Goal: Transaction & Acquisition: Book appointment/travel/reservation

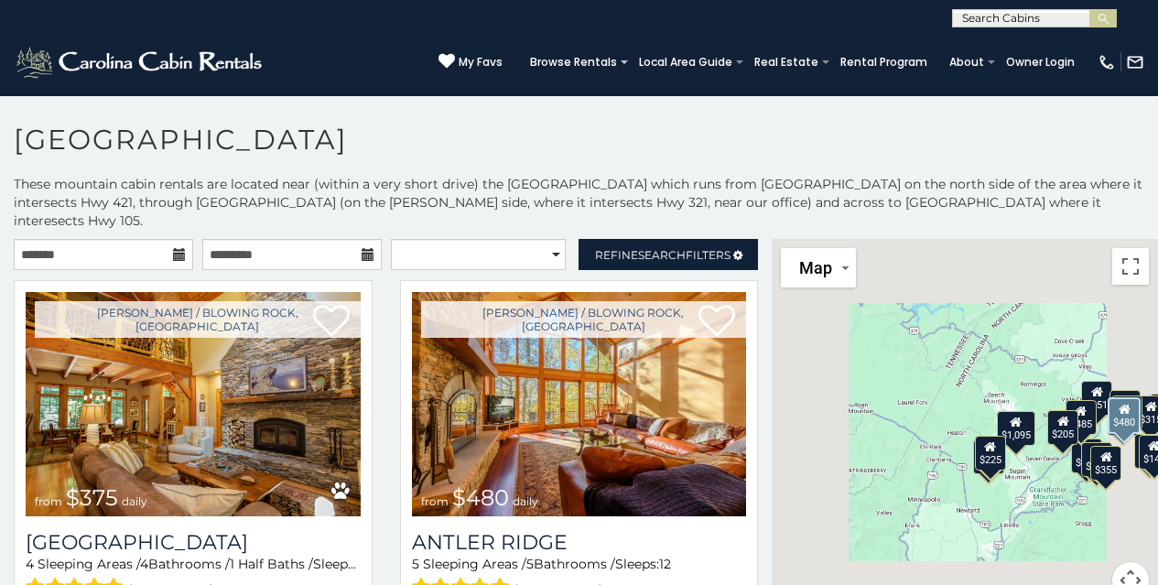
click at [412, 388] on img at bounding box center [579, 404] width 335 height 224
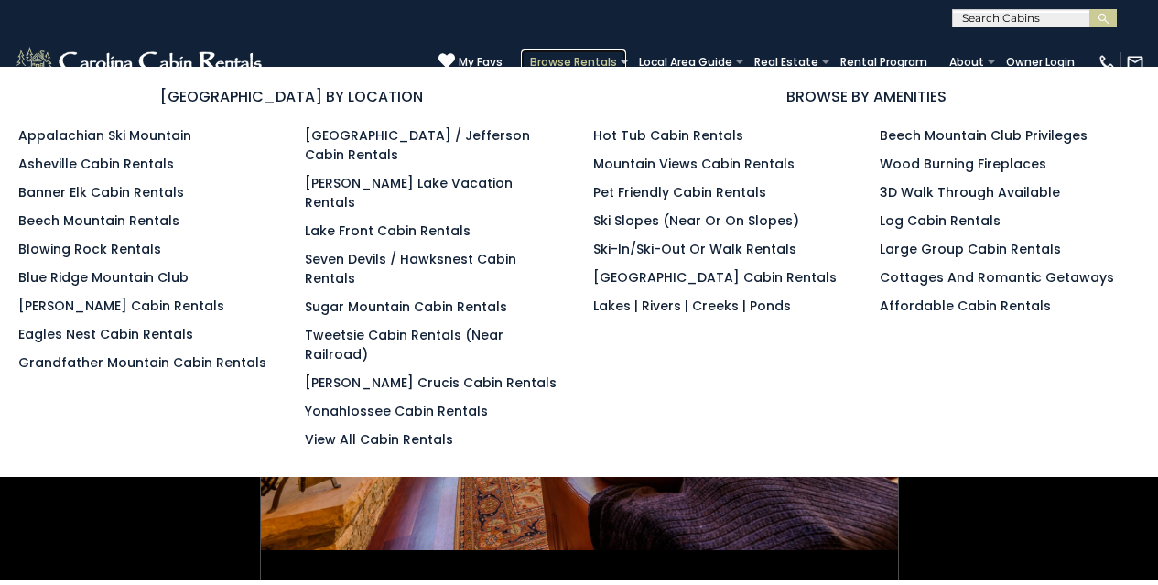
click at [579, 57] on link "Browse Rentals" at bounding box center [573, 62] width 105 height 26
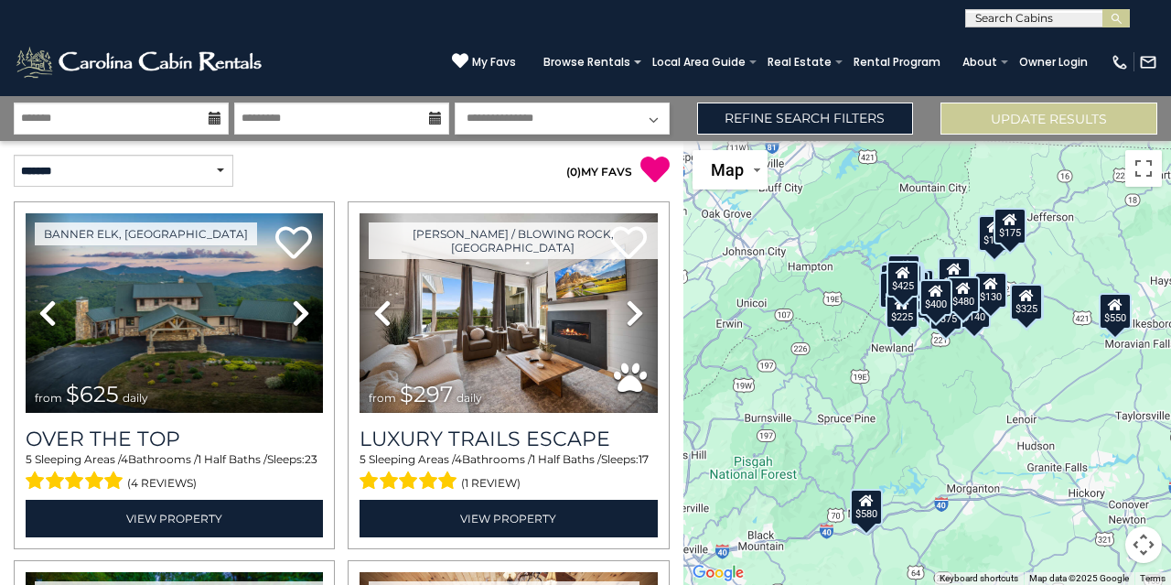
click at [210, 115] on icon at bounding box center [215, 118] width 13 height 13
click at [164, 133] on input "text" at bounding box center [121, 118] width 215 height 32
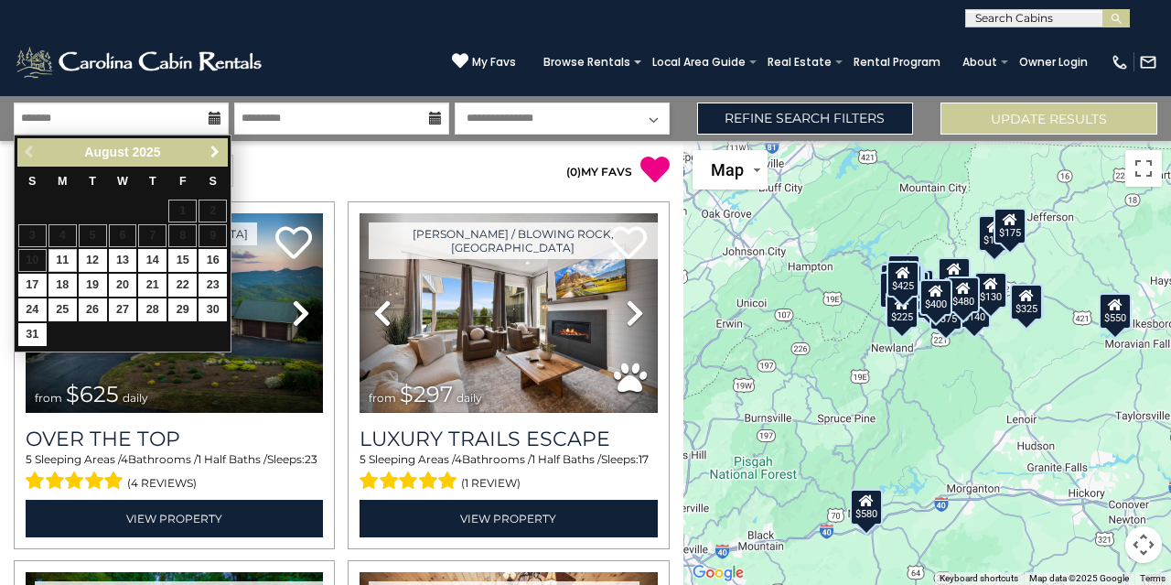
click at [216, 154] on span "Next" at bounding box center [215, 152] width 15 height 15
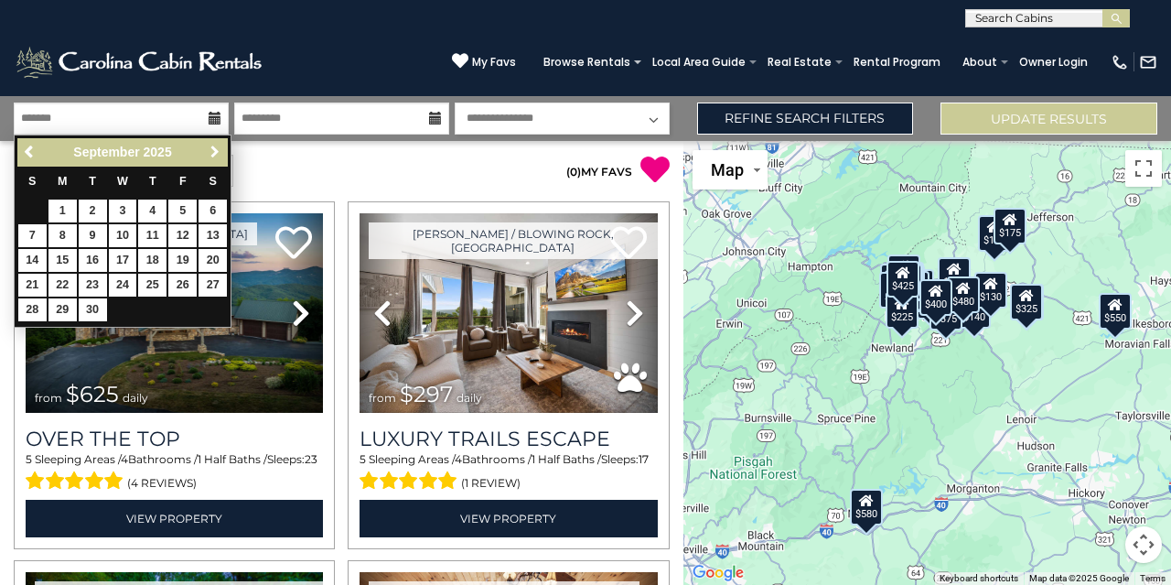
click at [214, 156] on span "Next" at bounding box center [215, 152] width 15 height 15
click at [153, 232] on link "9" at bounding box center [152, 235] width 28 height 23
type input "*******"
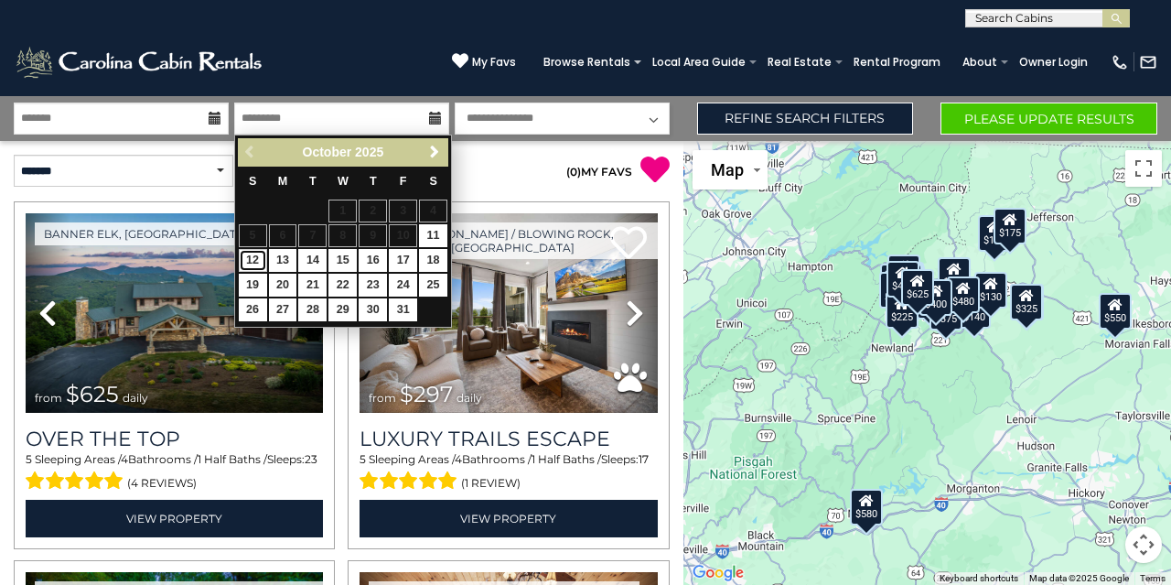
click at [245, 256] on link "12" at bounding box center [253, 260] width 28 height 23
type input "********"
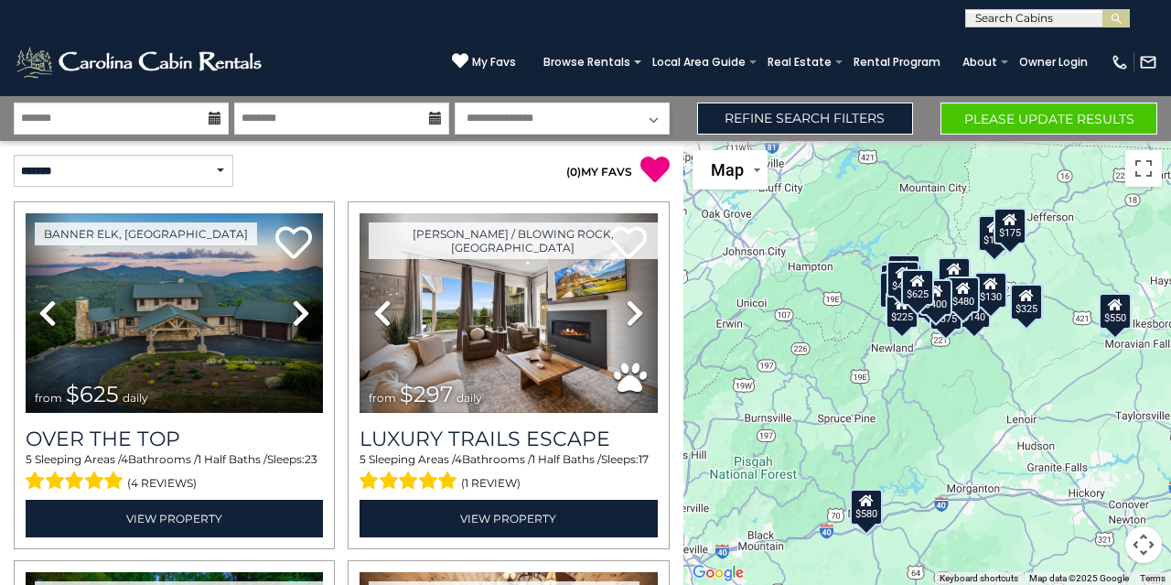
drag, startPoint x: 649, startPoint y: 118, endPoint x: 666, endPoint y: 112, distance: 18.5
click at [666, 112] on select "**********" at bounding box center [562, 118] width 215 height 32
select select "*"
click at [455, 102] on select "**********" at bounding box center [562, 118] width 215 height 32
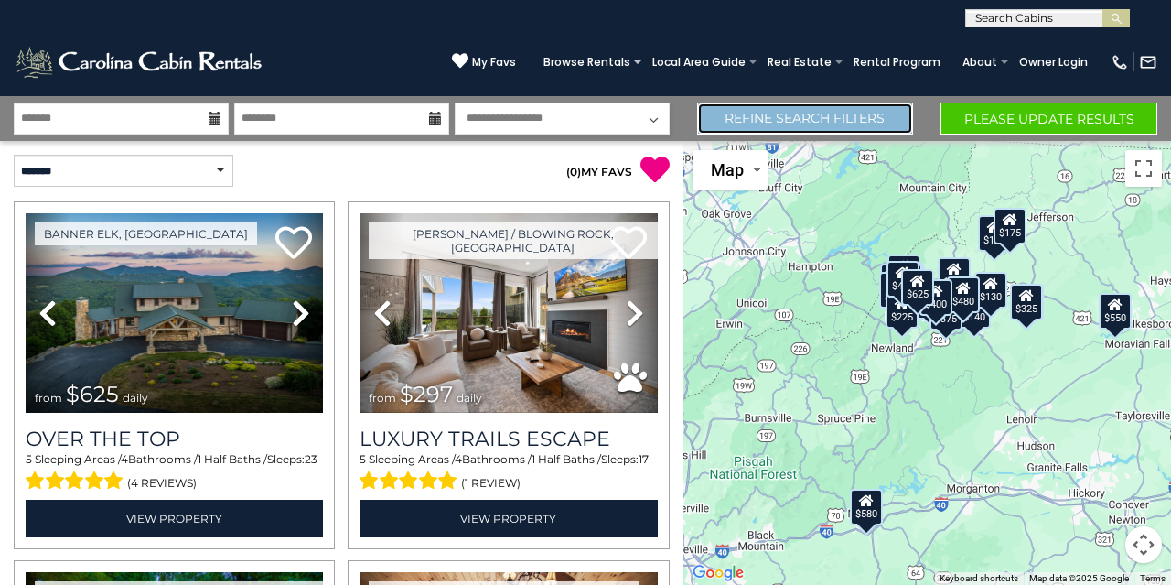
click at [870, 108] on link "Refine Search Filters" at bounding box center [805, 118] width 217 height 32
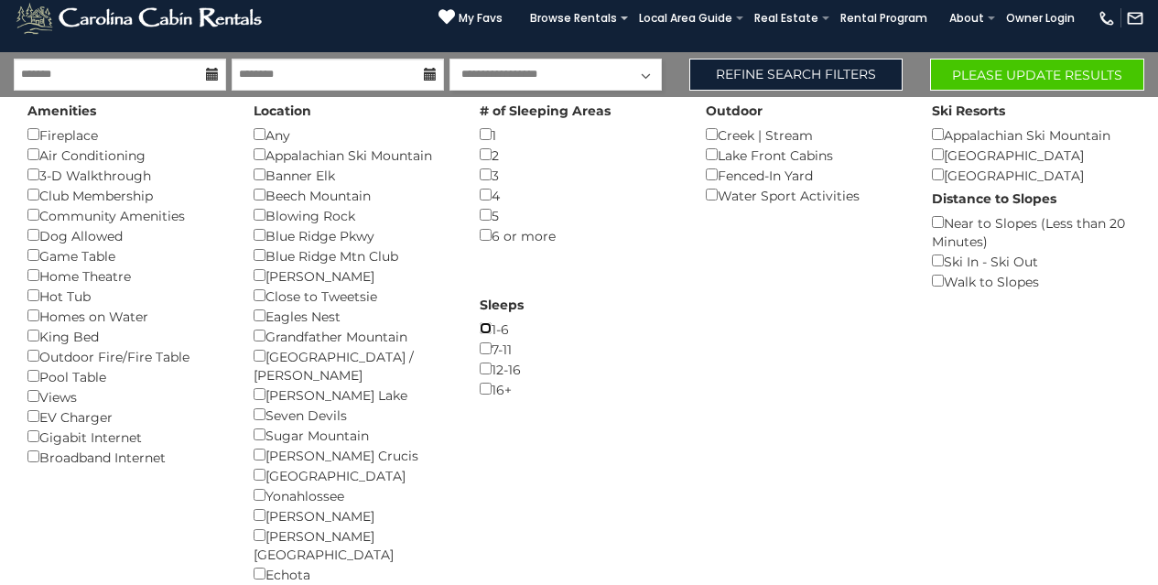
scroll to position [45, 0]
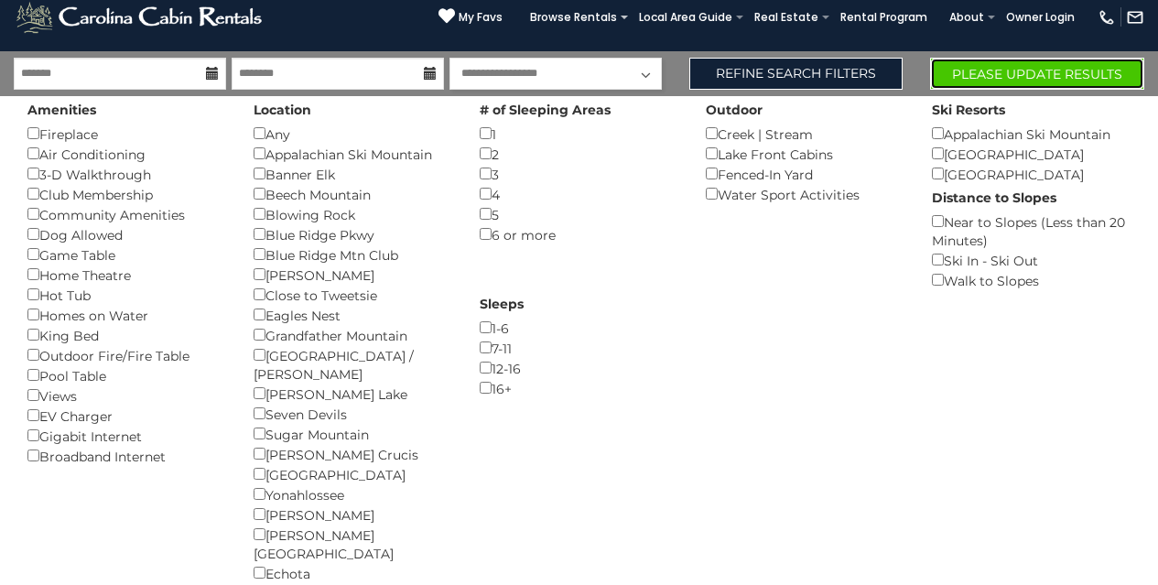
click at [962, 72] on button "Please Update Results" at bounding box center [1037, 74] width 214 height 32
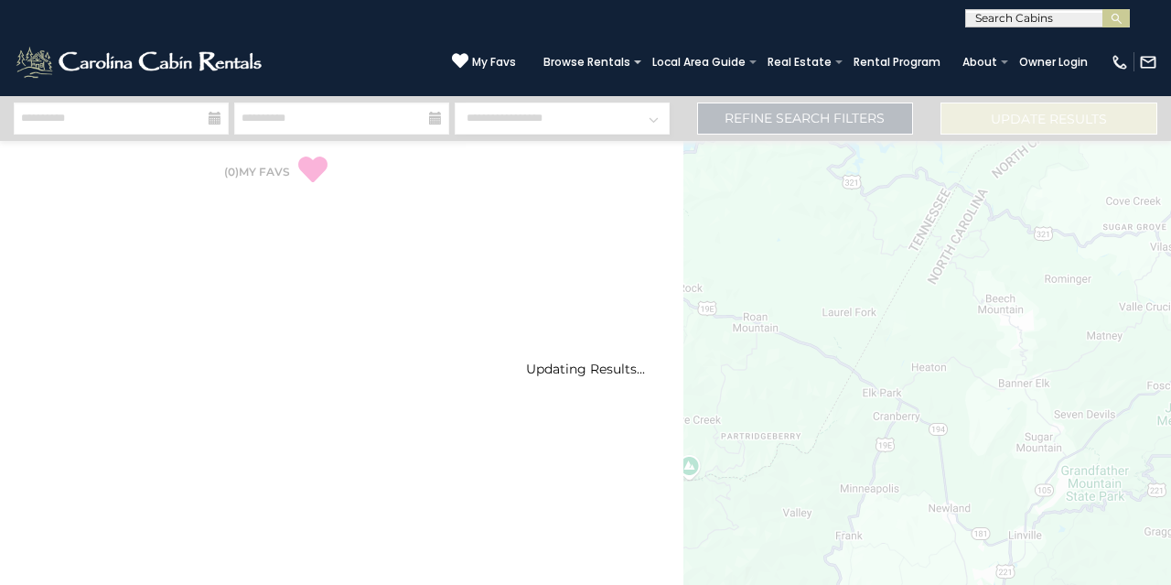
select select "*"
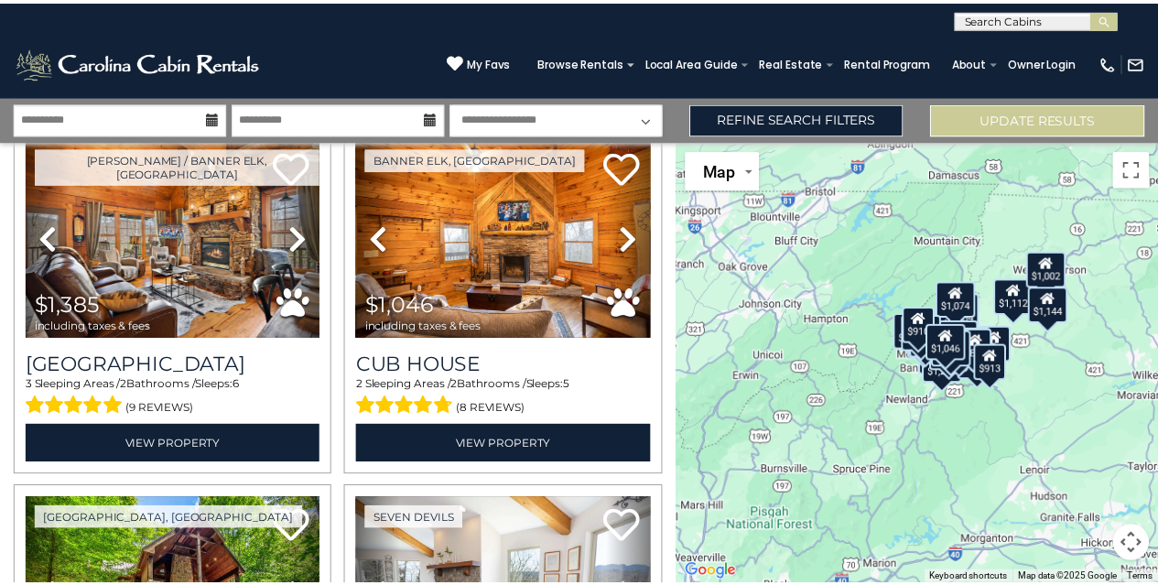
scroll to position [433, 0]
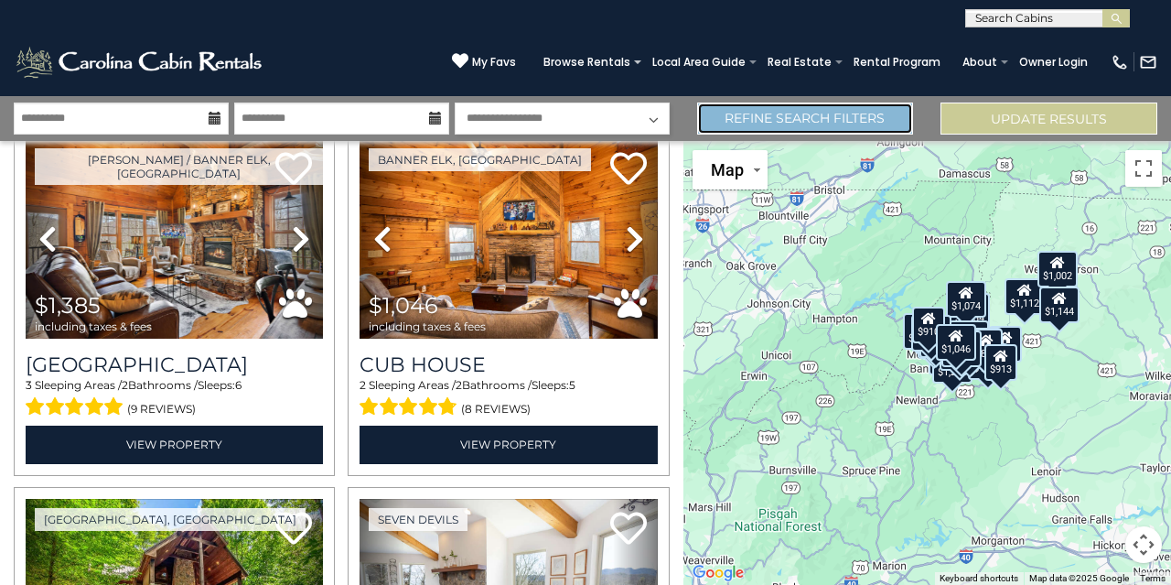
click at [828, 125] on link "Refine Search Filters" at bounding box center [805, 118] width 217 height 32
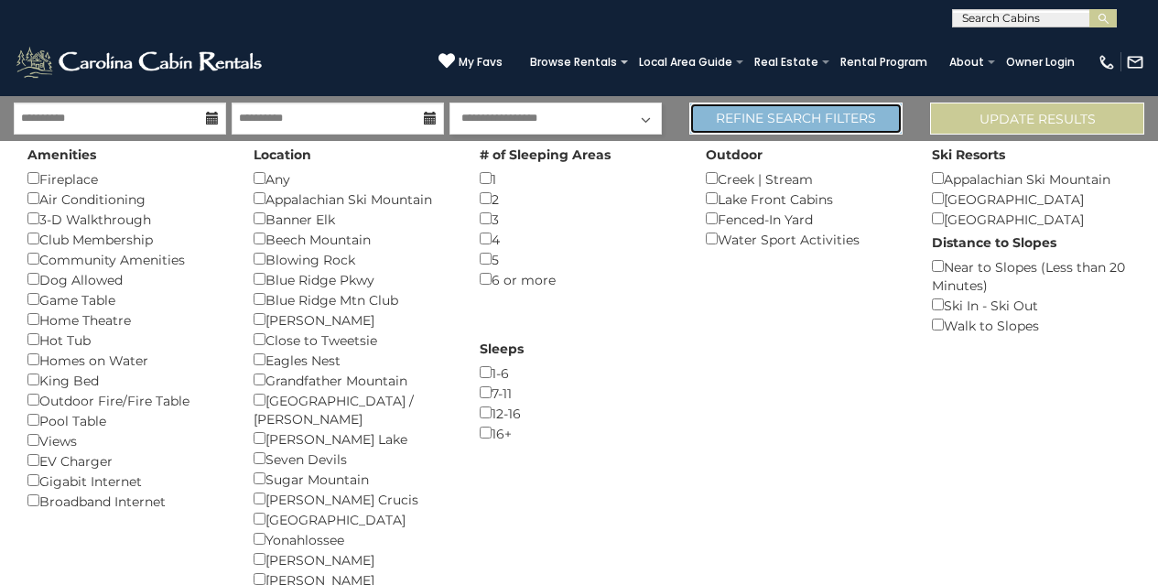
scroll to position [430, 0]
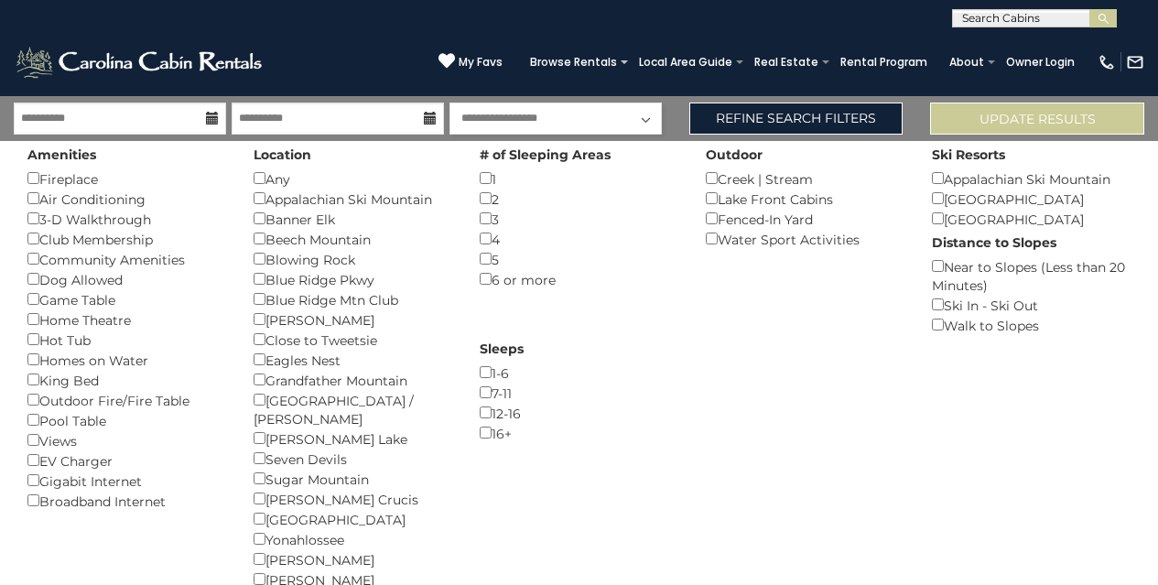
click at [483, 225] on div "3 ()" at bounding box center [578, 219] width 199 height 20
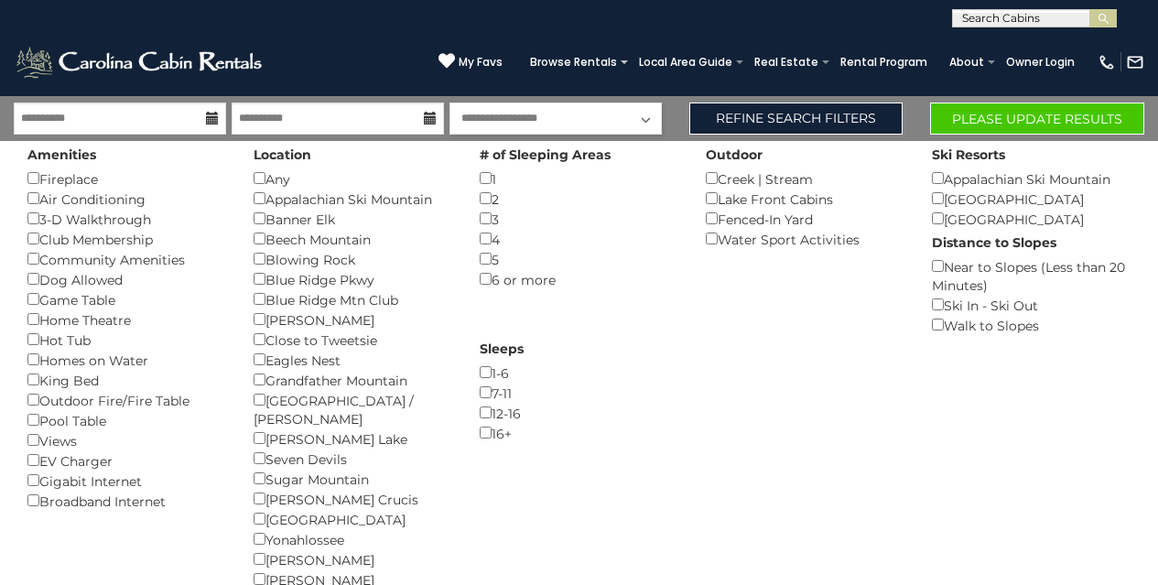
click at [484, 231] on div "4 ()" at bounding box center [578, 239] width 199 height 20
click at [1034, 125] on button "Please Update Results" at bounding box center [1037, 118] width 214 height 32
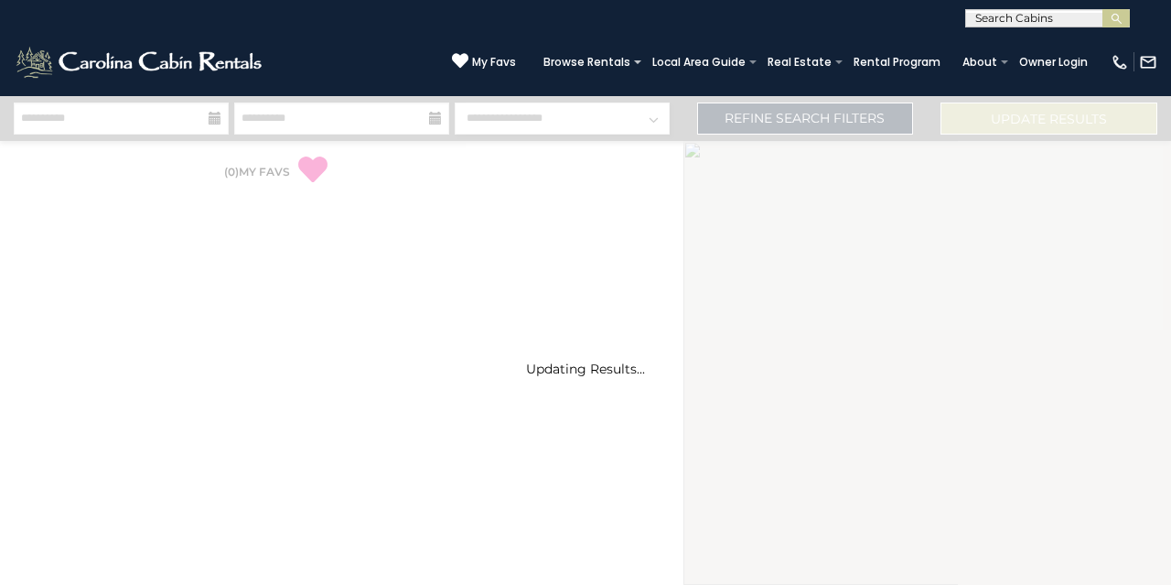
select select "*"
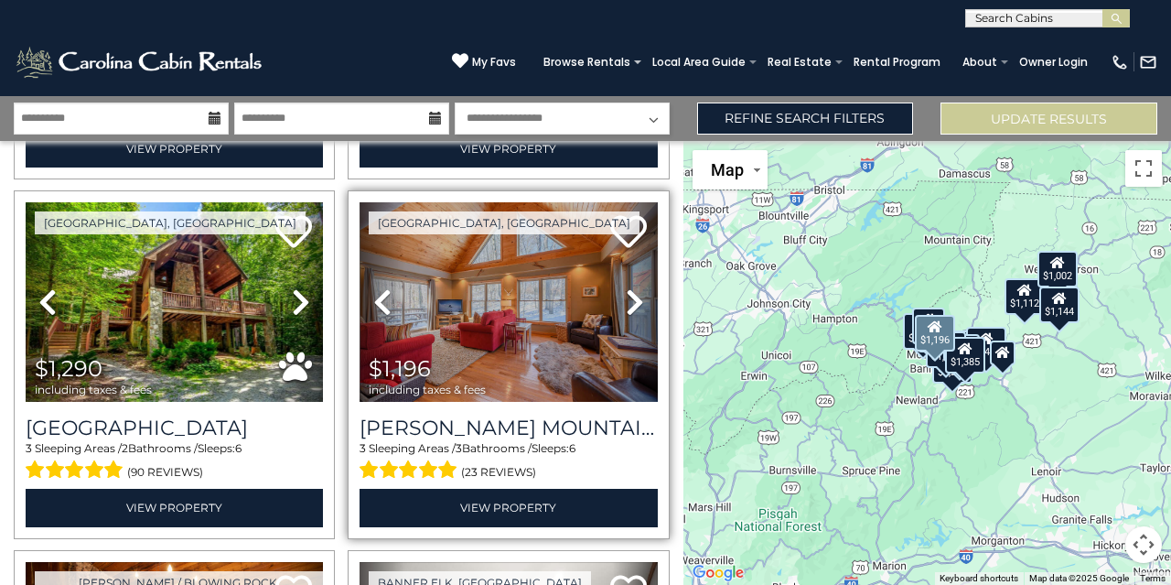
scroll to position [377, 0]
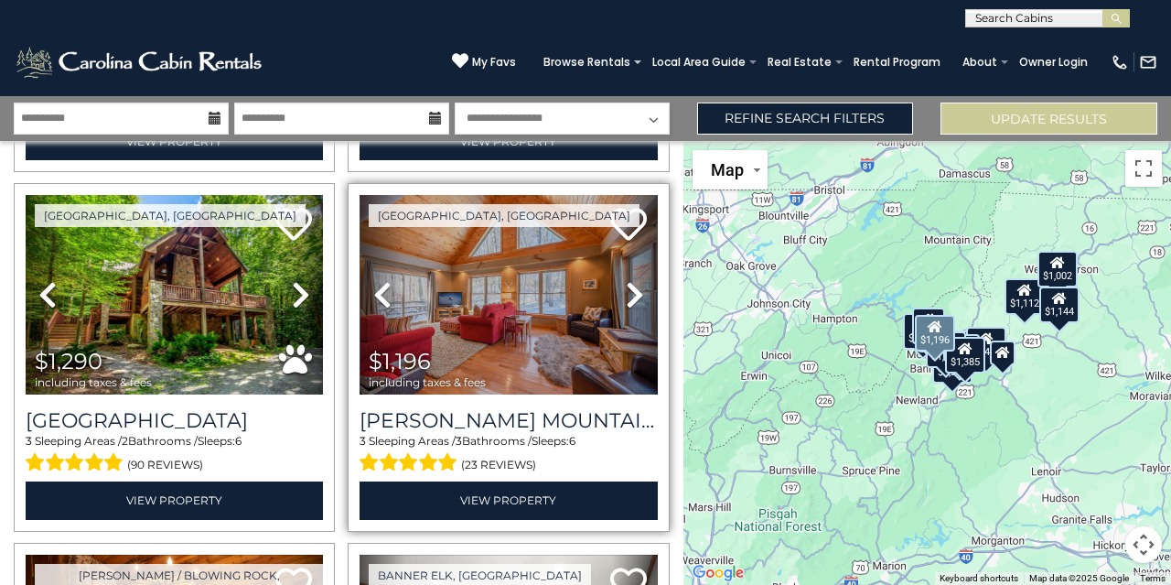
click at [614, 298] on link "Next" at bounding box center [635, 294] width 45 height 199
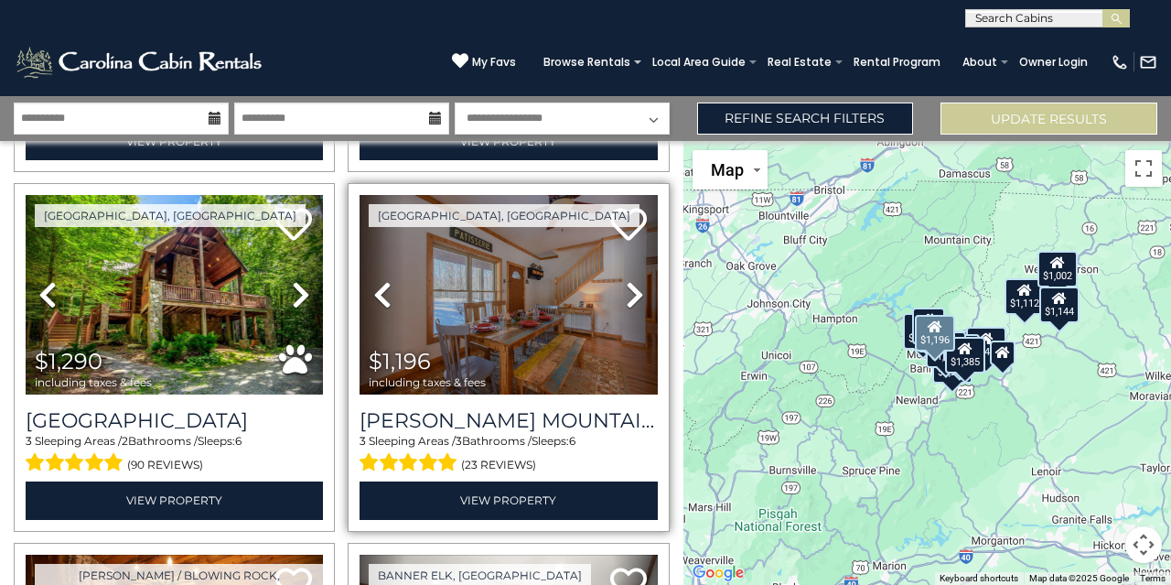
click at [614, 298] on link "Next" at bounding box center [635, 294] width 45 height 199
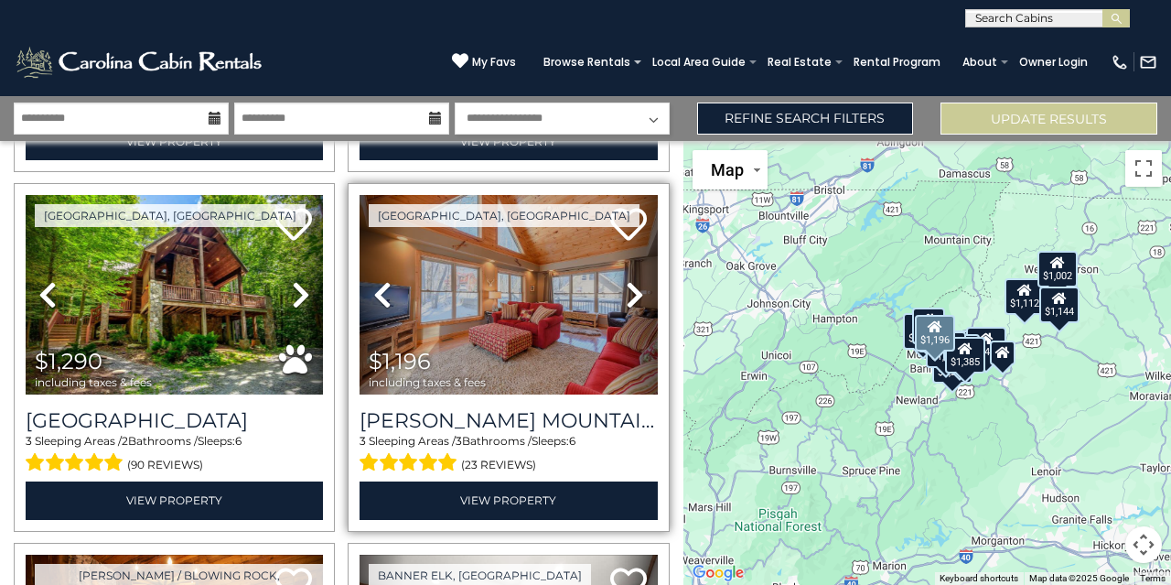
click at [614, 298] on link "Next" at bounding box center [635, 294] width 45 height 199
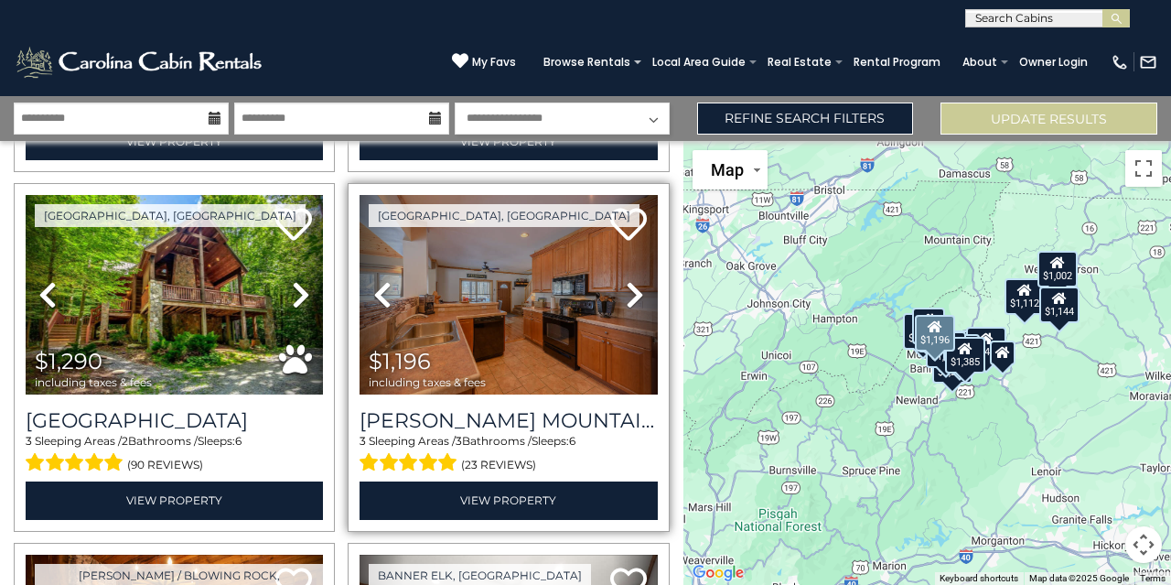
click at [614, 298] on link "Next" at bounding box center [635, 294] width 45 height 199
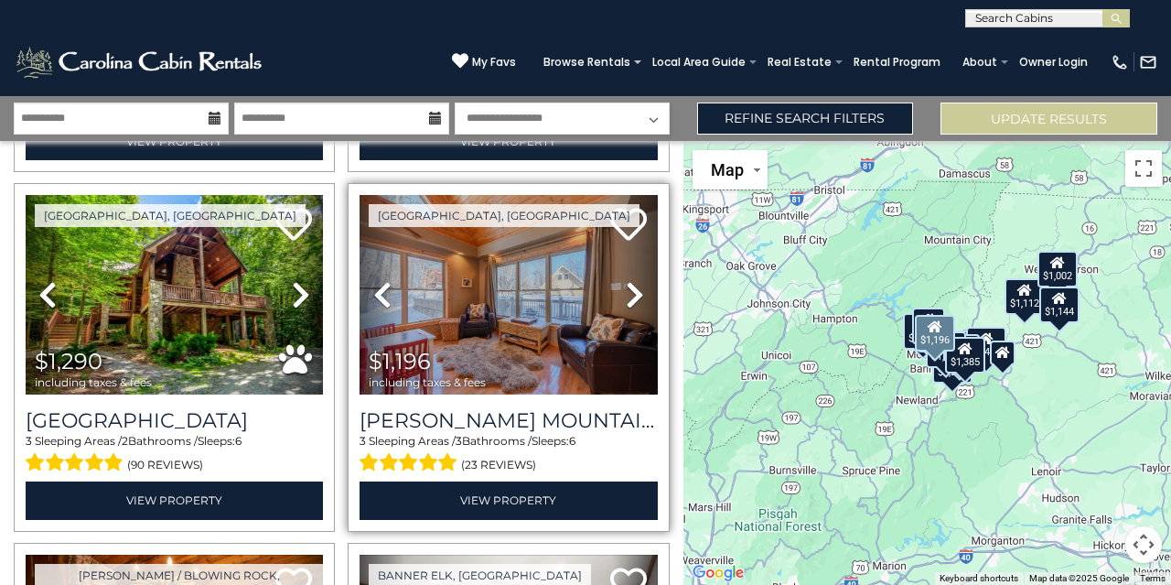
click at [614, 298] on link "Next" at bounding box center [635, 294] width 45 height 199
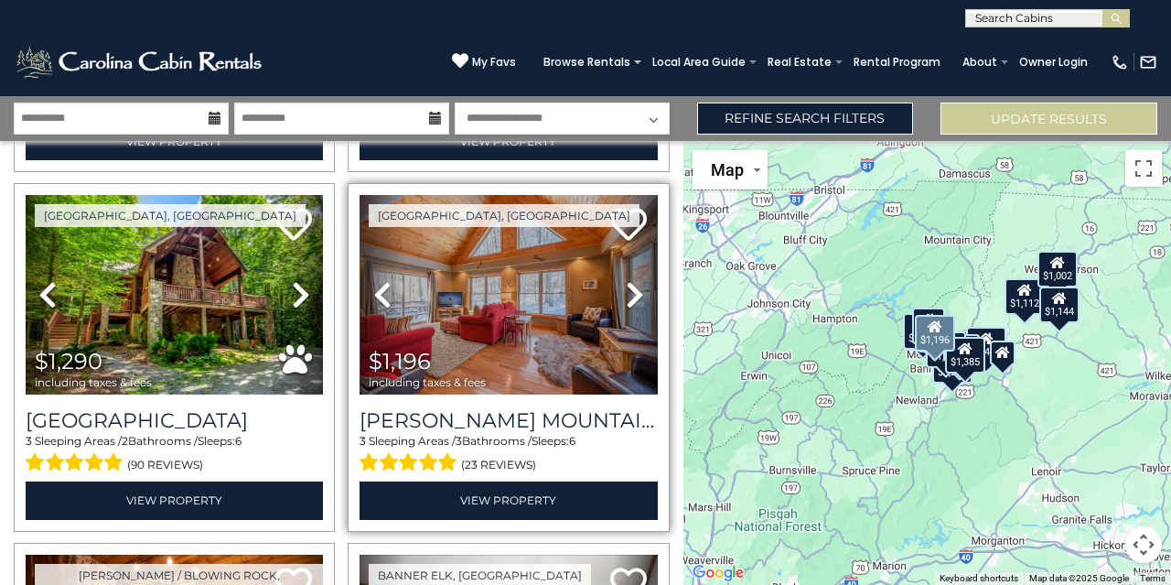
click at [614, 298] on link "Next" at bounding box center [635, 294] width 45 height 199
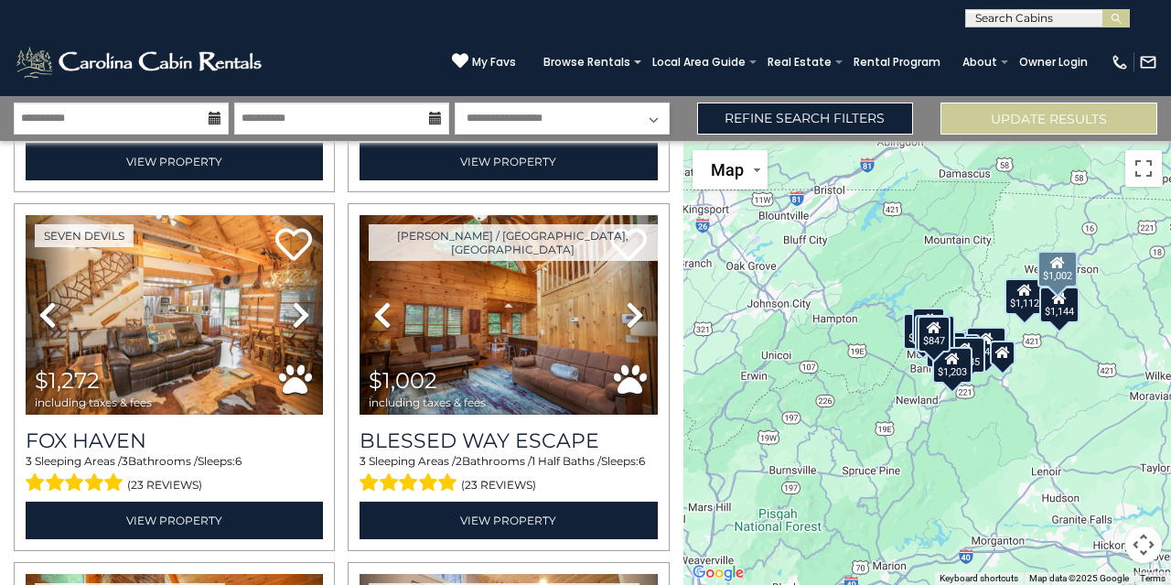
scroll to position [1433, 0]
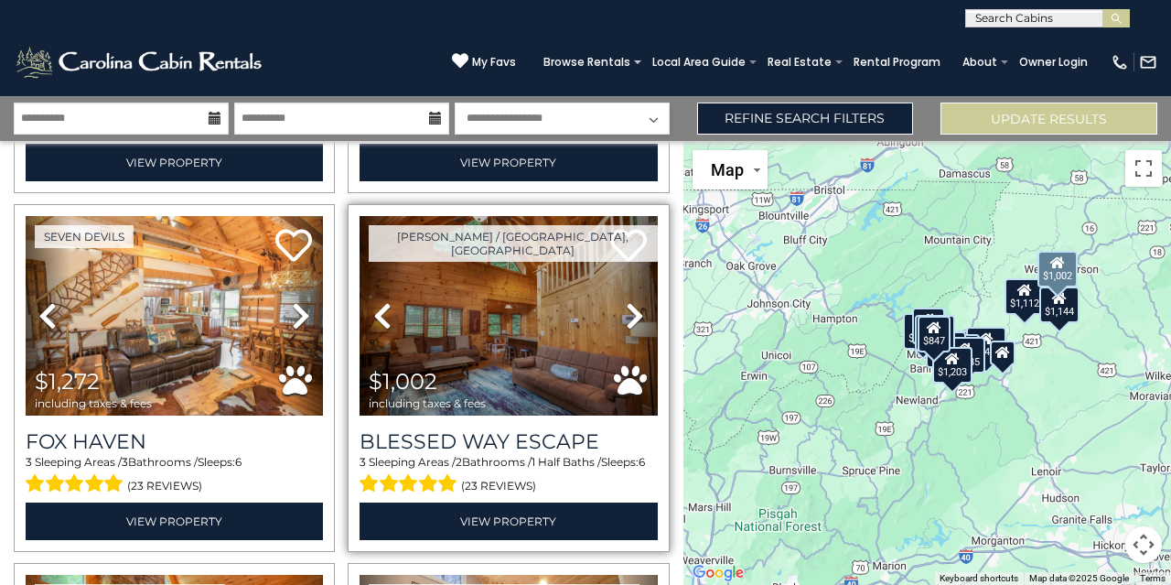
click at [616, 293] on link "Next" at bounding box center [635, 315] width 45 height 199
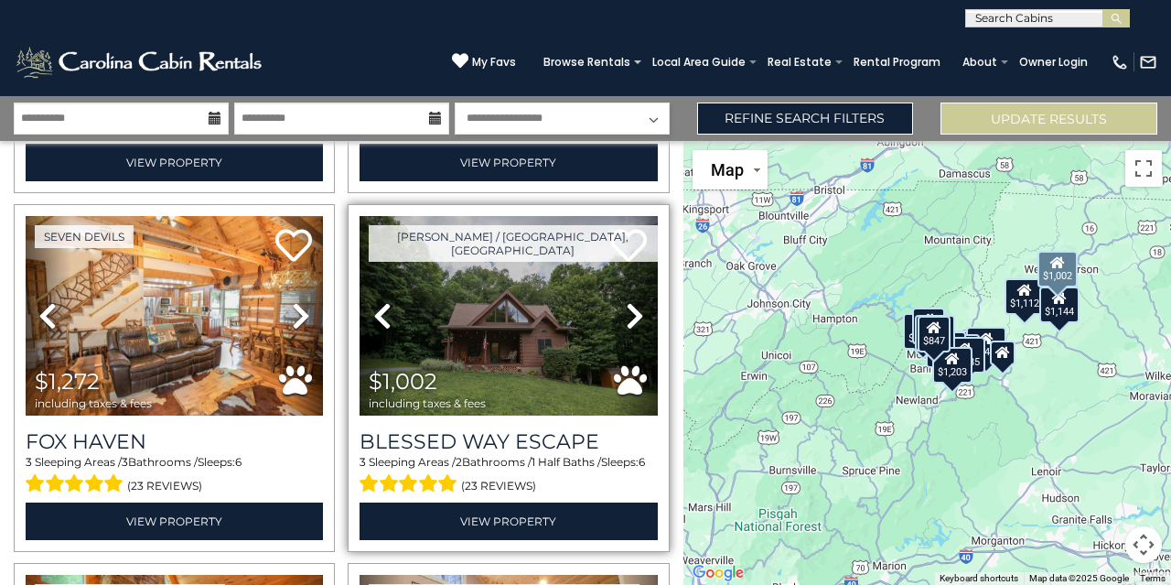
click at [616, 293] on link "Next" at bounding box center [635, 315] width 45 height 199
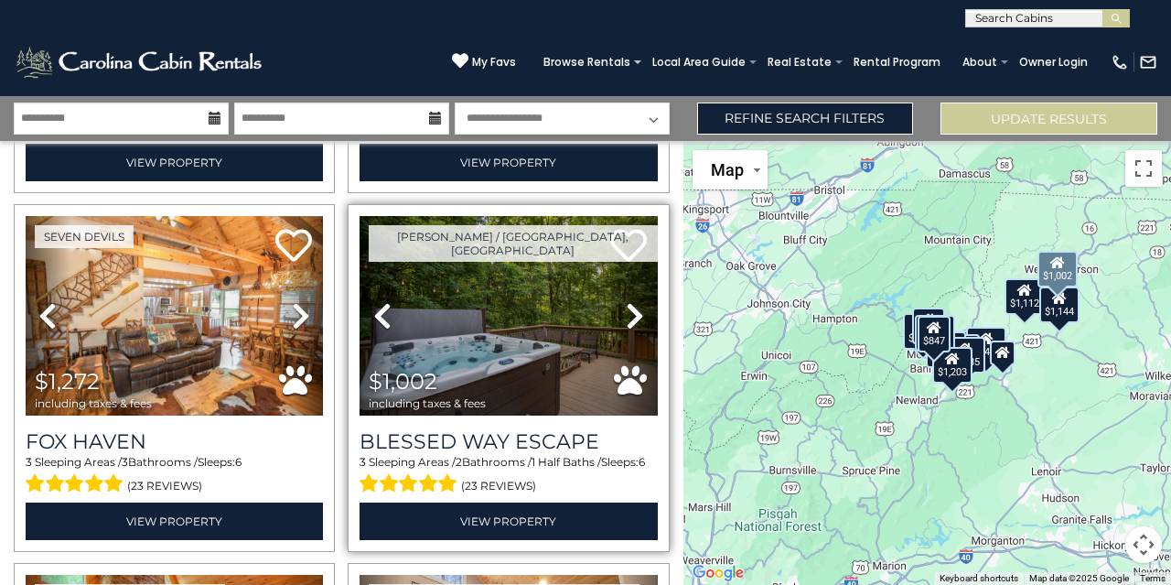
click at [616, 293] on link "Next" at bounding box center [635, 315] width 45 height 199
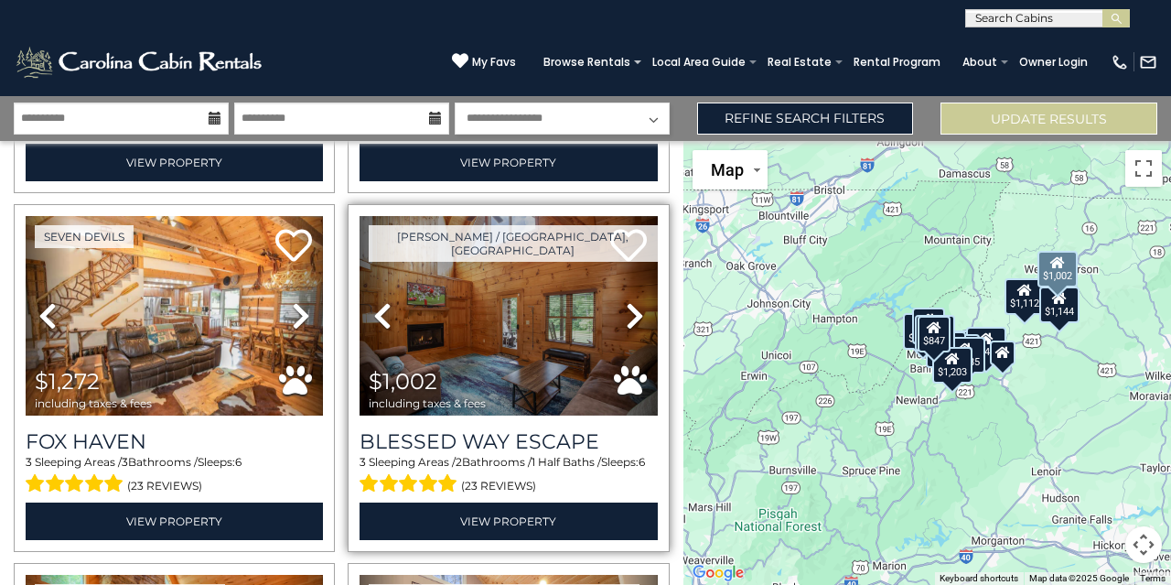
click at [616, 293] on link "Next" at bounding box center [635, 315] width 45 height 199
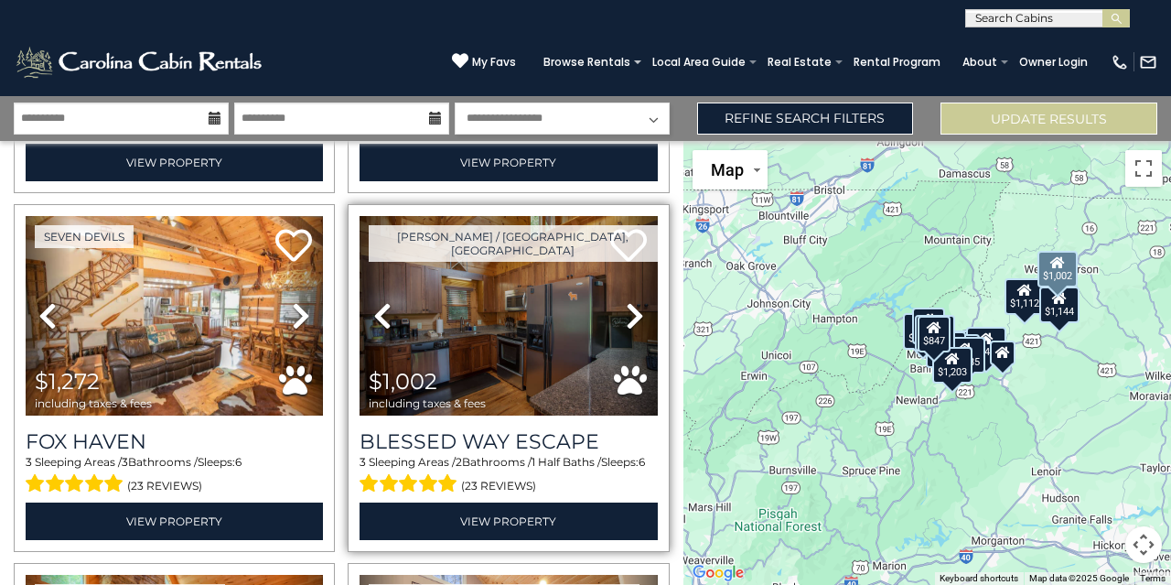
click at [616, 293] on link "Next" at bounding box center [635, 315] width 45 height 199
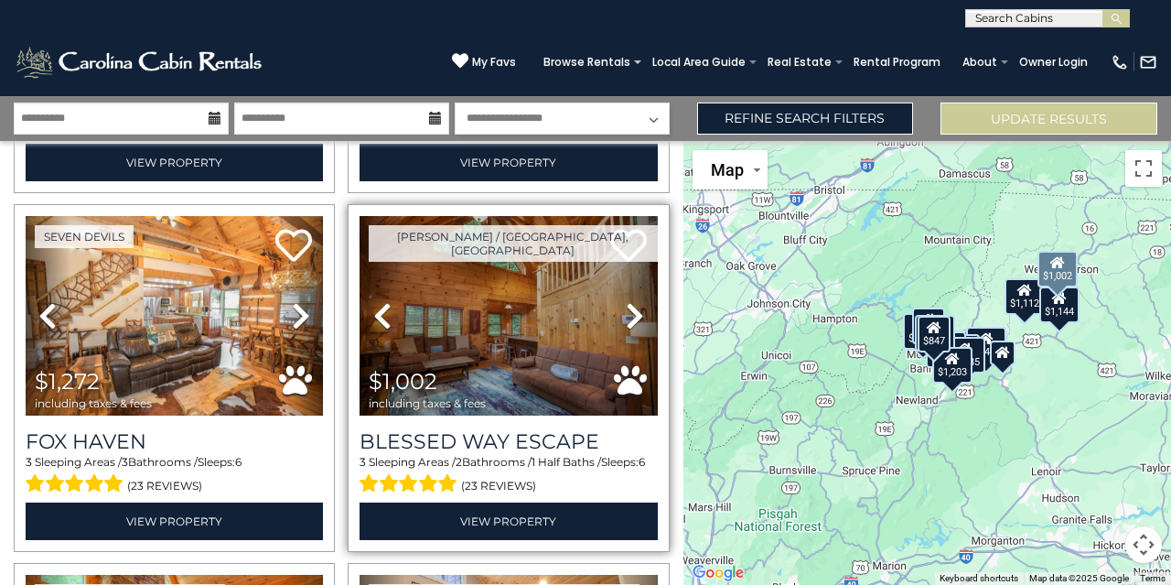
click at [616, 293] on link "Next" at bounding box center [635, 315] width 45 height 199
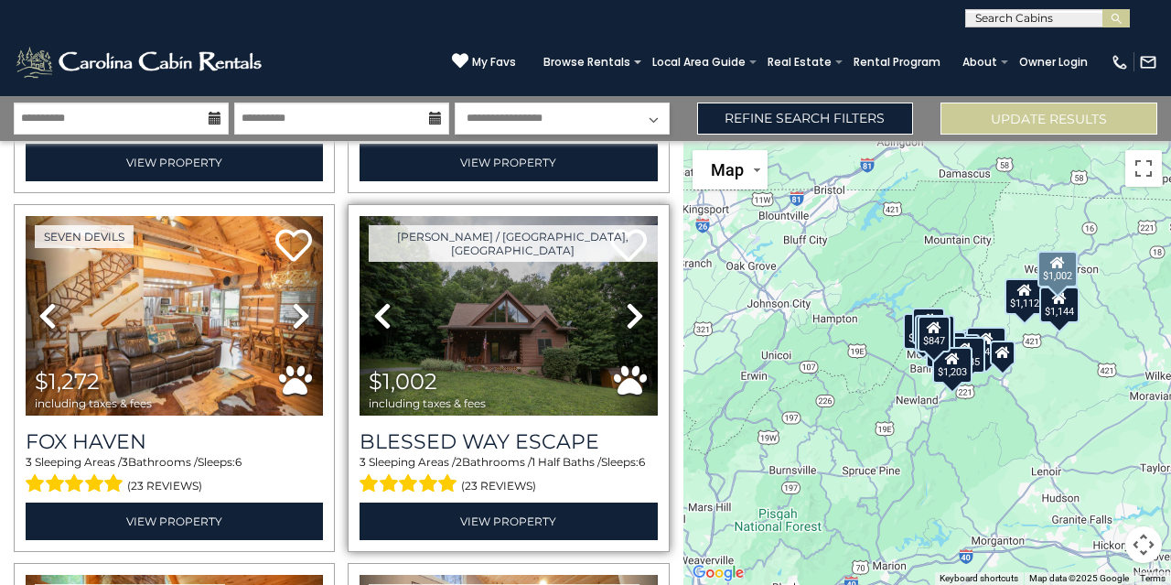
click at [616, 293] on link "Next" at bounding box center [635, 315] width 45 height 199
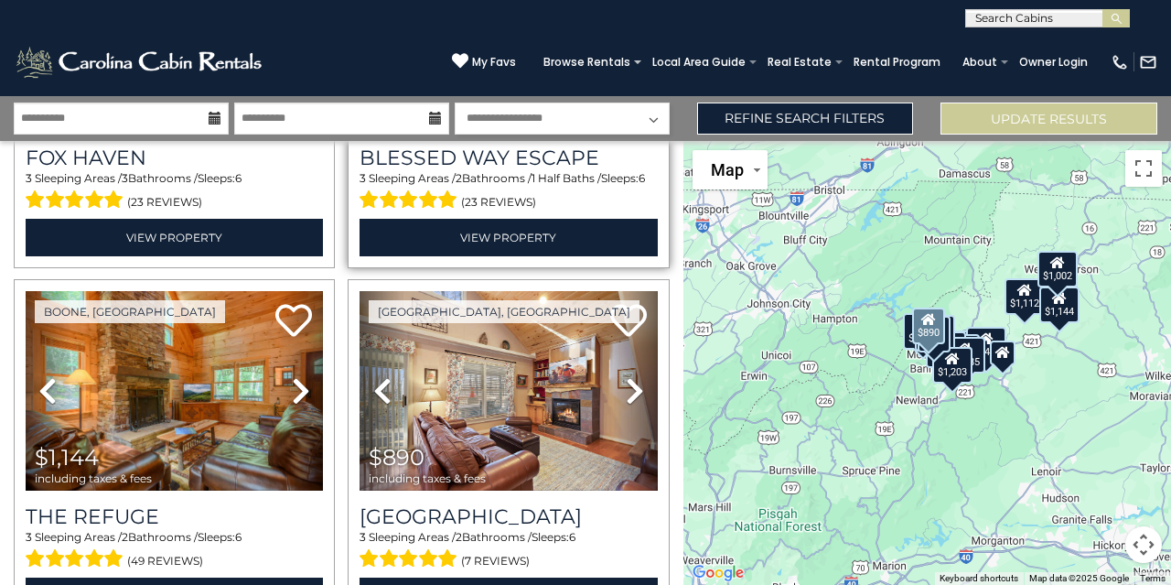
scroll to position [1718, 0]
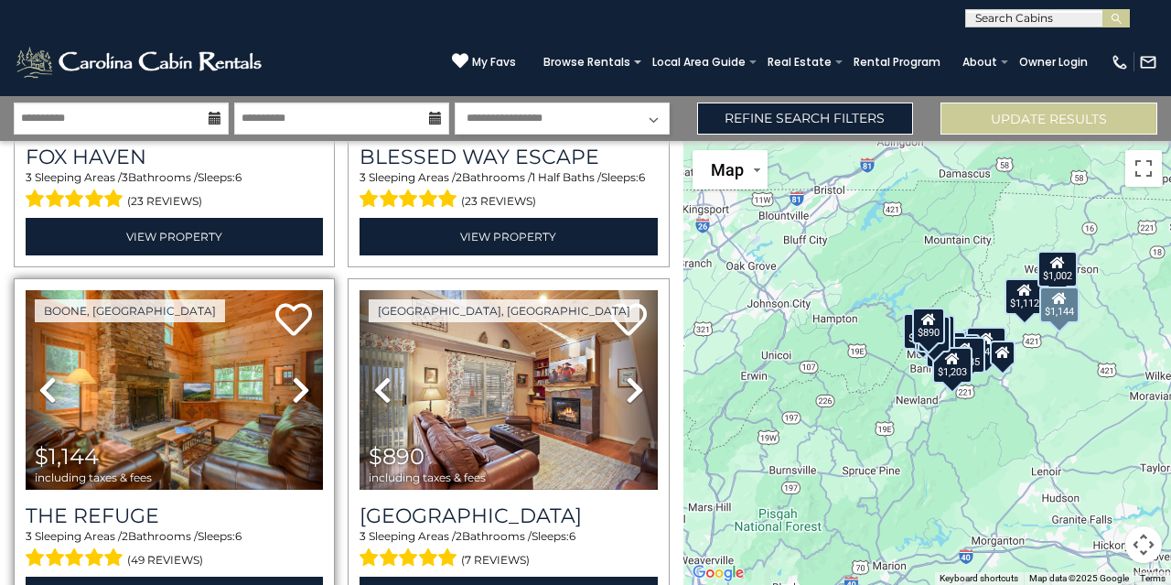
click at [82, 451] on div "$1,144 including taxes & fees" at bounding box center [98, 464] width 126 height 39
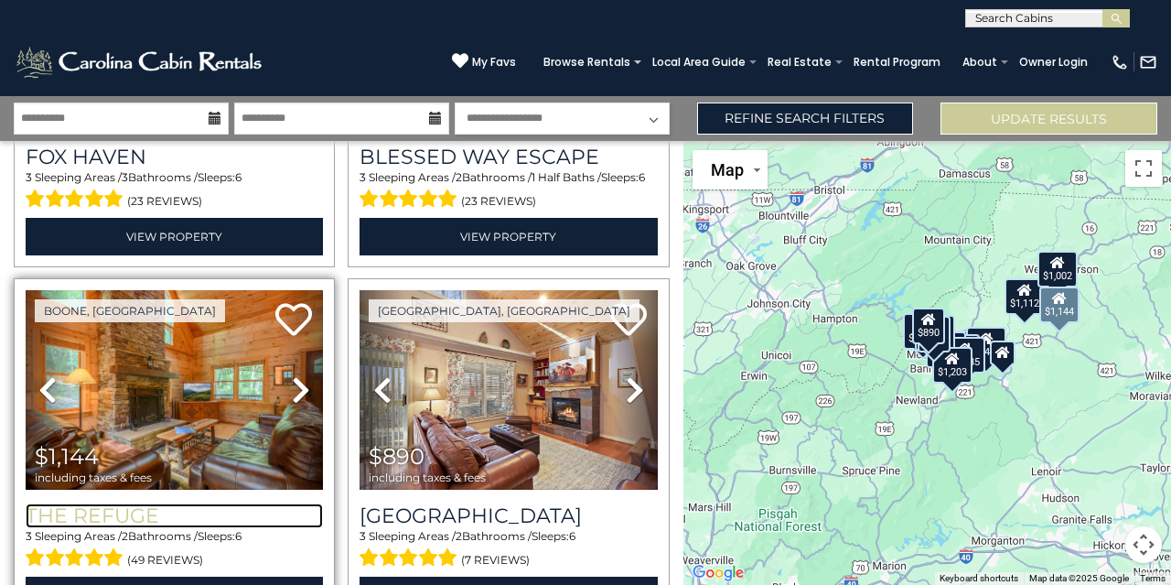
click at [81, 506] on h3 "The Refuge" at bounding box center [174, 515] width 297 height 25
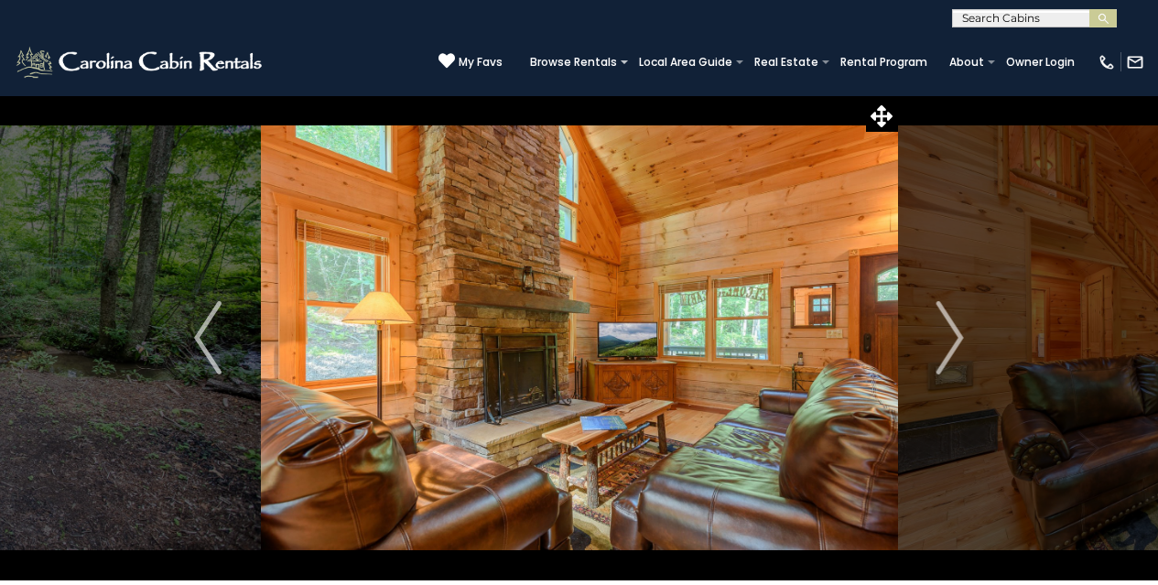
scroll to position [1, 0]
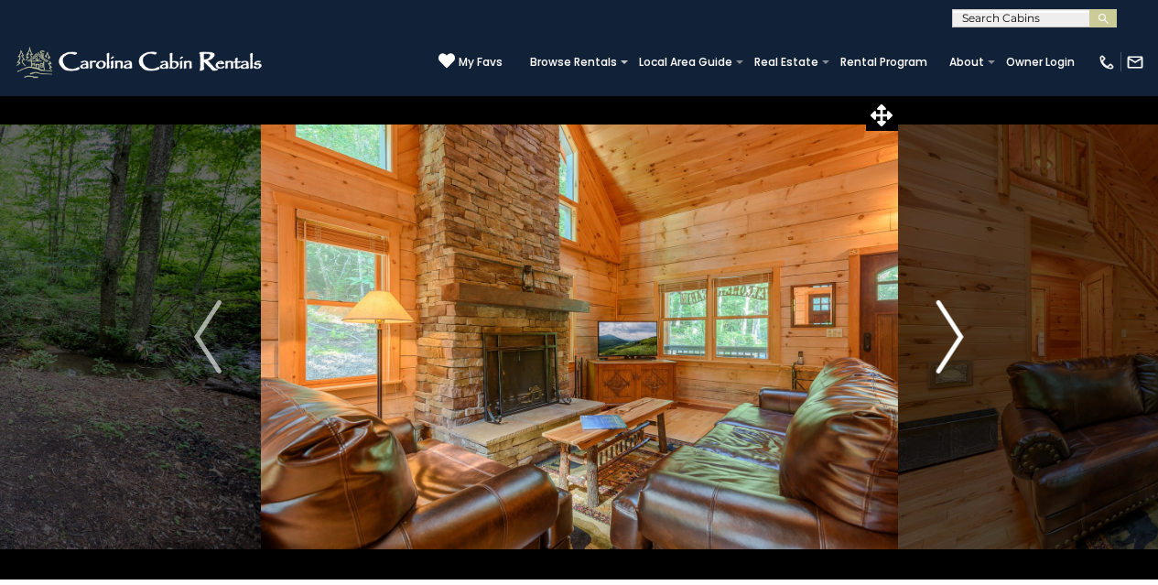
click at [938, 315] on img "Next" at bounding box center [949, 336] width 27 height 73
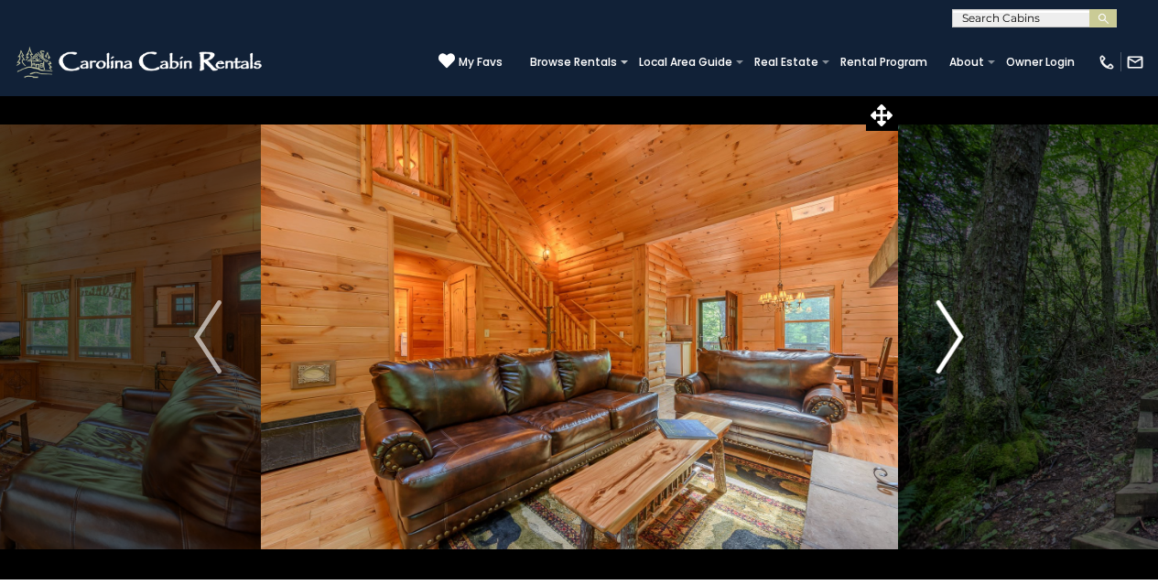
click at [938, 315] on img "Next" at bounding box center [949, 336] width 27 height 73
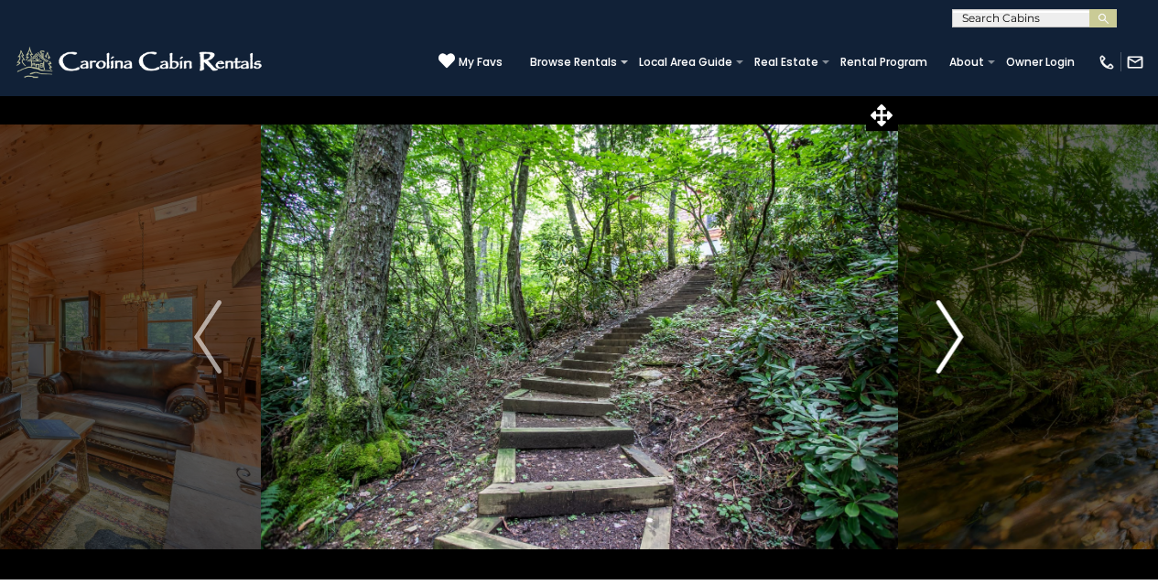
click at [938, 315] on img "Next" at bounding box center [949, 336] width 27 height 73
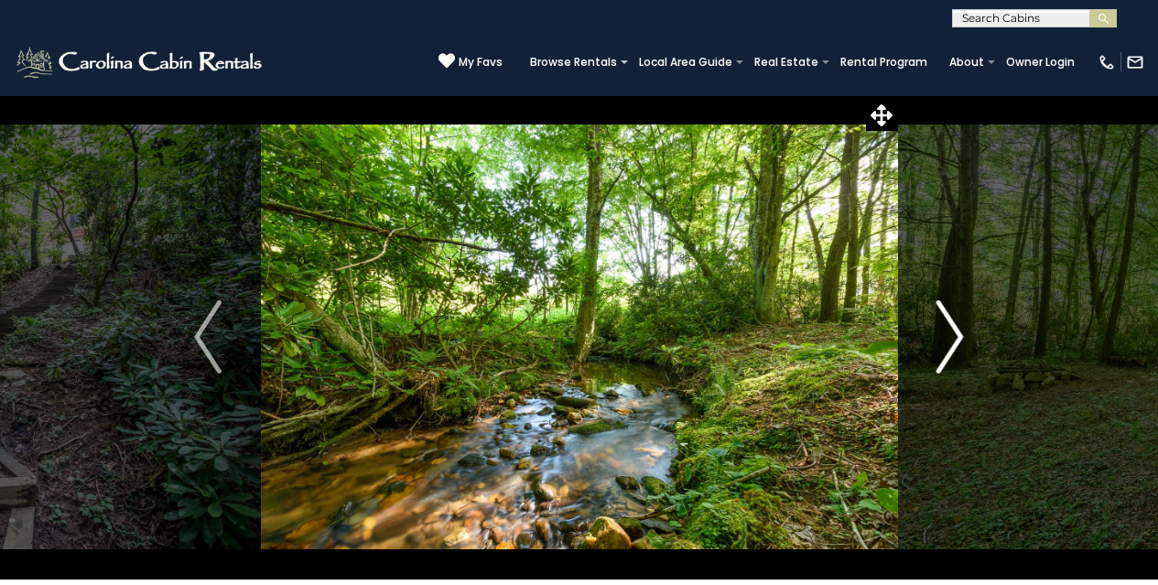
click at [938, 315] on img "Next" at bounding box center [949, 336] width 27 height 73
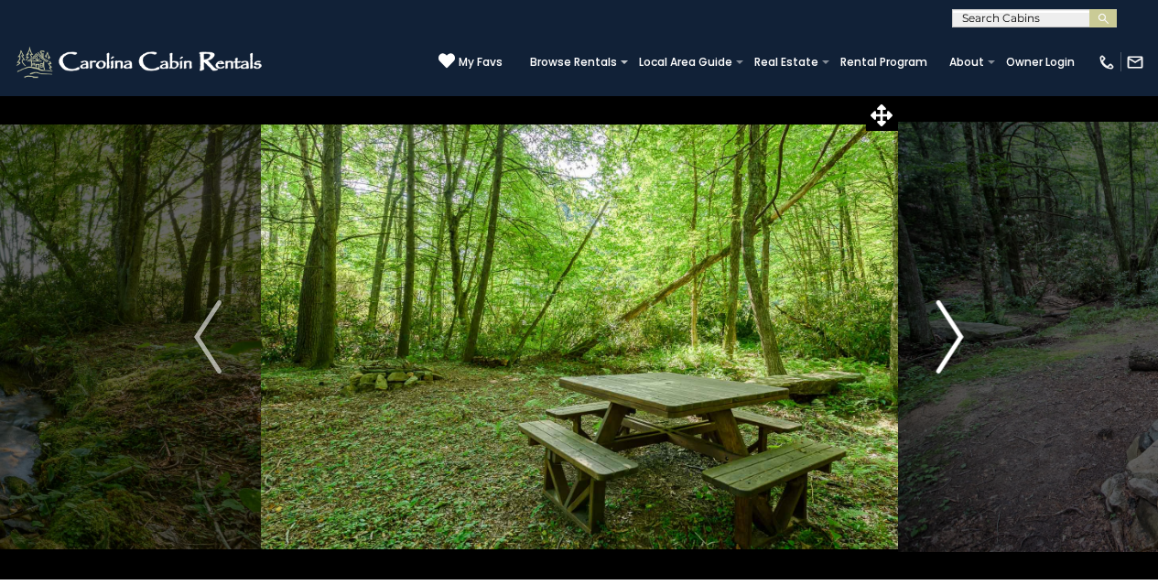
click at [938, 315] on img "Next" at bounding box center [949, 336] width 27 height 73
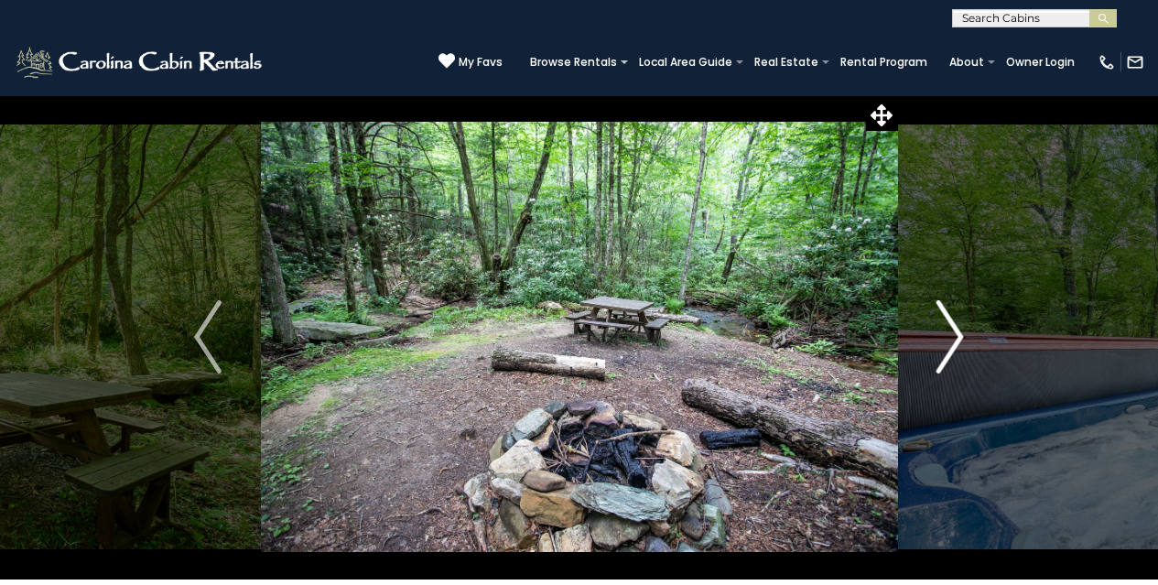
click at [938, 315] on img "Next" at bounding box center [949, 336] width 27 height 73
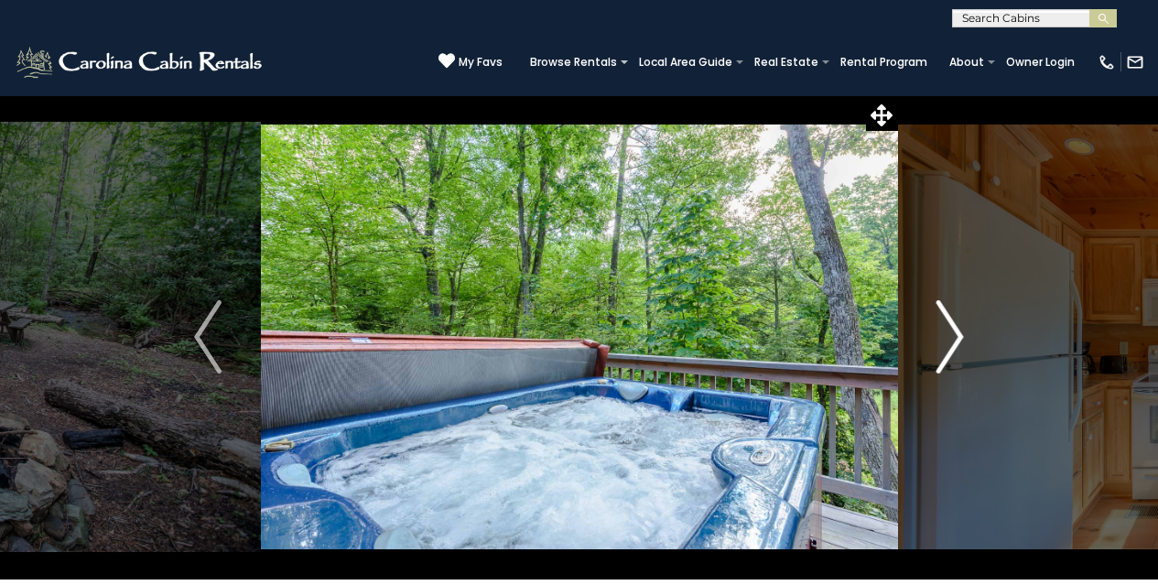
click at [938, 315] on img "Next" at bounding box center [949, 336] width 27 height 73
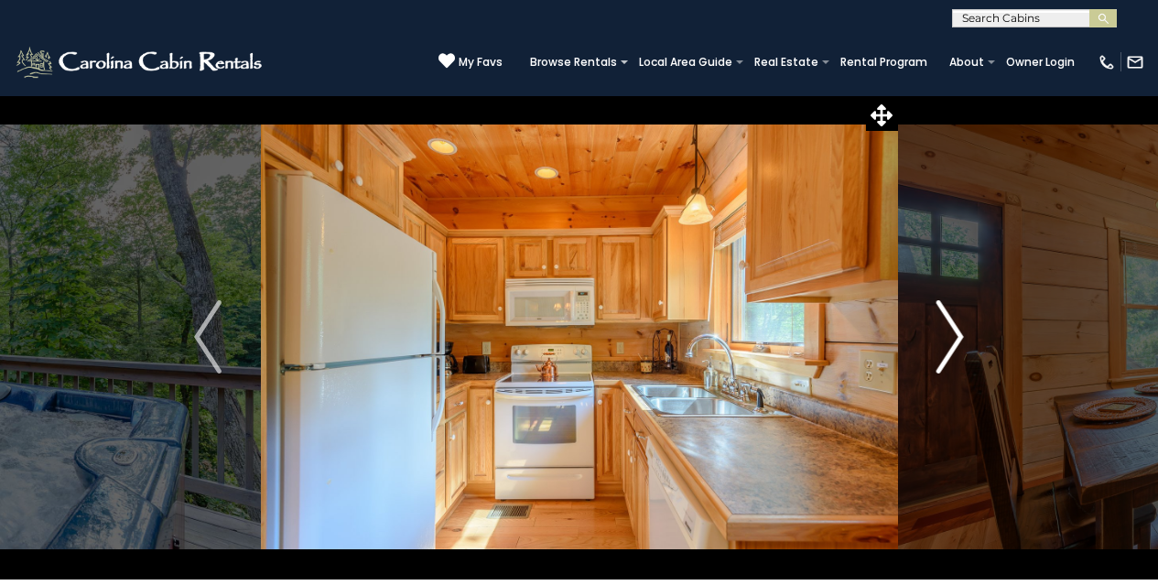
click at [938, 315] on img "Next" at bounding box center [949, 336] width 27 height 73
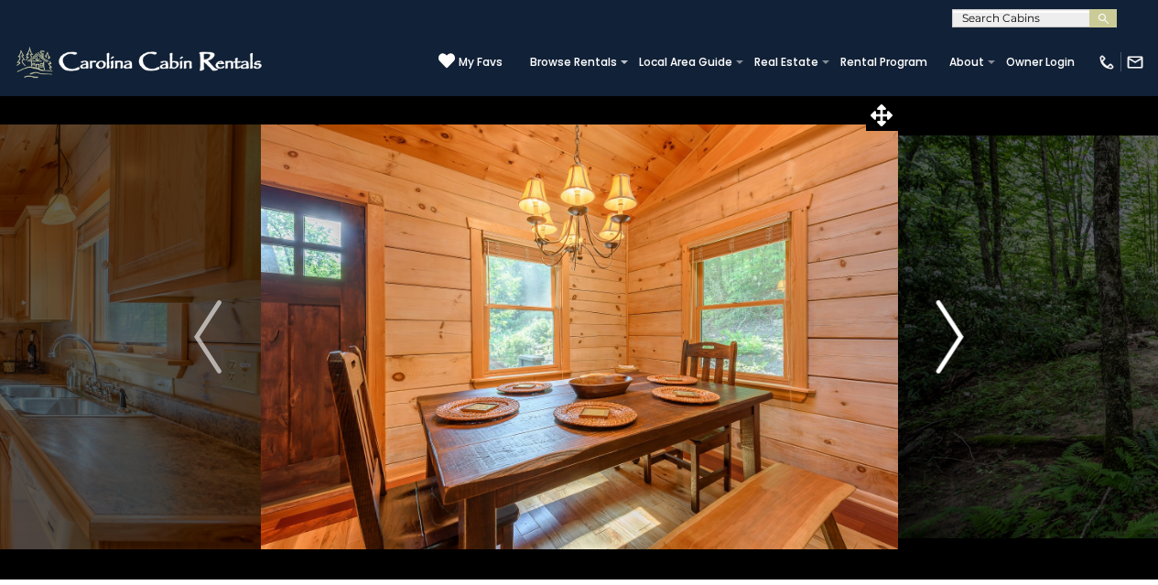
click at [938, 315] on img "Next" at bounding box center [949, 336] width 27 height 73
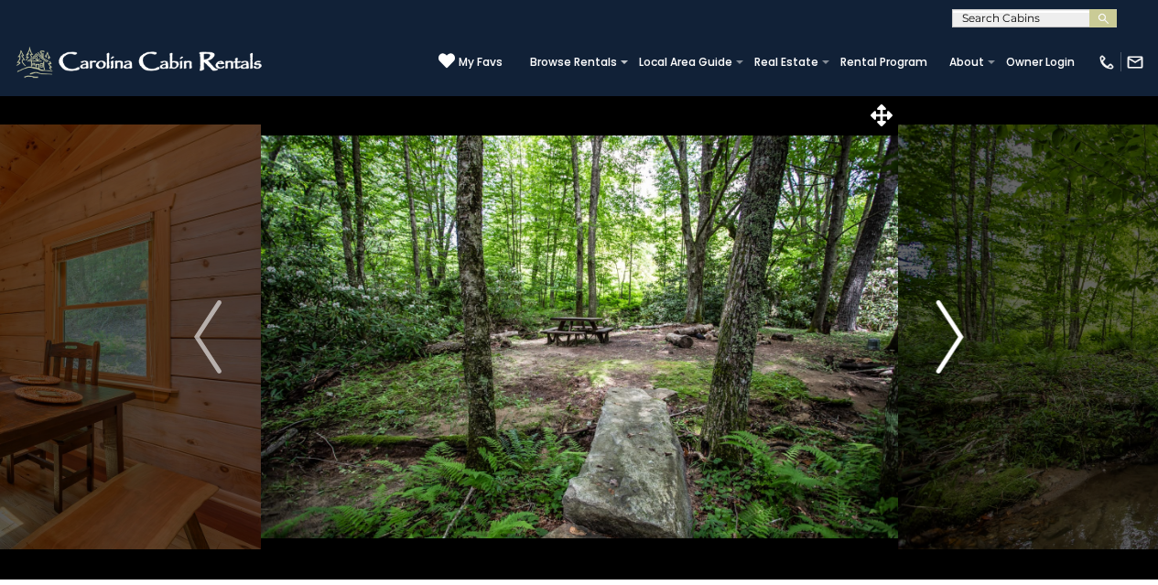
click at [938, 315] on img "Next" at bounding box center [949, 336] width 27 height 73
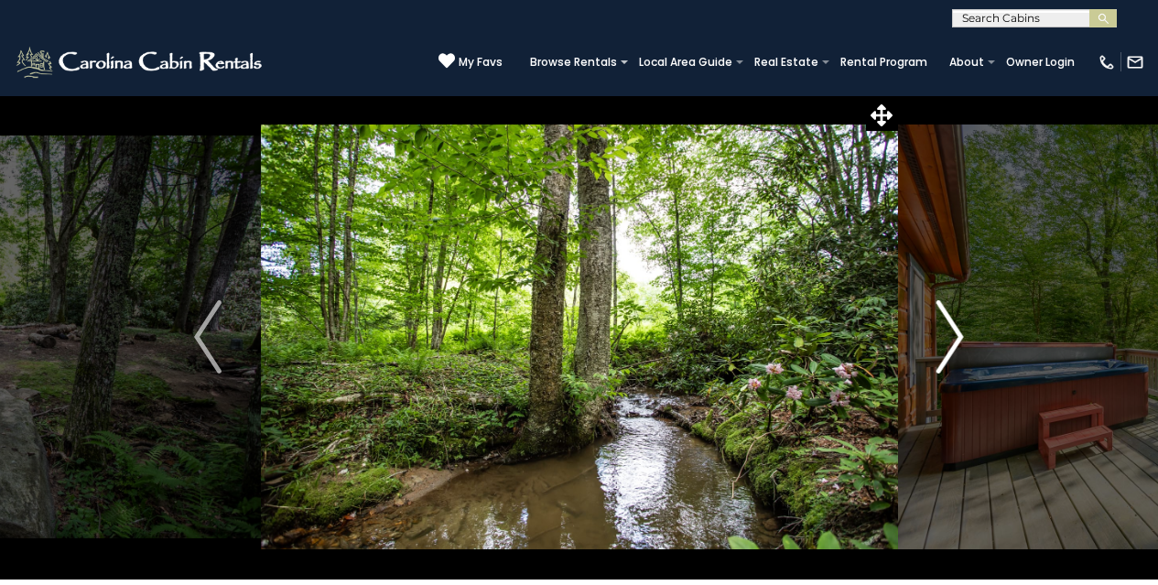
click at [938, 315] on img "Next" at bounding box center [949, 336] width 27 height 73
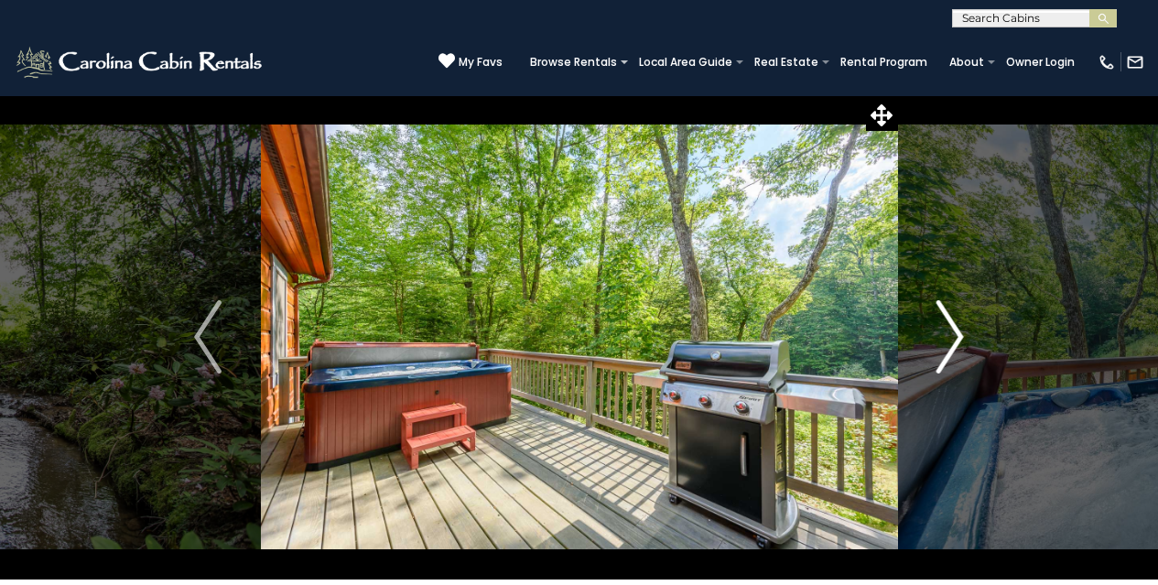
click at [938, 315] on img "Next" at bounding box center [949, 336] width 27 height 73
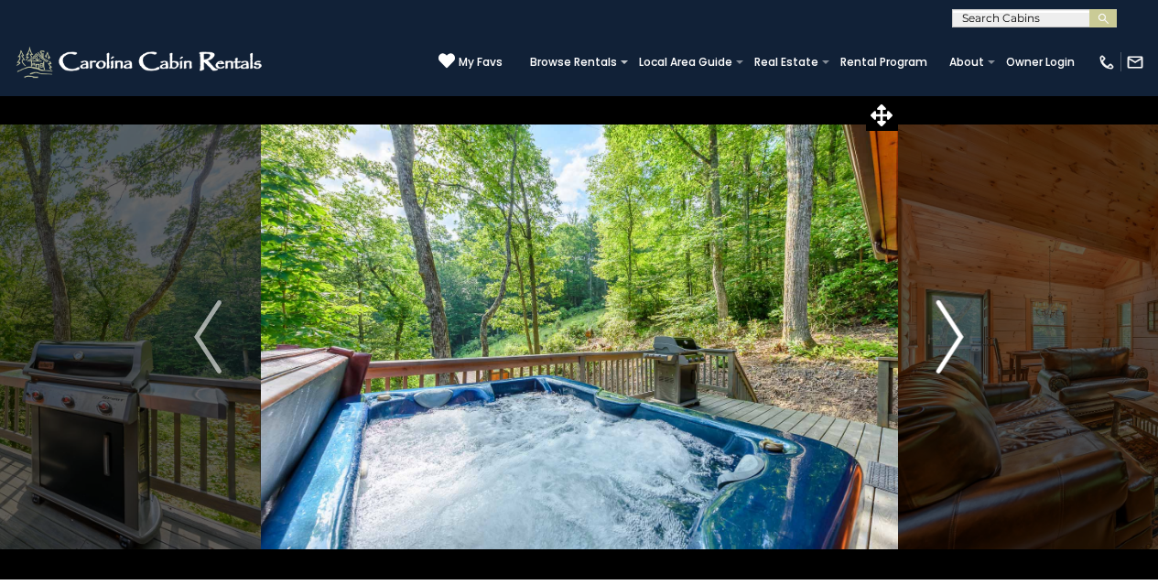
click at [938, 315] on img "Next" at bounding box center [949, 336] width 27 height 73
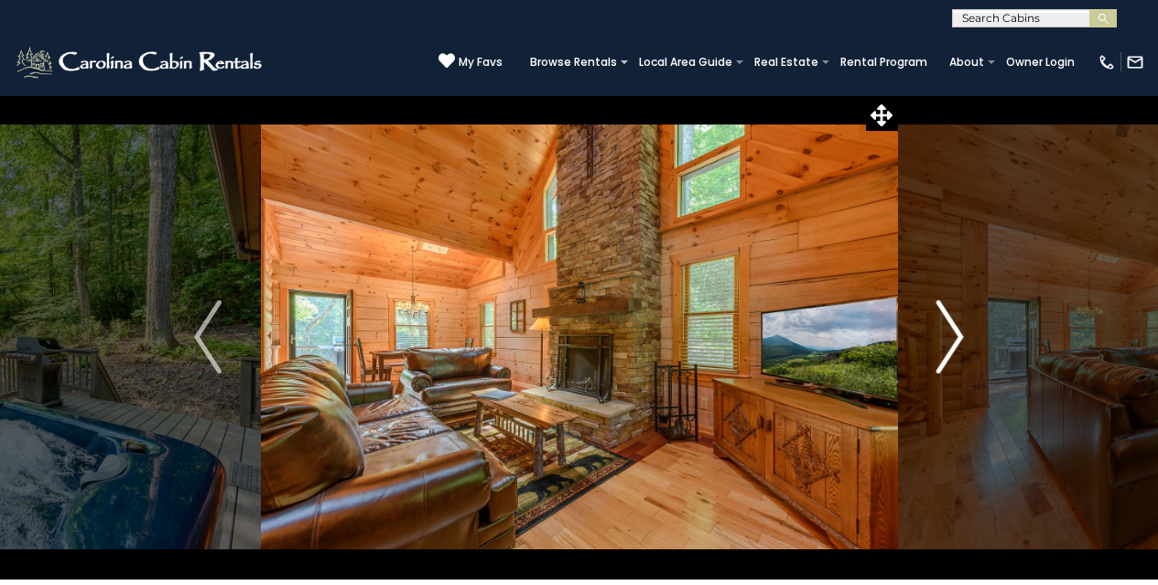
click at [938, 315] on img "Next" at bounding box center [949, 336] width 27 height 73
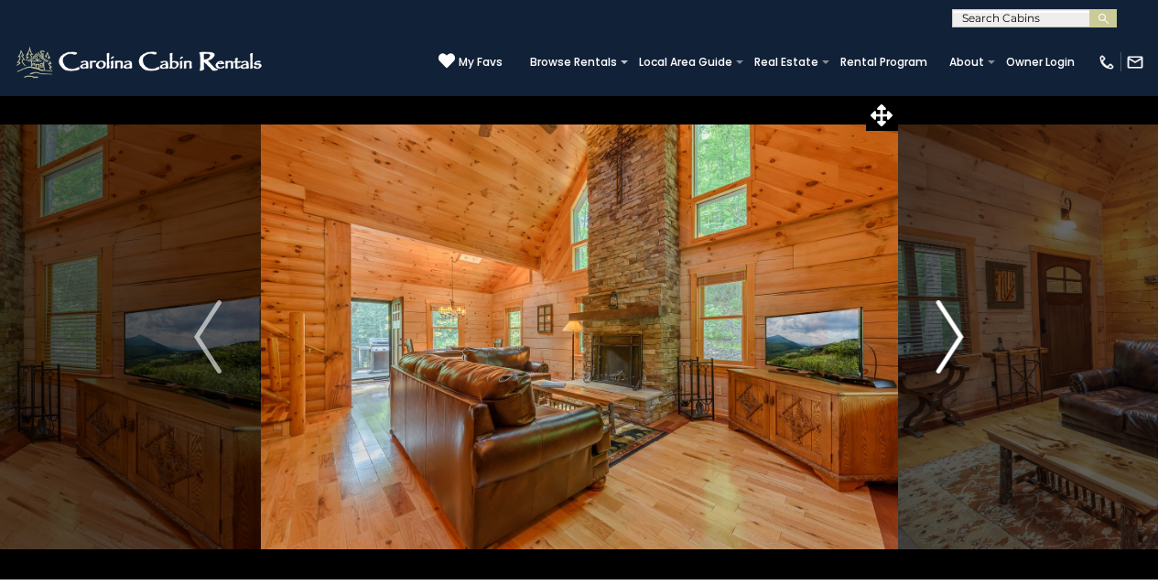
click at [938, 315] on img "Next" at bounding box center [949, 336] width 27 height 73
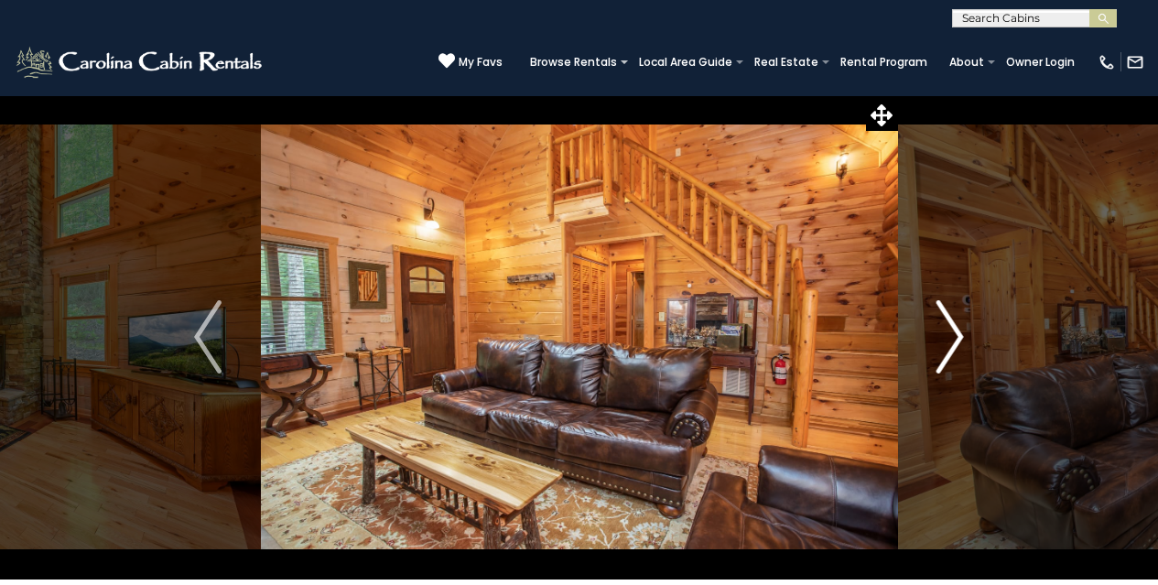
click at [938, 315] on img "Next" at bounding box center [949, 336] width 27 height 73
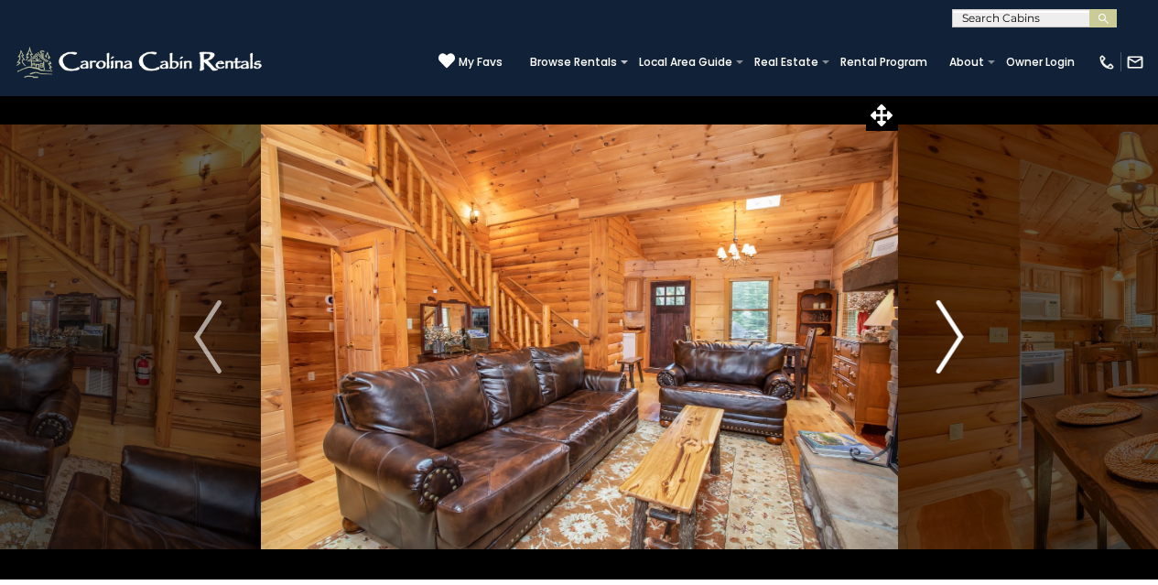
click at [938, 315] on img "Next" at bounding box center [949, 336] width 27 height 73
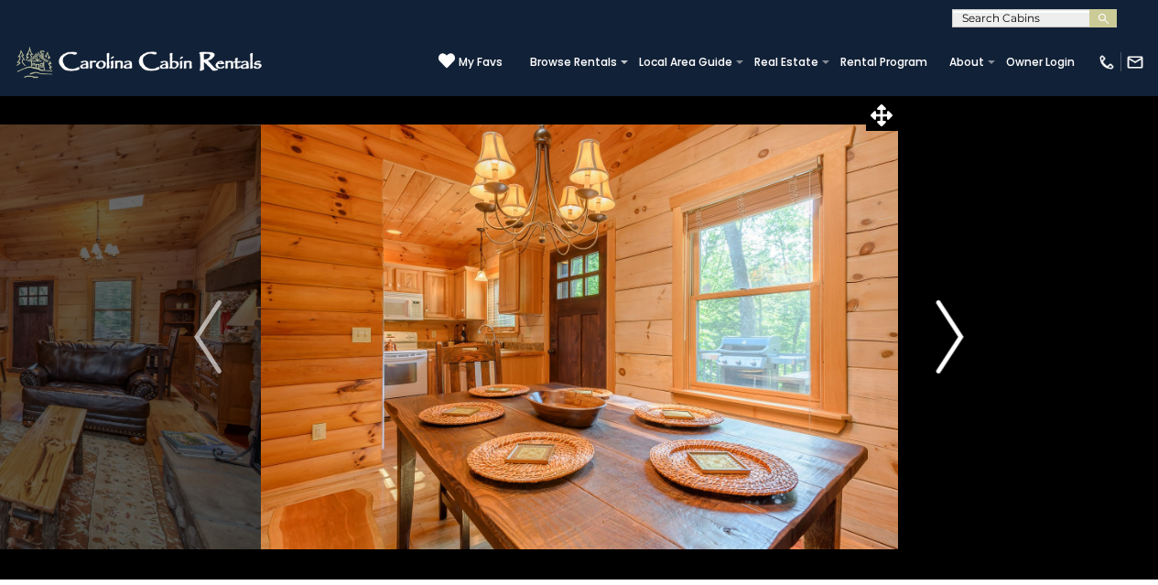
click at [938, 315] on img "Next" at bounding box center [949, 336] width 27 height 73
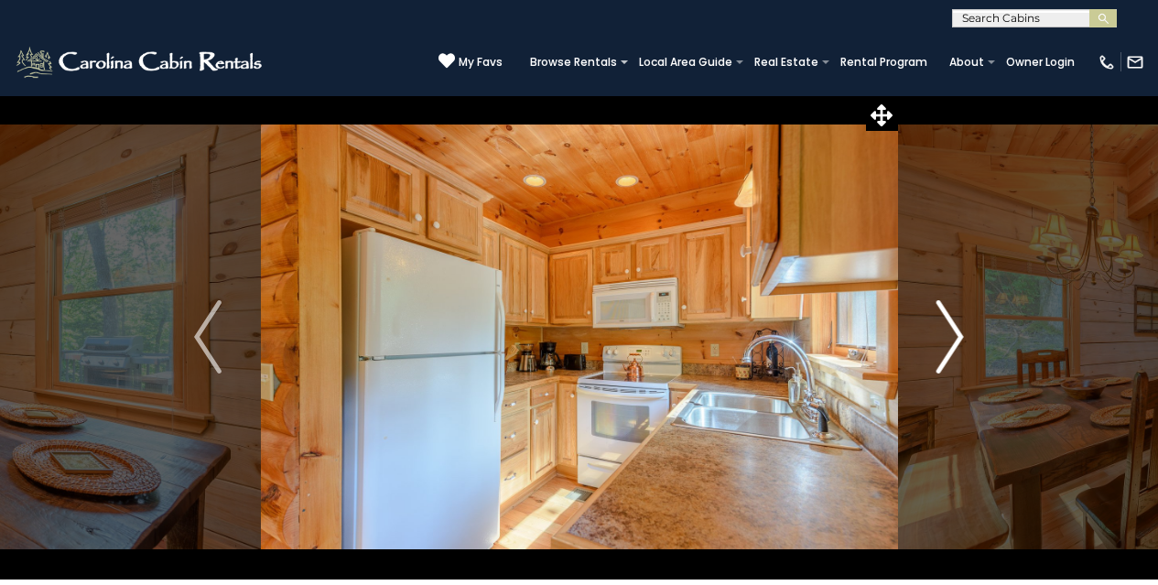
click at [938, 315] on img "Next" at bounding box center [949, 336] width 27 height 73
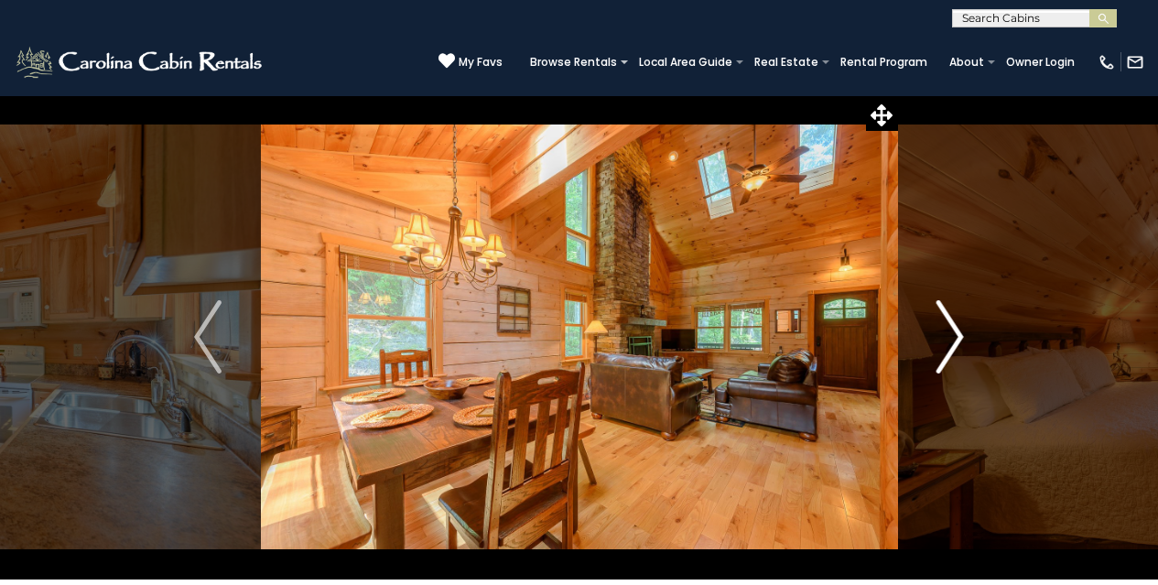
click at [938, 315] on img "Next" at bounding box center [949, 336] width 27 height 73
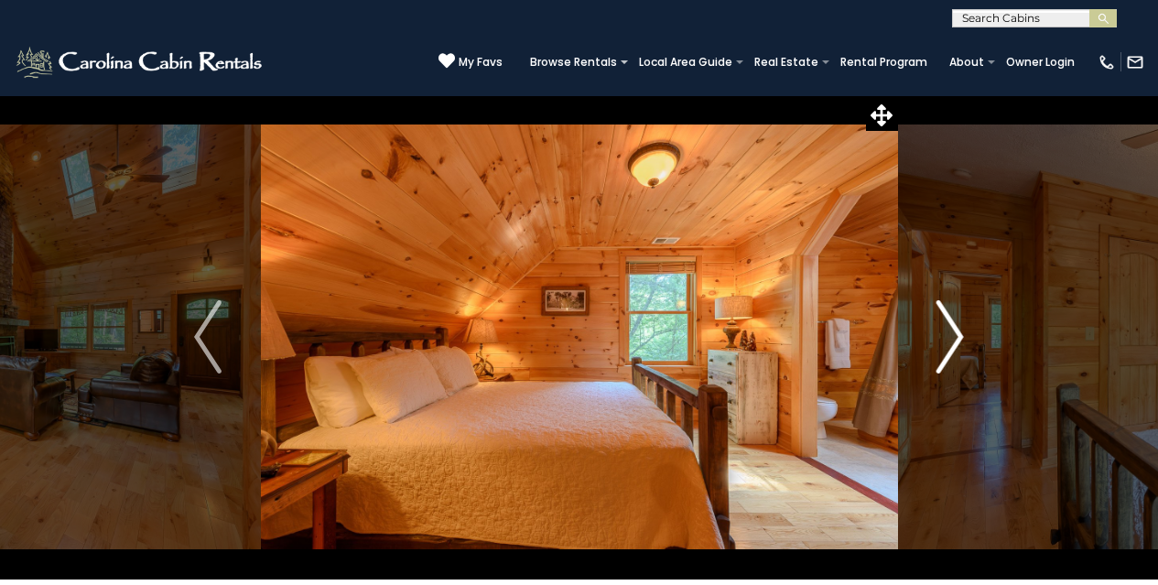
click at [938, 315] on img "Next" at bounding box center [949, 336] width 27 height 73
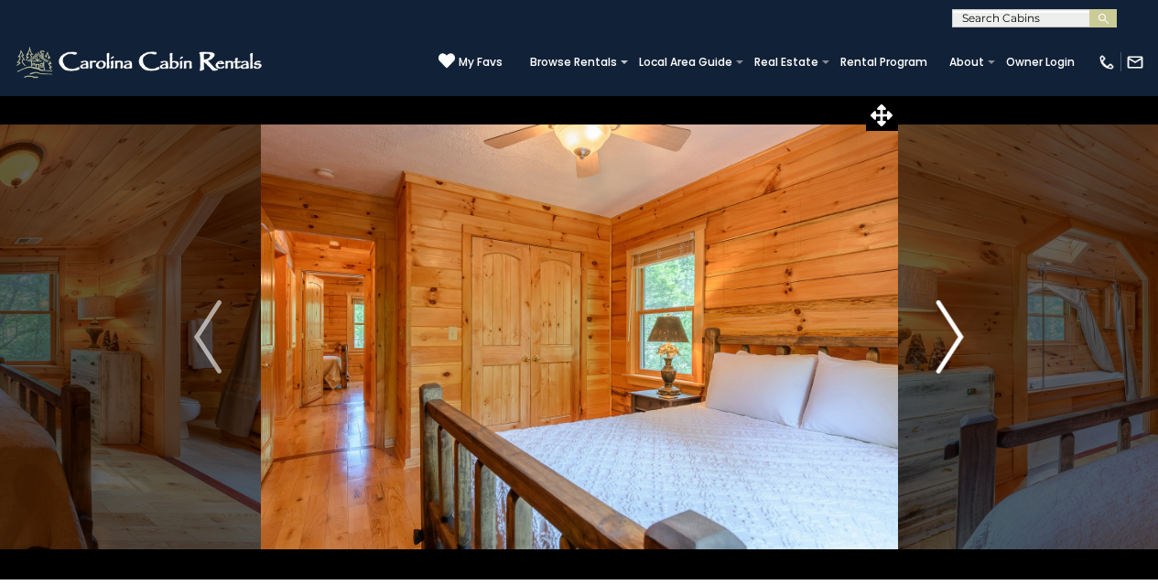
click at [938, 315] on img "Next" at bounding box center [949, 336] width 27 height 73
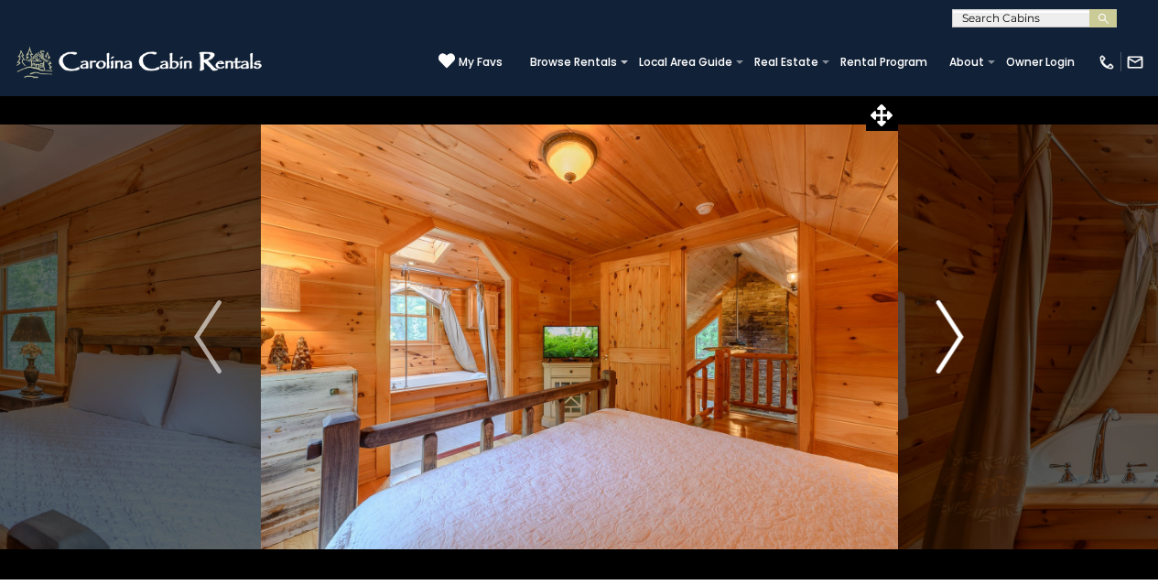
click at [938, 315] on img "Next" at bounding box center [949, 336] width 27 height 73
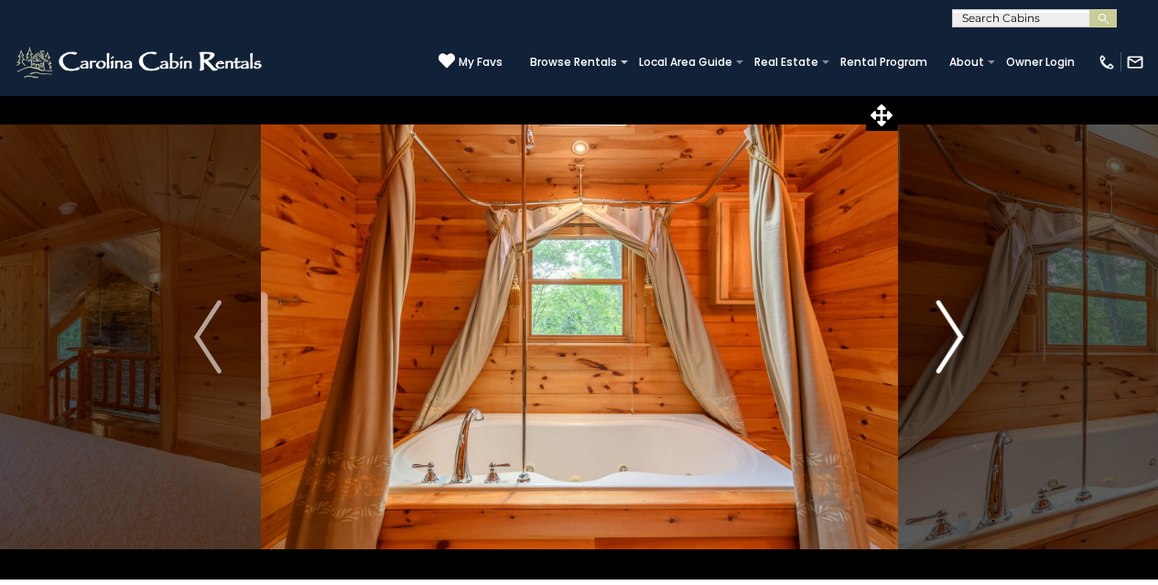
click at [938, 315] on img "Next" at bounding box center [949, 336] width 27 height 73
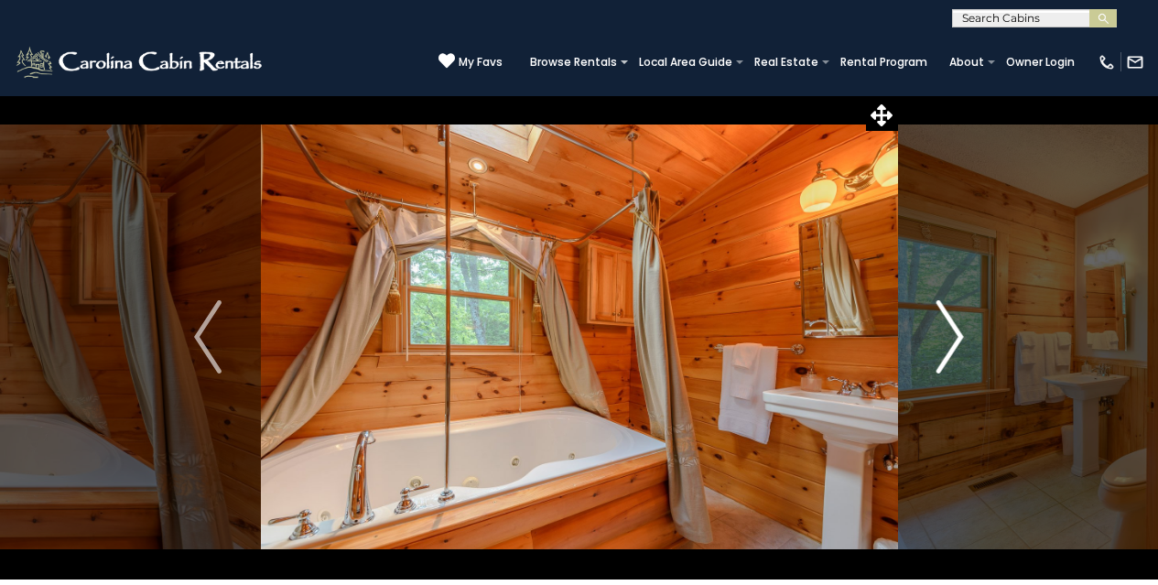
click at [938, 315] on img "Next" at bounding box center [949, 336] width 27 height 73
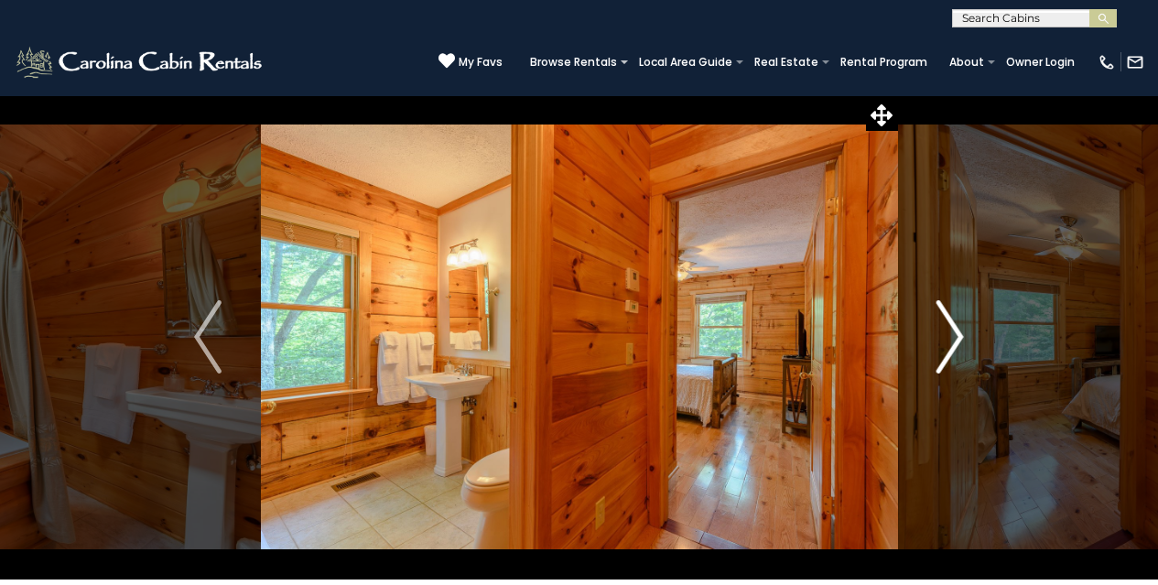
click at [938, 315] on img "Next" at bounding box center [949, 336] width 27 height 73
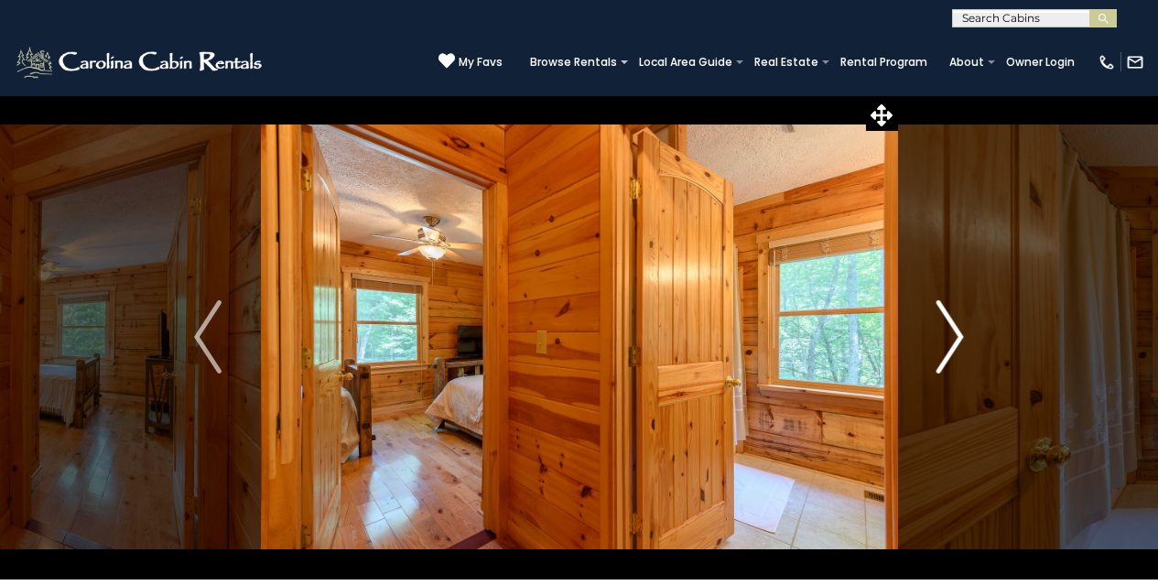
click at [938, 315] on img "Next" at bounding box center [949, 336] width 27 height 73
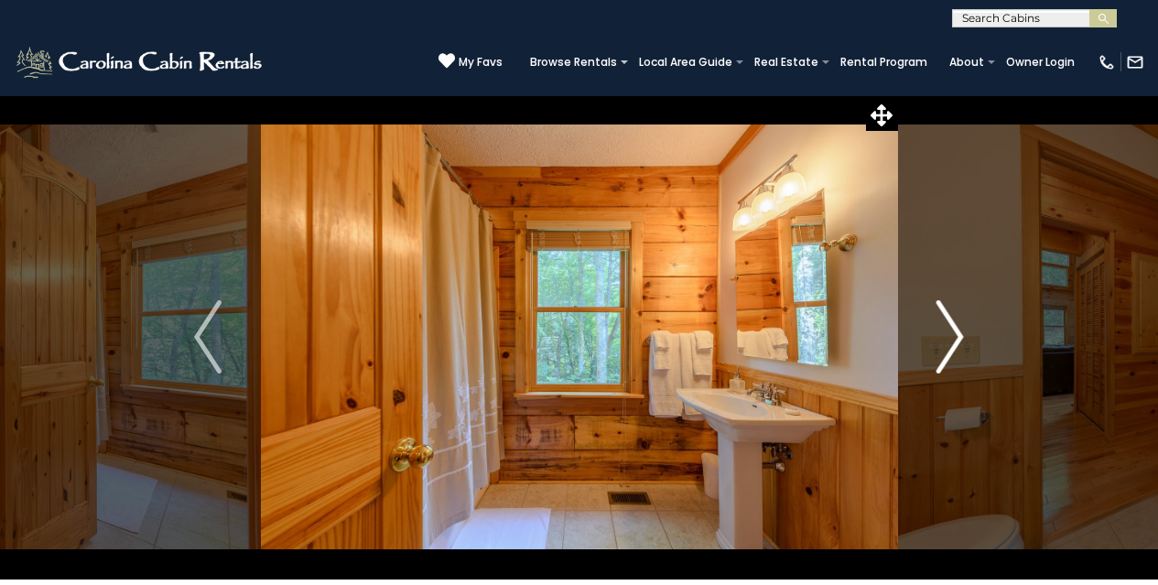
click at [938, 315] on img "Next" at bounding box center [949, 336] width 27 height 73
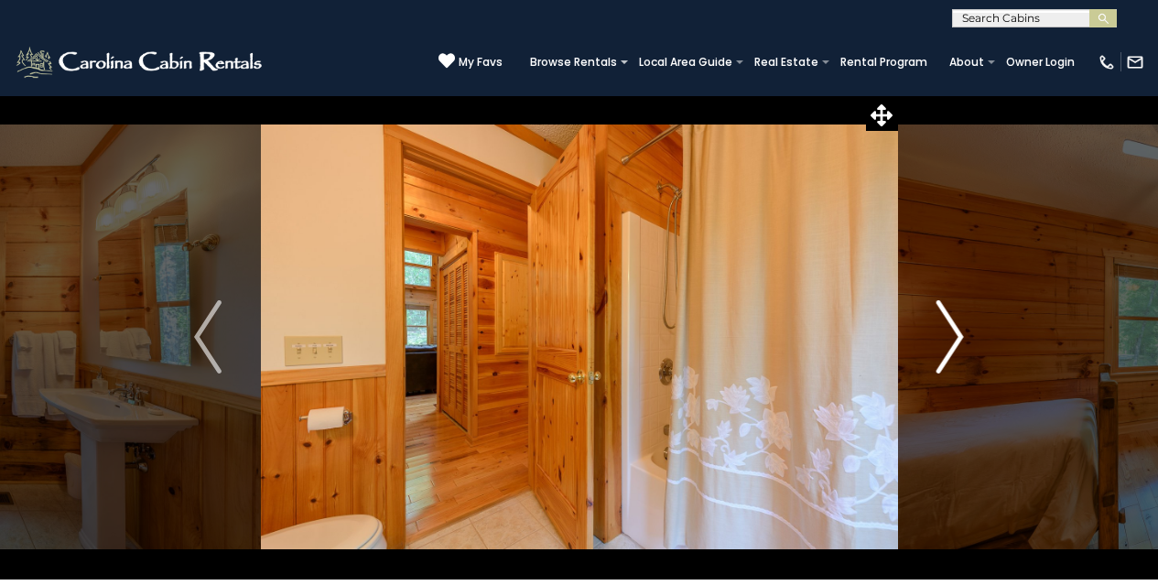
click at [938, 315] on img "Next" at bounding box center [949, 336] width 27 height 73
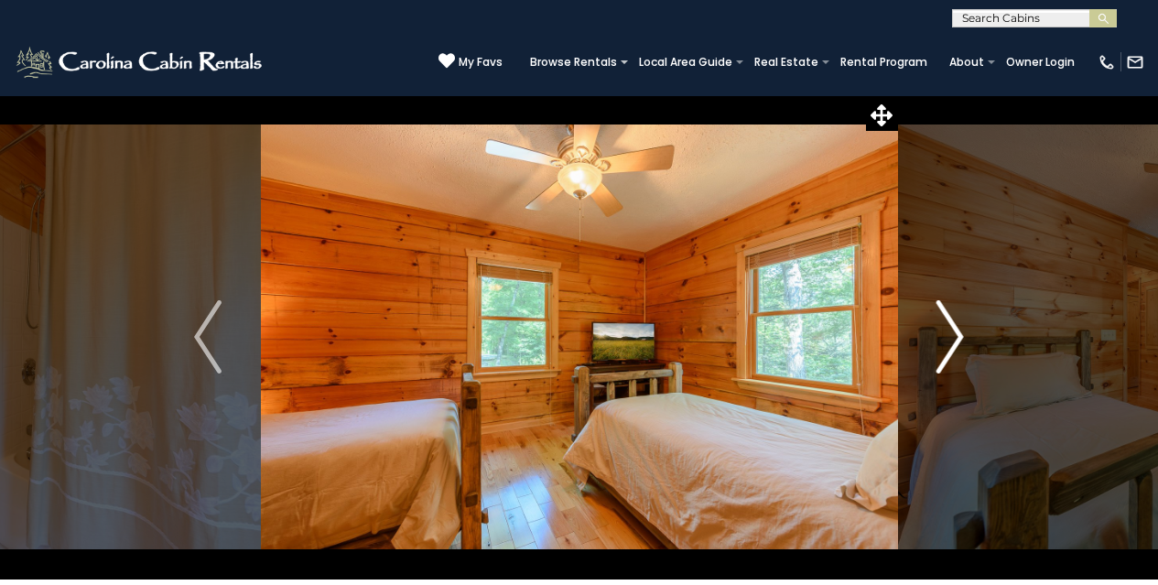
click at [938, 315] on img "Next" at bounding box center [949, 336] width 27 height 73
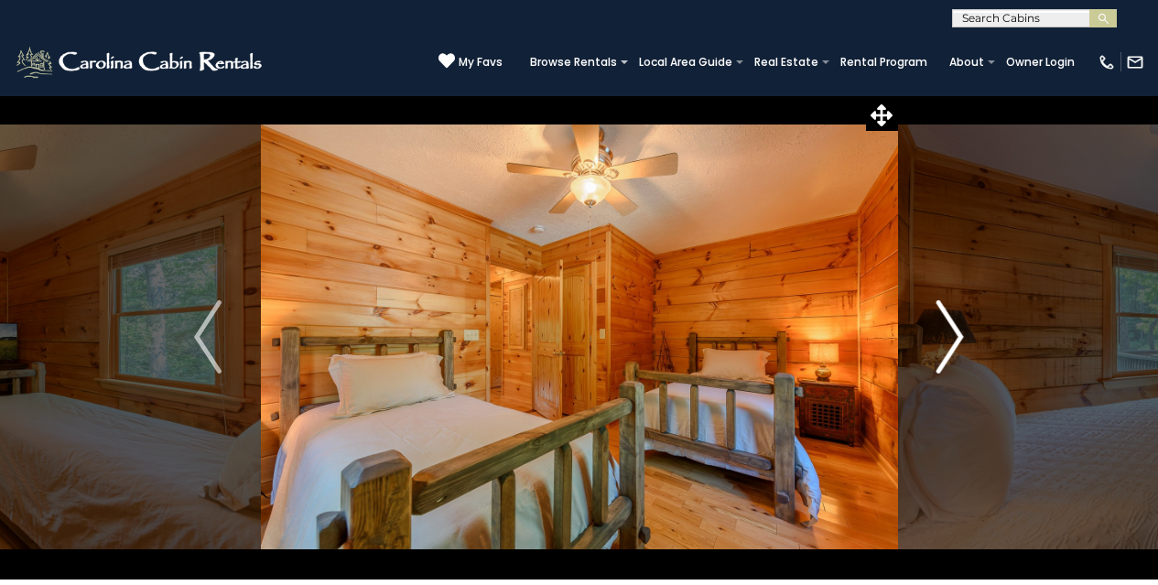
click at [938, 315] on img "Next" at bounding box center [949, 336] width 27 height 73
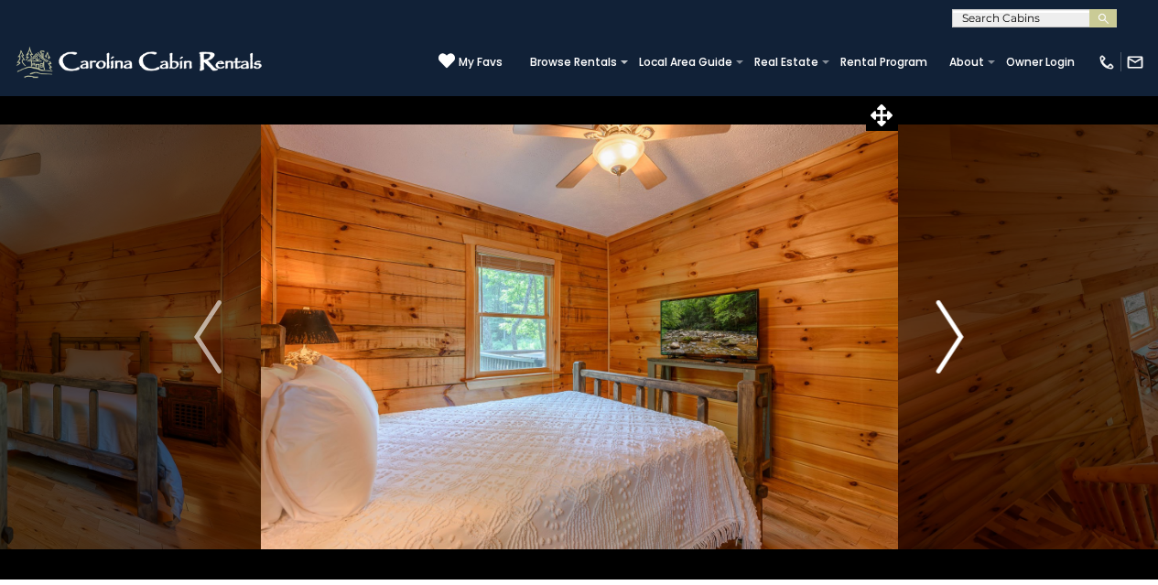
click at [938, 315] on img "Next" at bounding box center [949, 336] width 27 height 73
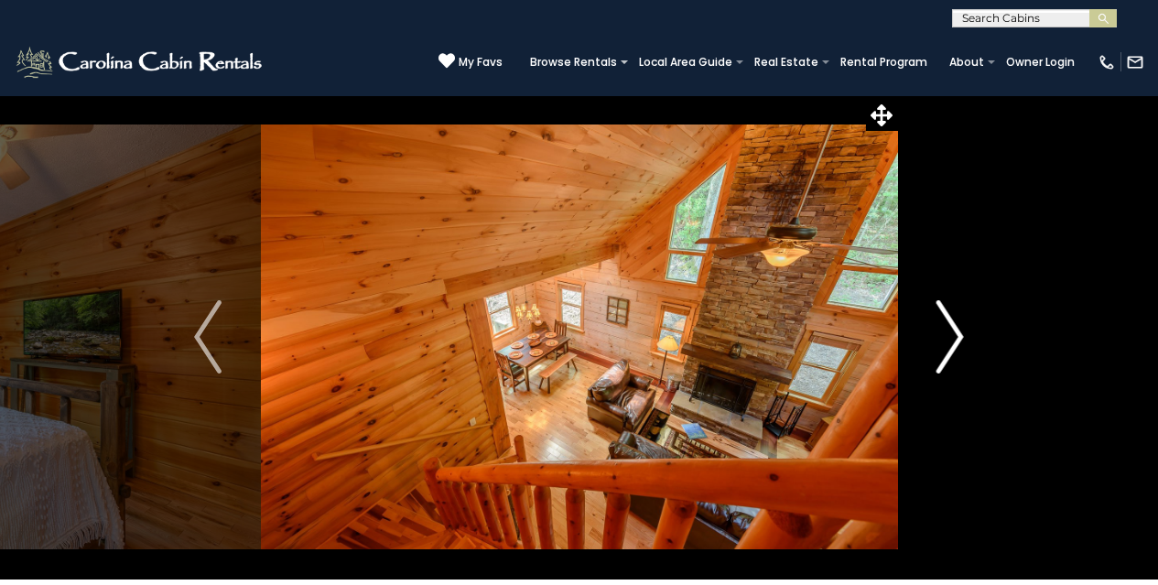
click at [938, 315] on img "Next" at bounding box center [949, 336] width 27 height 73
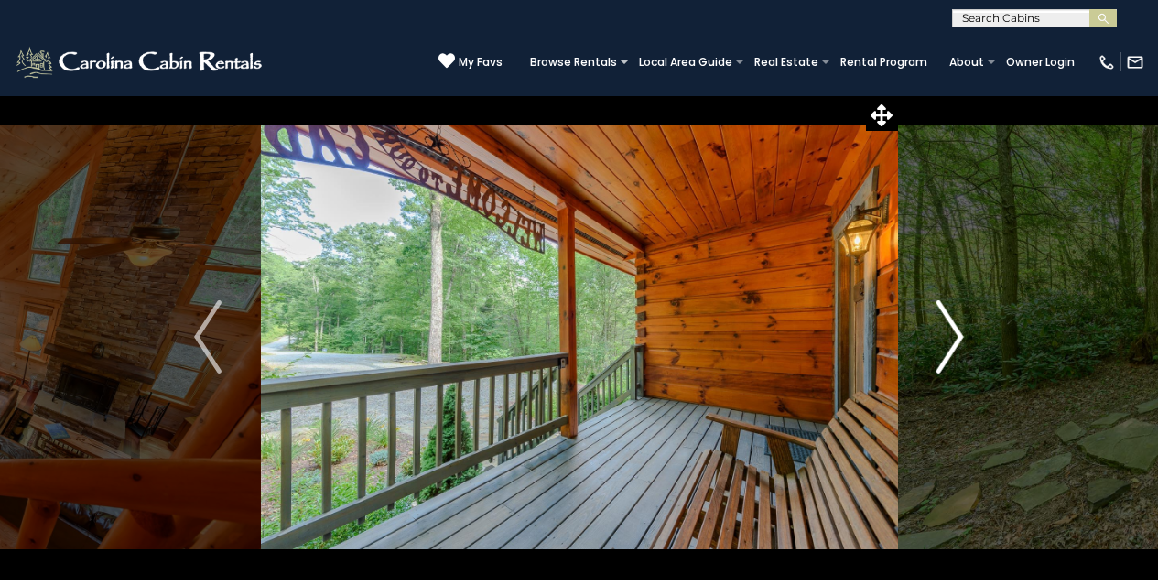
click at [942, 318] on img "Next" at bounding box center [949, 336] width 27 height 73
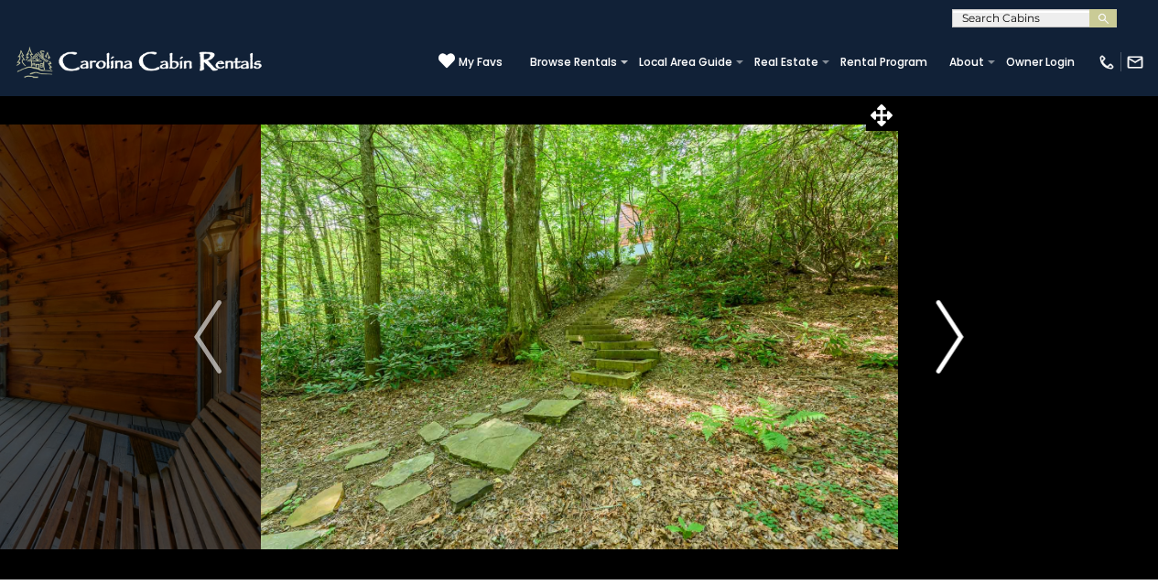
click at [942, 318] on img "Next" at bounding box center [949, 336] width 27 height 73
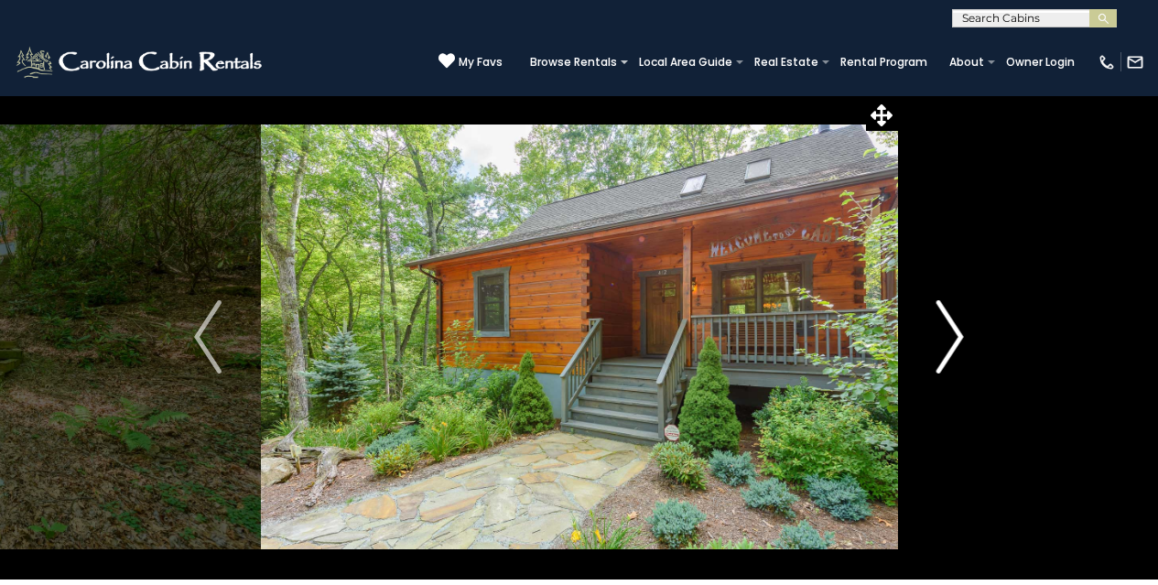
click at [942, 318] on img "Next" at bounding box center [949, 336] width 27 height 73
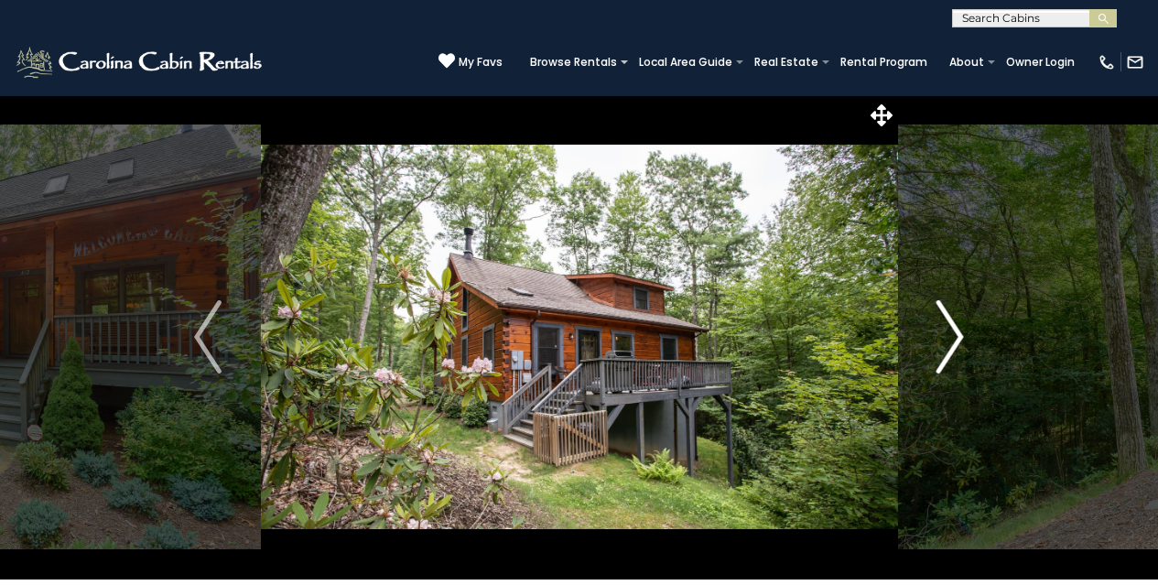
click at [942, 318] on img "Next" at bounding box center [949, 336] width 27 height 73
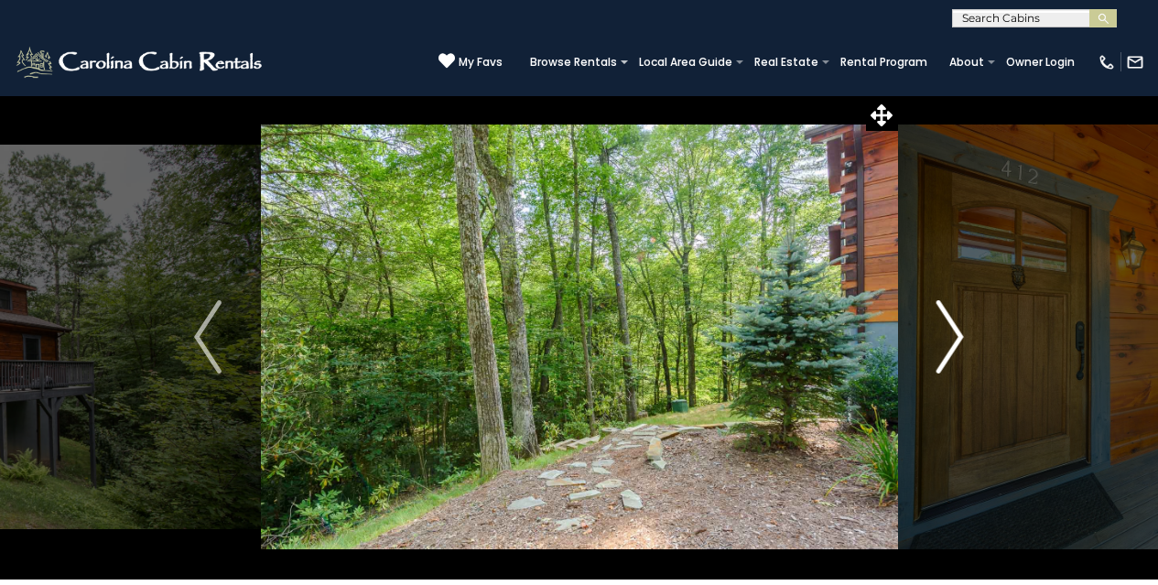
click at [942, 318] on img "Next" at bounding box center [949, 336] width 27 height 73
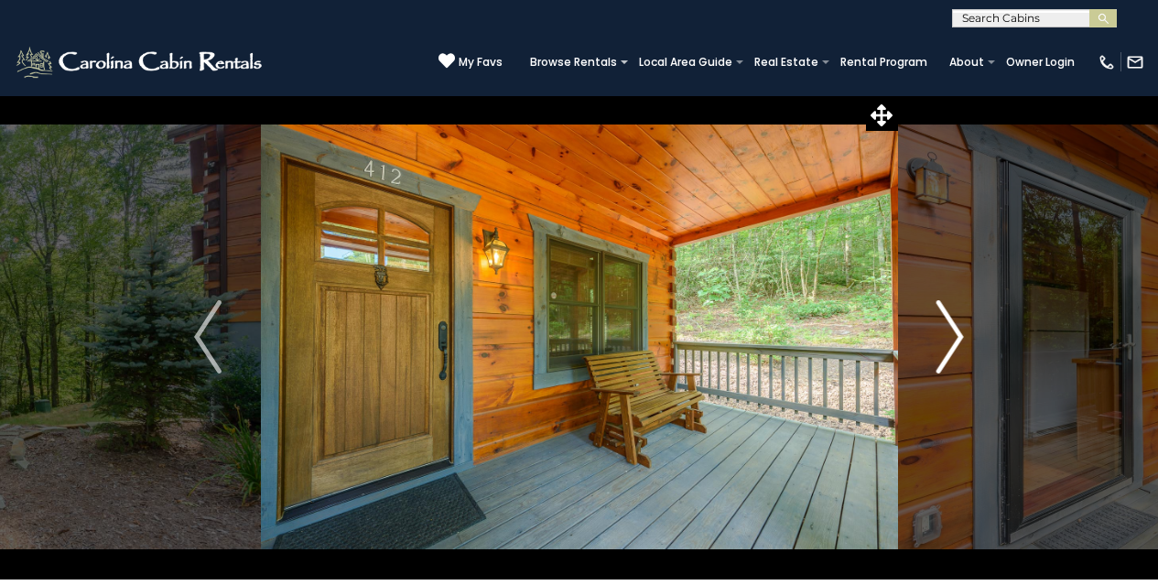
click at [942, 318] on img "Next" at bounding box center [949, 336] width 27 height 73
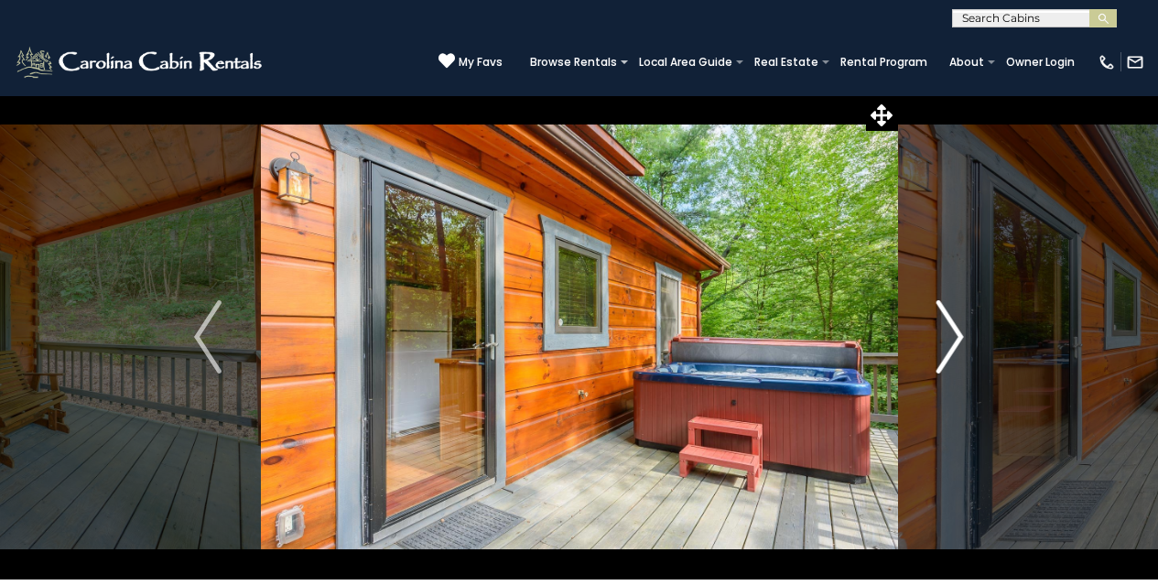
click at [942, 318] on img "Next" at bounding box center [949, 336] width 27 height 73
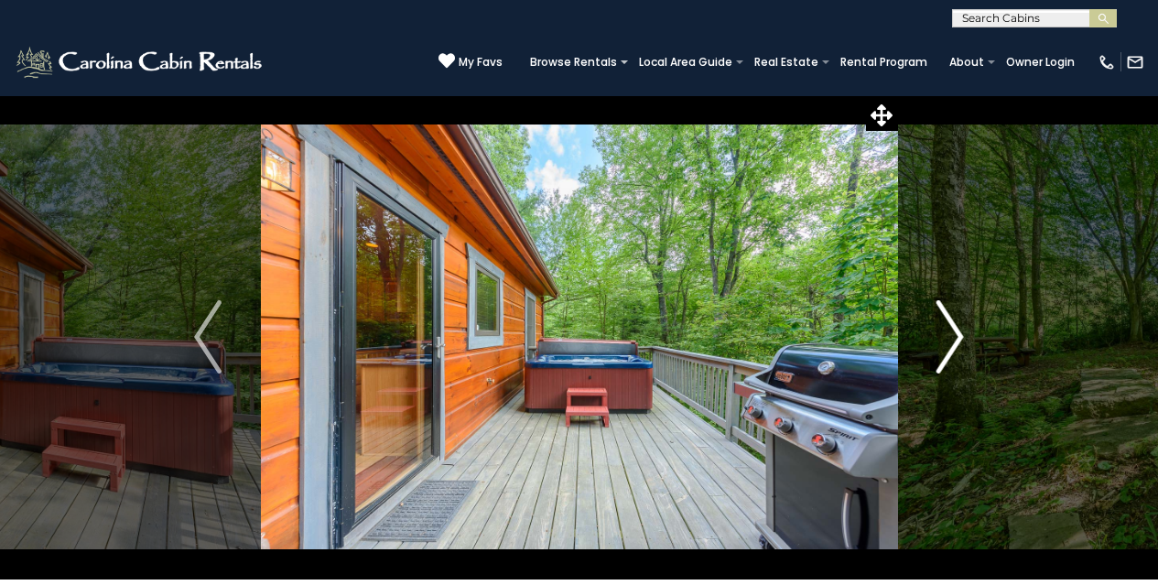
click at [942, 318] on img "Next" at bounding box center [949, 336] width 27 height 73
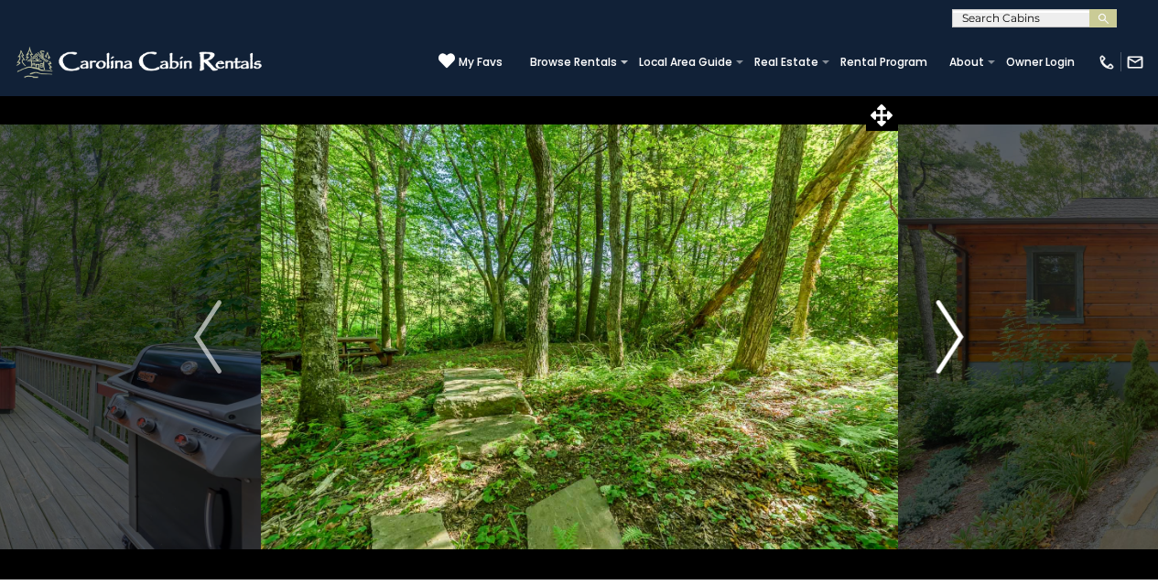
click at [942, 318] on img "Next" at bounding box center [949, 336] width 27 height 73
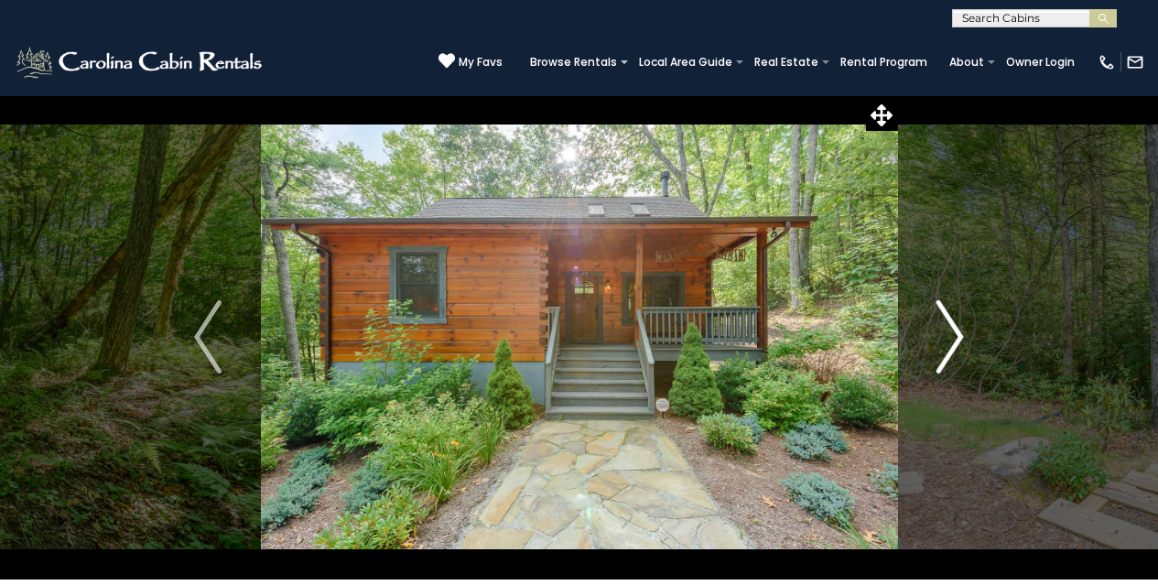
click at [942, 318] on img "Next" at bounding box center [949, 336] width 27 height 73
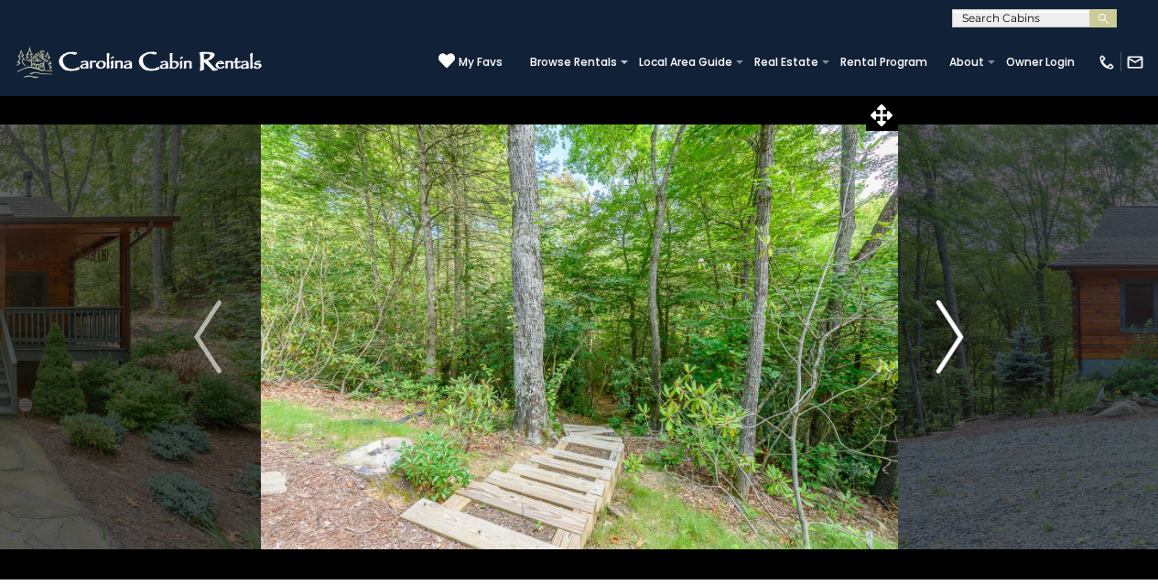
click at [942, 318] on img "Next" at bounding box center [949, 336] width 27 height 73
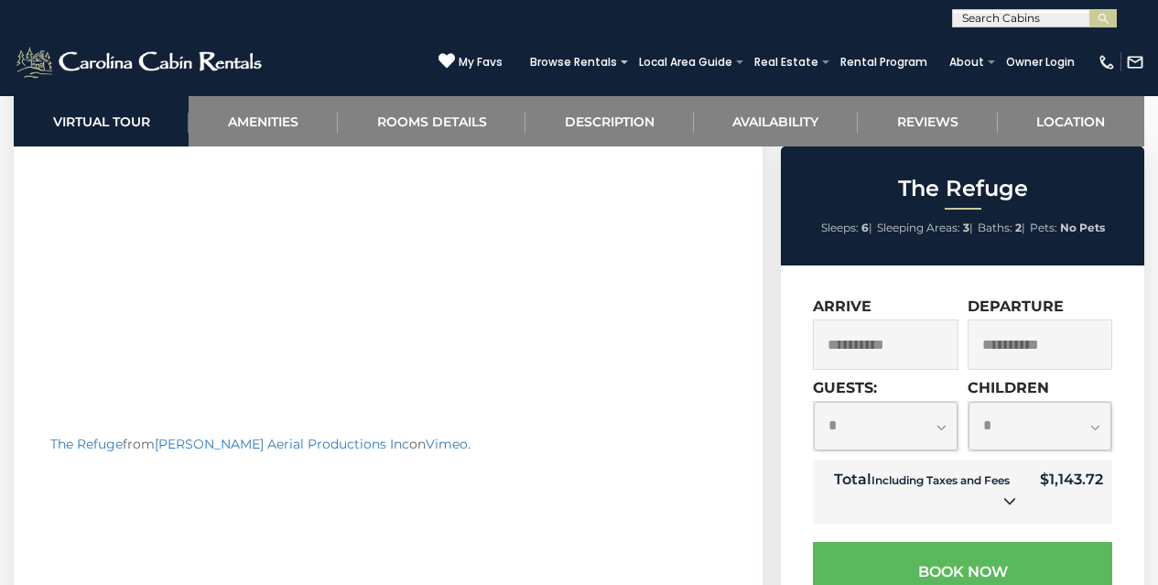
scroll to position [976, 0]
click at [927, 422] on select "**********" at bounding box center [884, 426] width 143 height 48
select select "*"
click at [813, 402] on select "**********" at bounding box center [884, 426] width 143 height 48
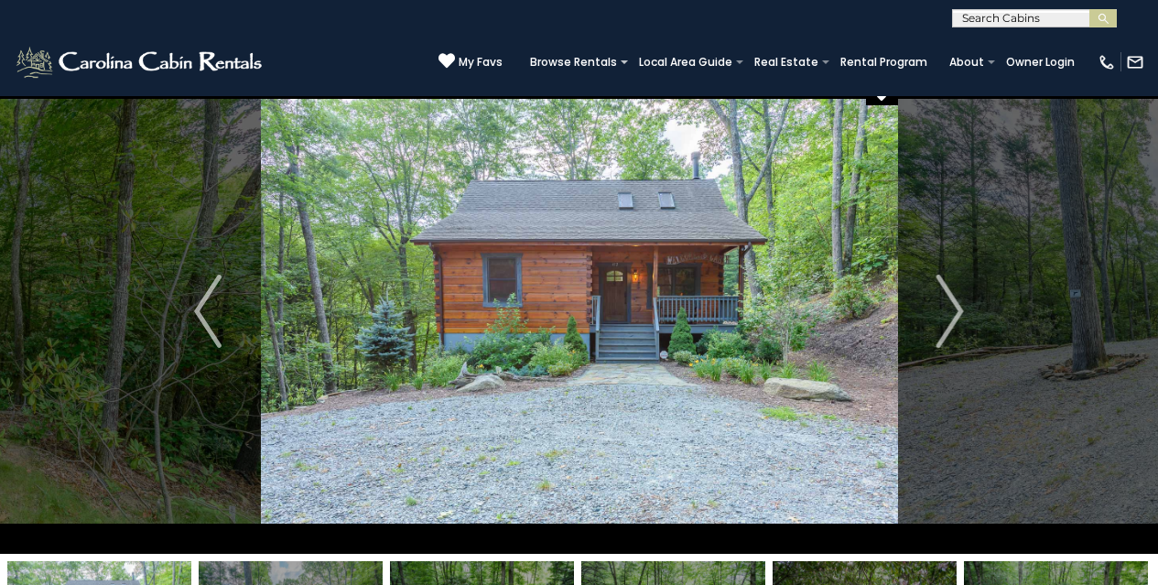
scroll to position [0, 0]
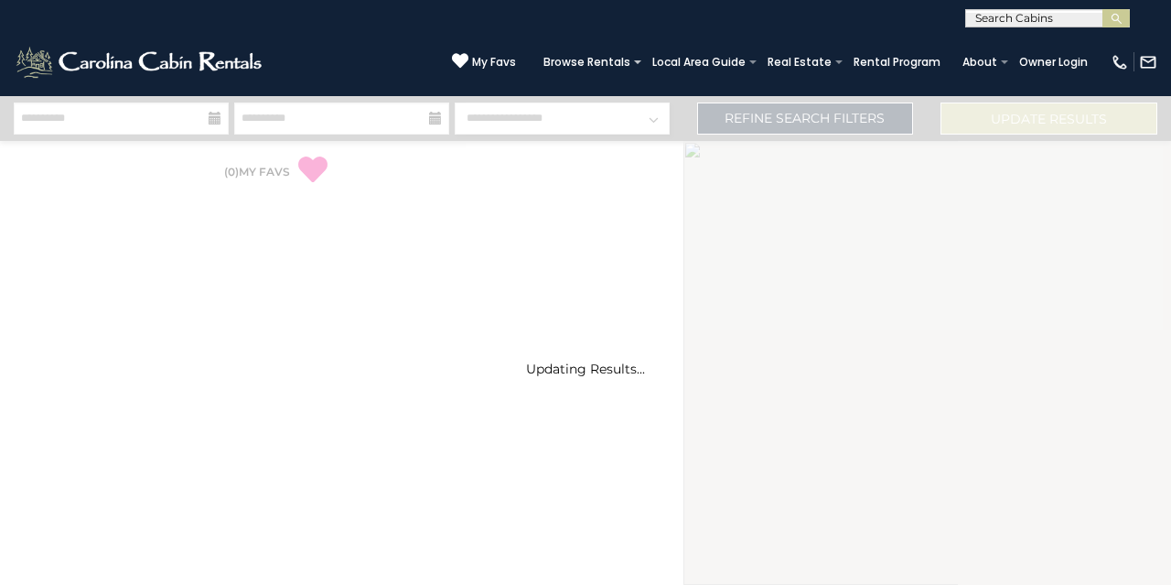
select select "*"
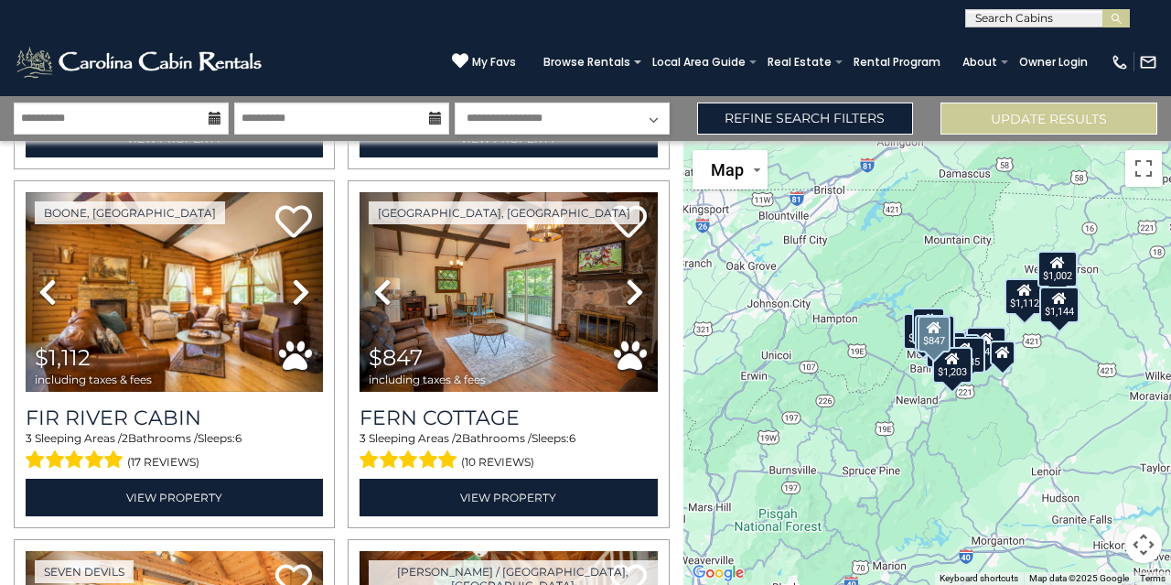
scroll to position [1099, 0]
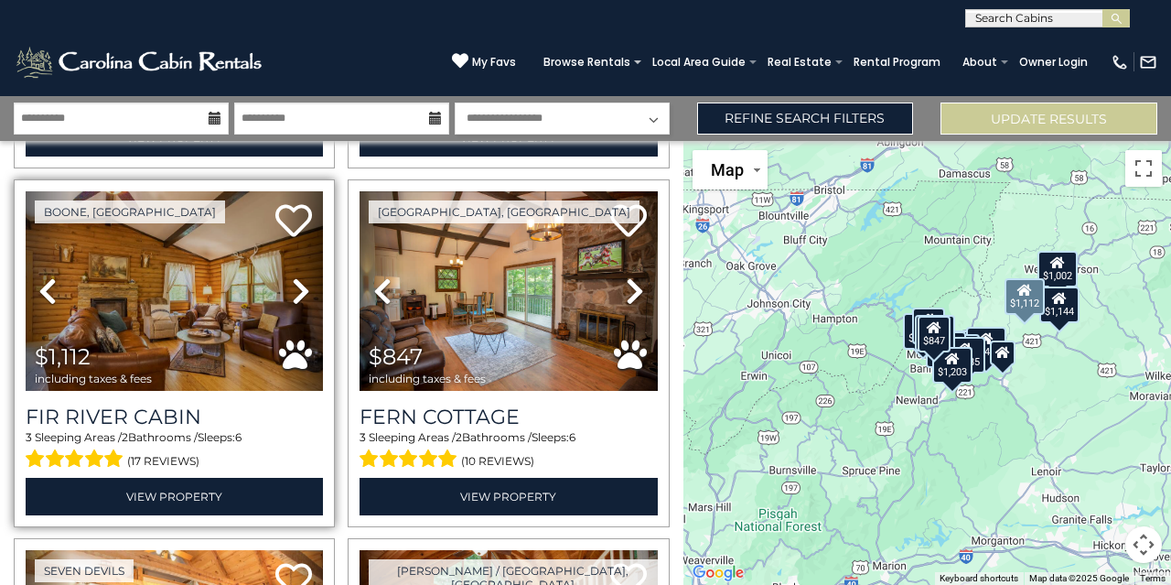
click at [293, 276] on icon at bounding box center [301, 290] width 18 height 29
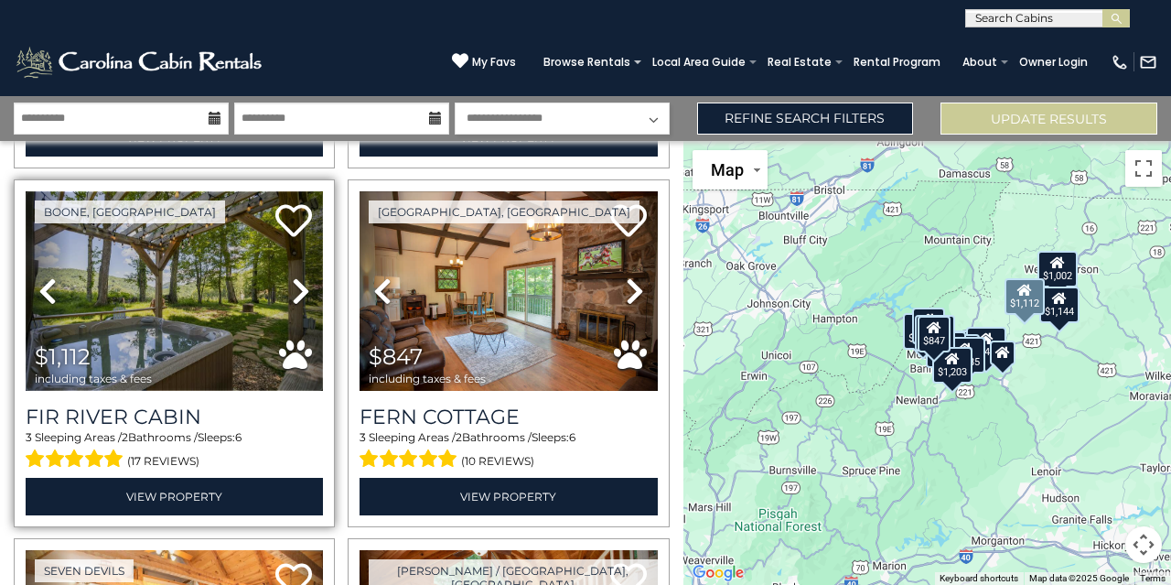
click at [172, 299] on img at bounding box center [174, 290] width 297 height 199
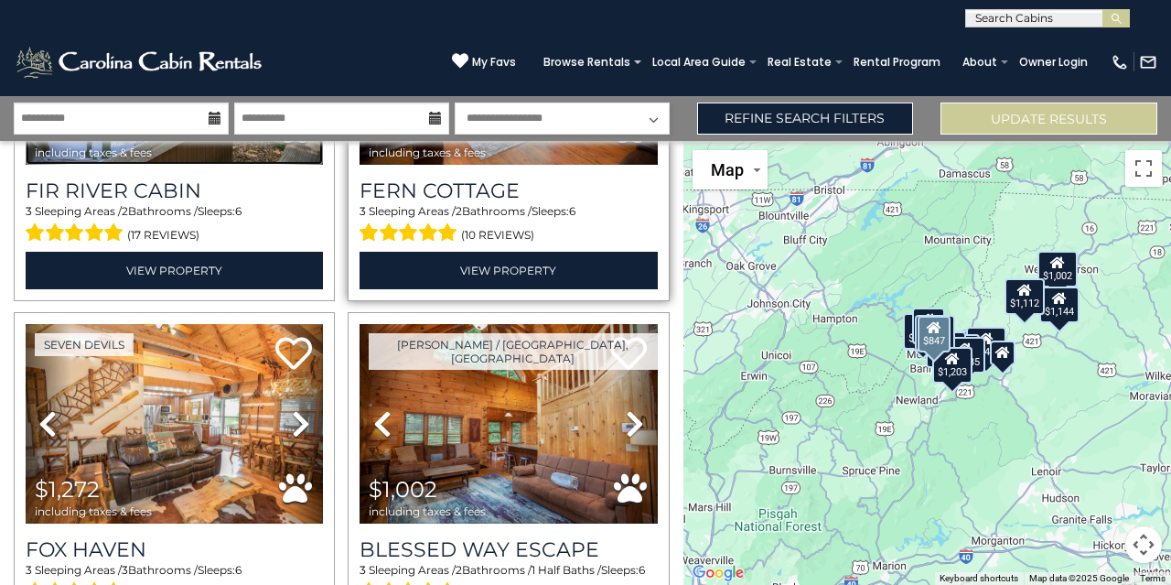
scroll to position [1326, 0]
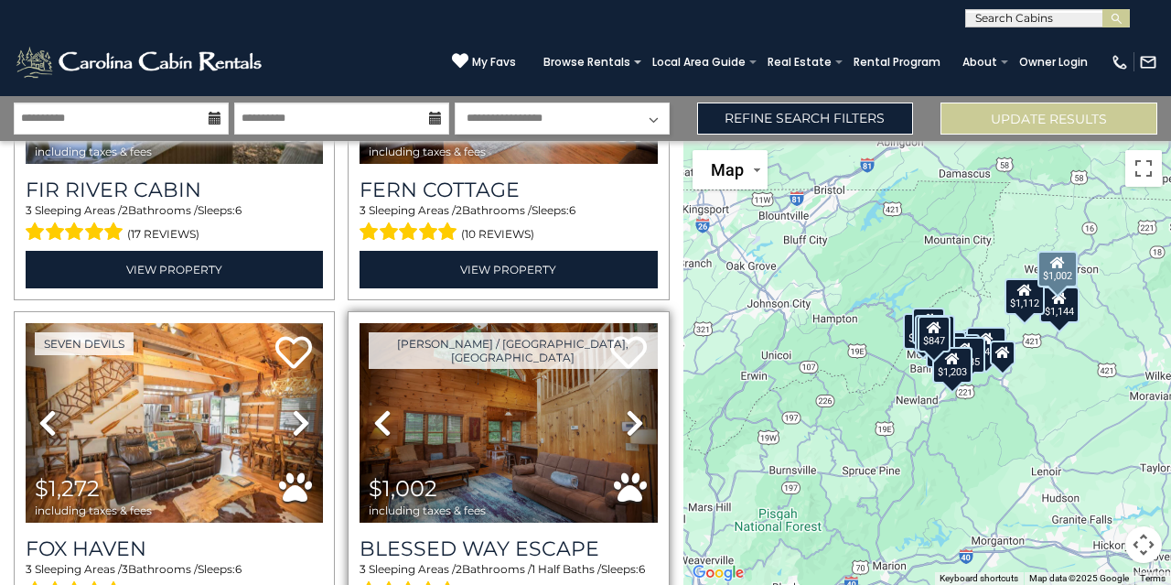
click at [626, 408] on icon at bounding box center [635, 422] width 18 height 29
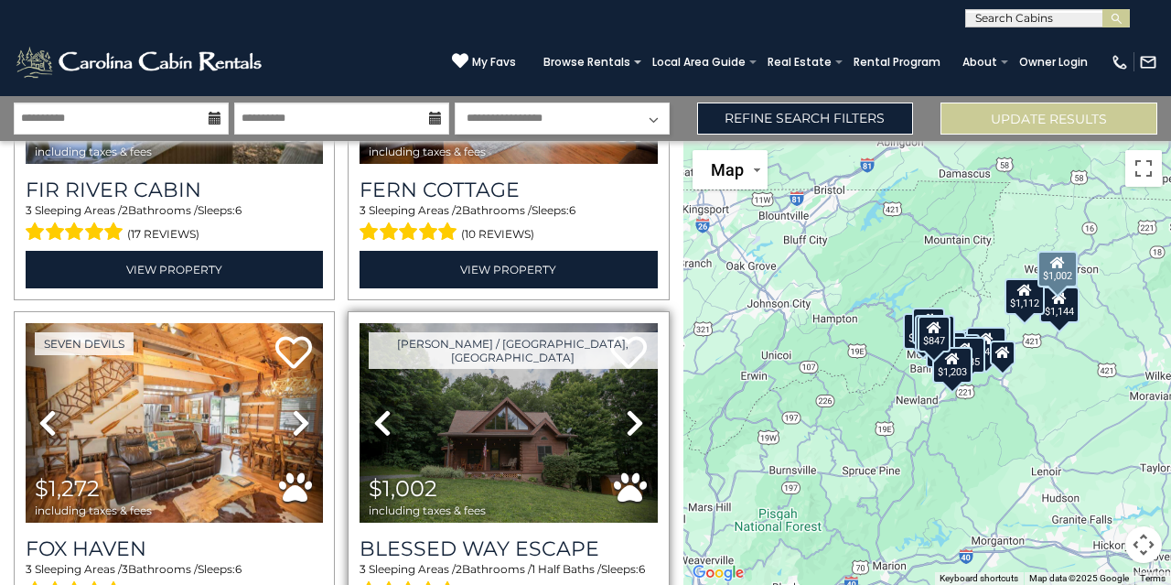
click at [626, 408] on icon at bounding box center [635, 422] width 18 height 29
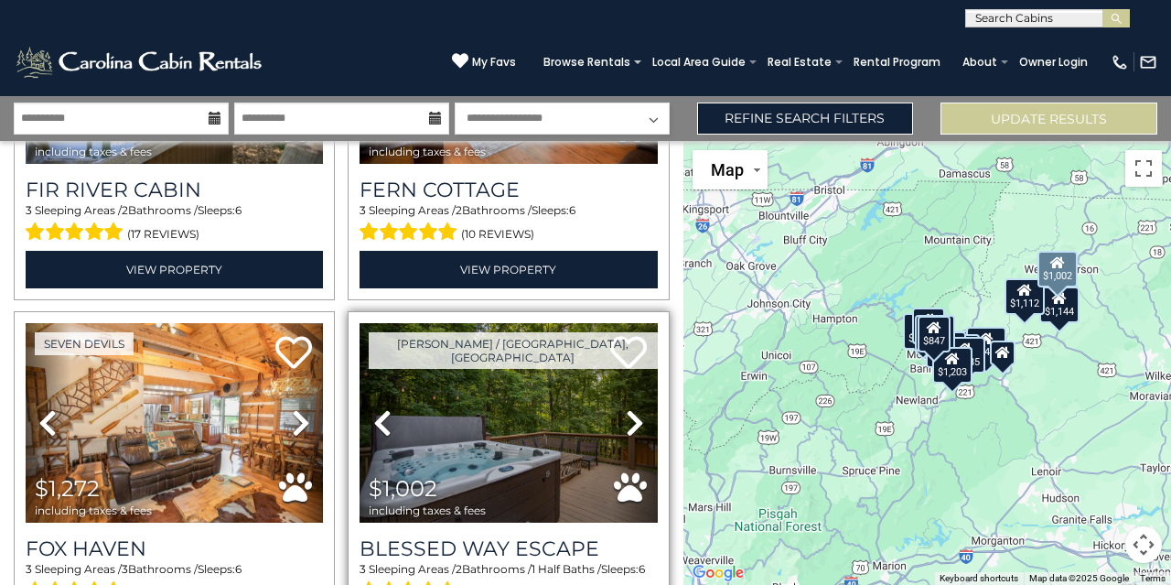
click at [626, 408] on icon at bounding box center [635, 422] width 18 height 29
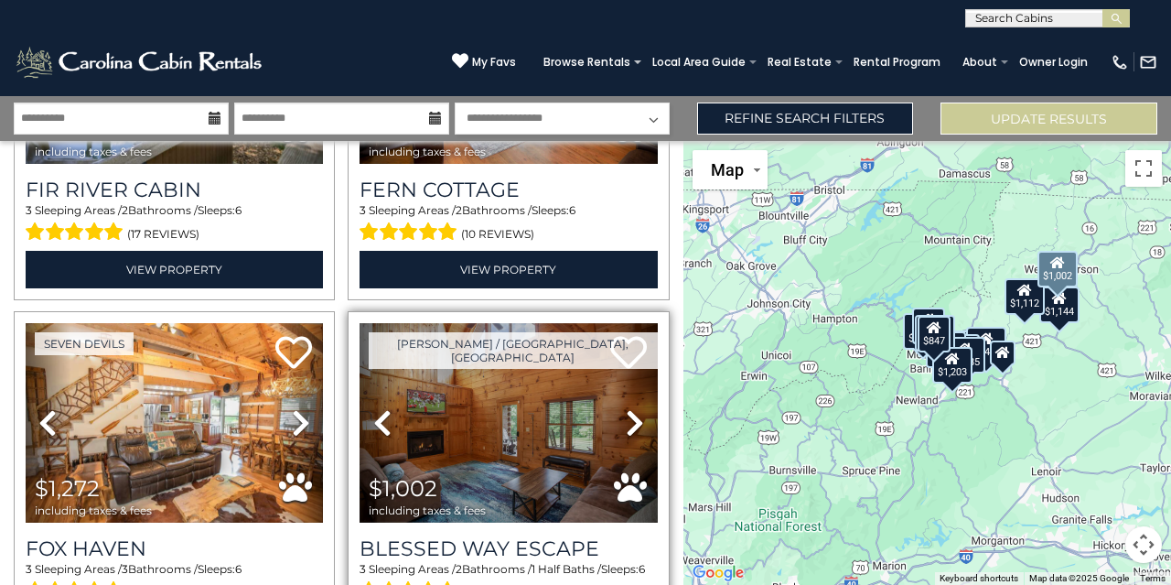
click at [626, 408] on icon at bounding box center [635, 422] width 18 height 29
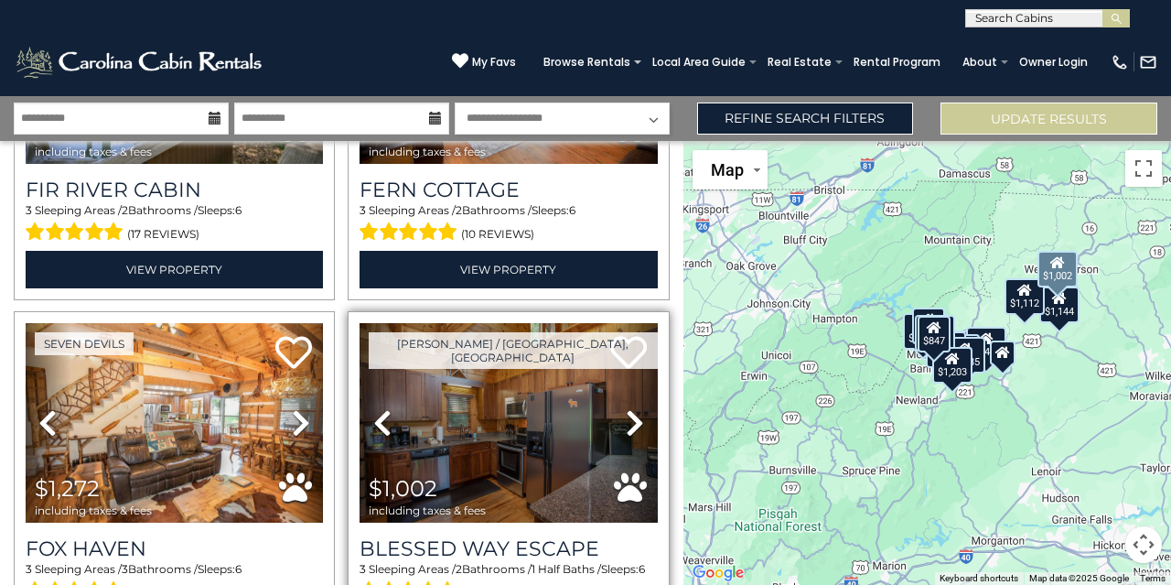
click at [626, 408] on icon at bounding box center [635, 422] width 18 height 29
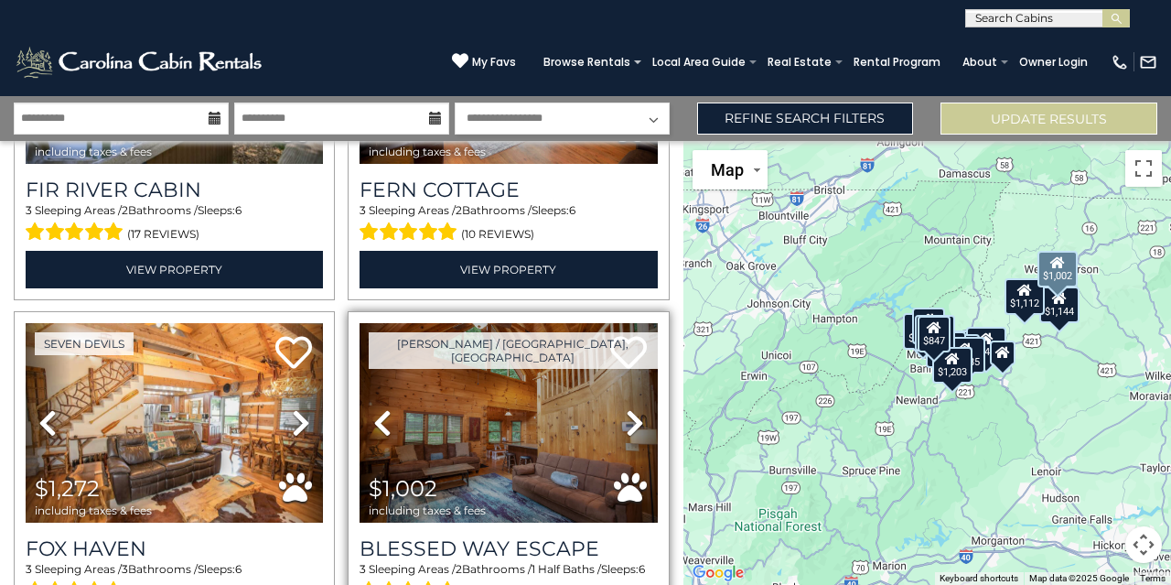
click at [626, 408] on icon at bounding box center [635, 422] width 18 height 29
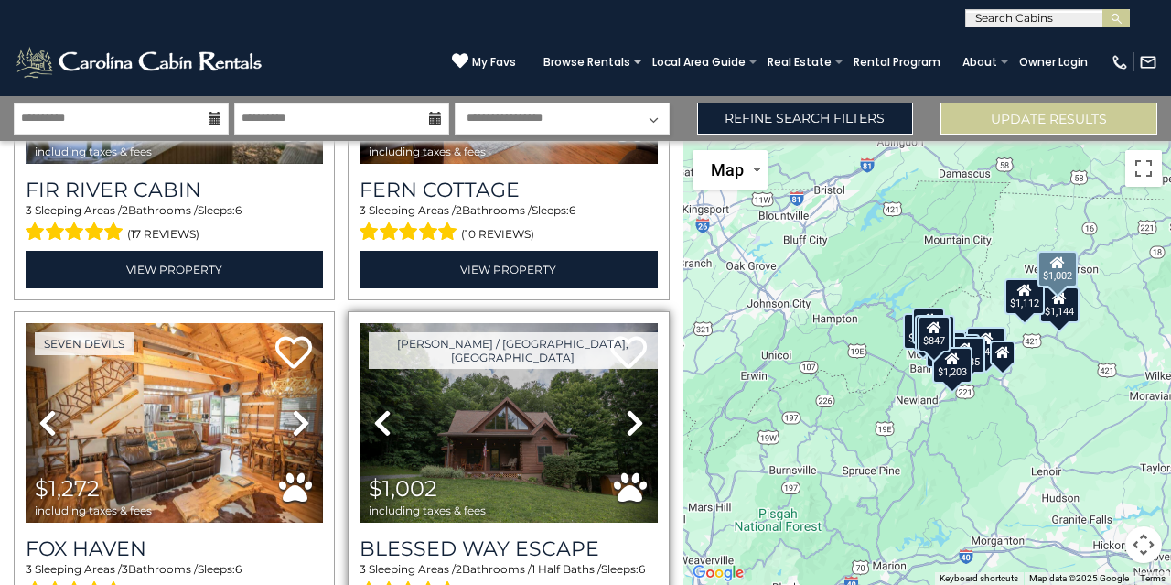
click at [626, 408] on icon at bounding box center [635, 422] width 18 height 29
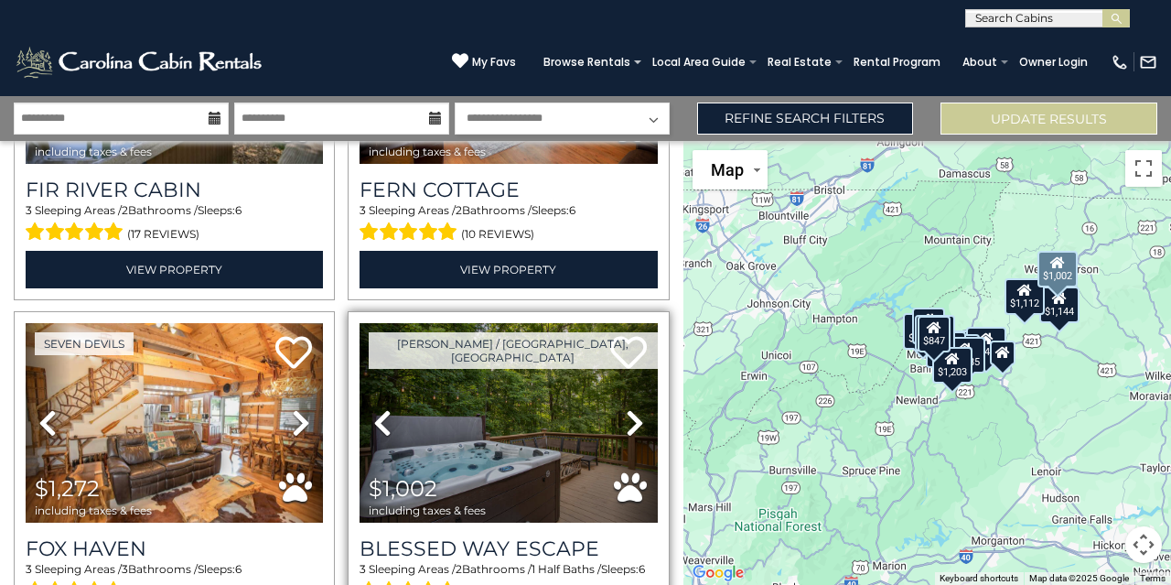
click at [626, 408] on icon at bounding box center [635, 422] width 18 height 29
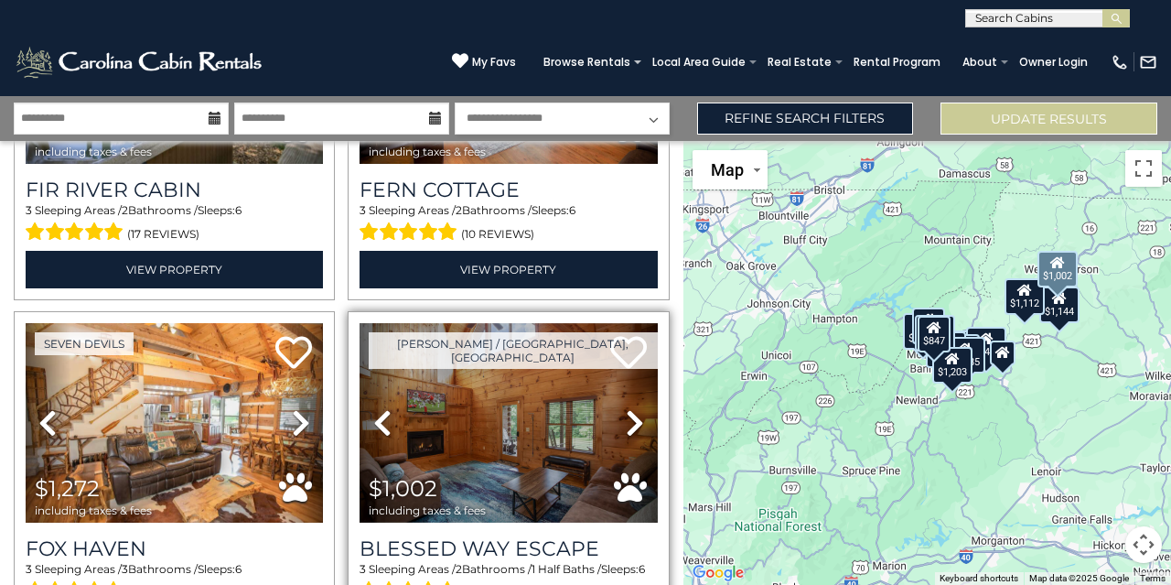
click at [626, 408] on icon at bounding box center [635, 422] width 18 height 29
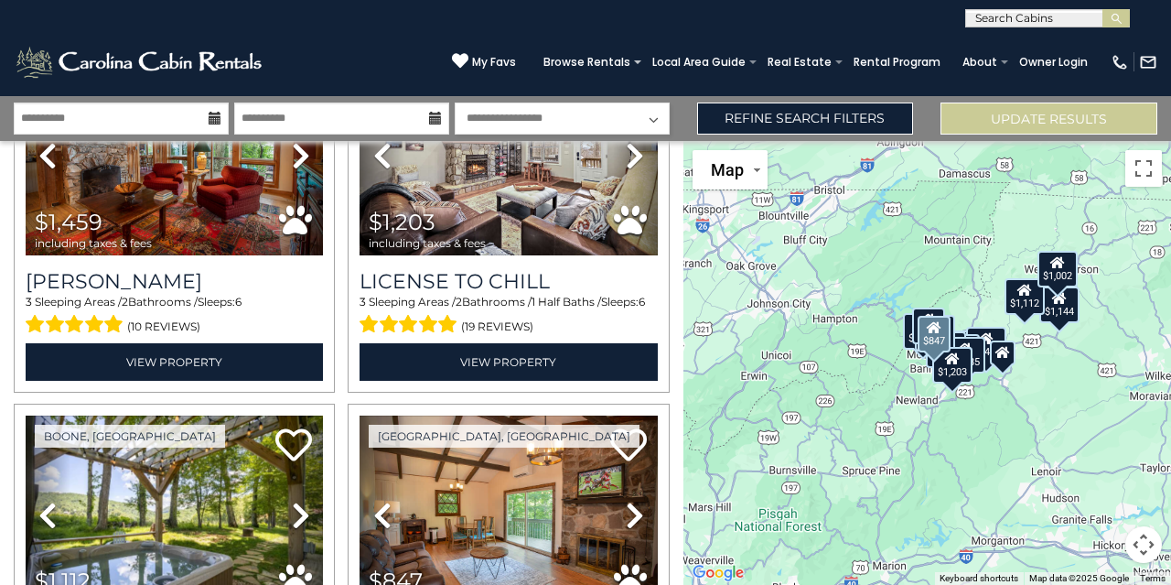
scroll to position [0, 0]
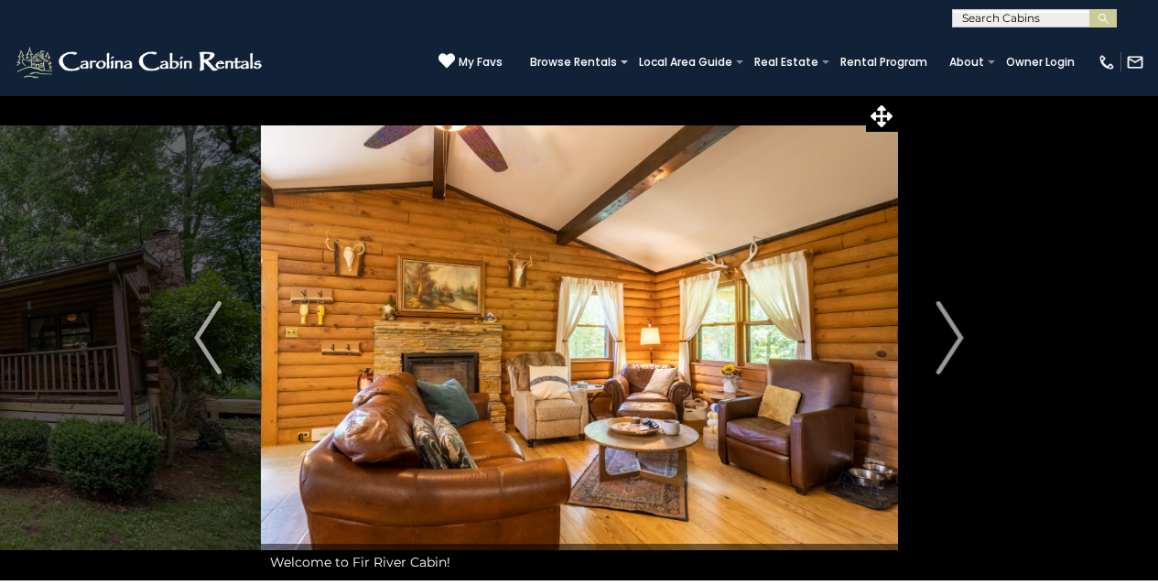
scroll to position [1, 0]
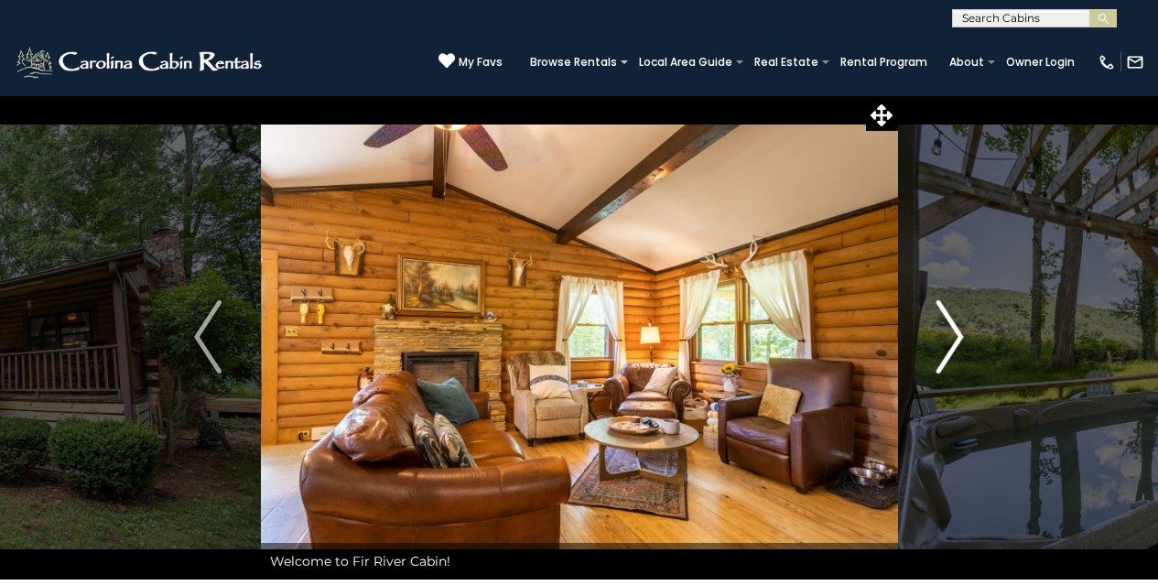
click at [939, 359] on img "Next" at bounding box center [949, 336] width 27 height 73
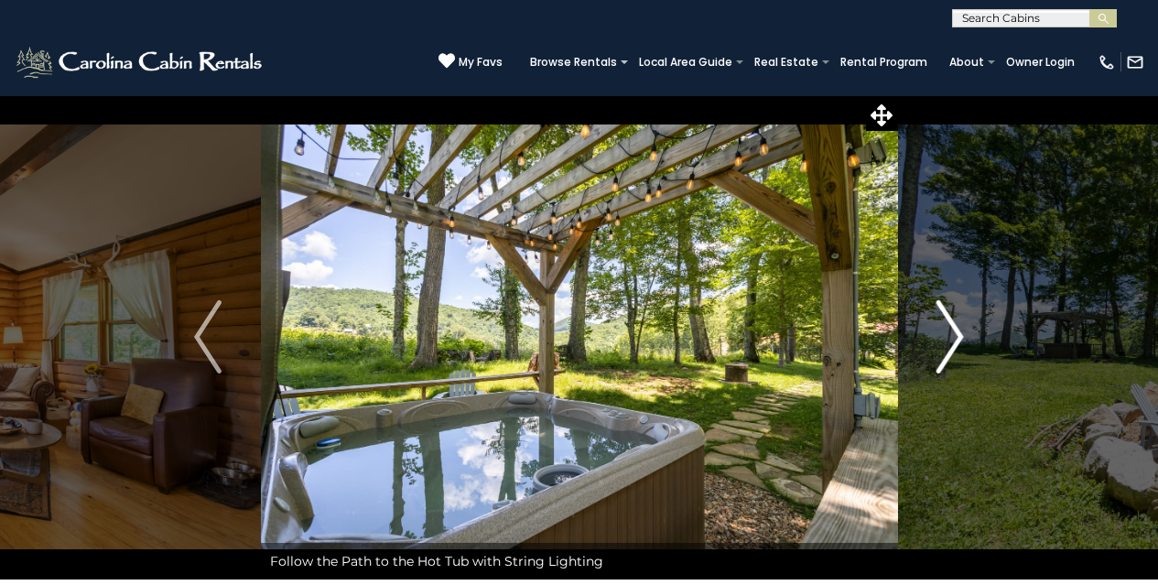
click at [939, 359] on img "Next" at bounding box center [949, 336] width 27 height 73
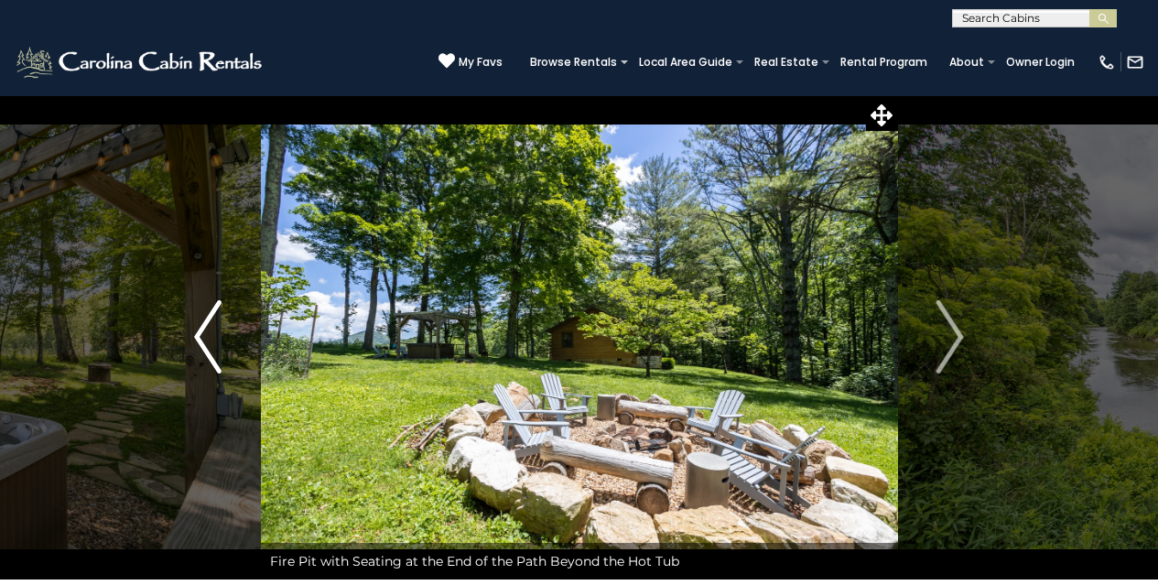
click at [258, 334] on button "Previous" at bounding box center [208, 336] width 105 height 485
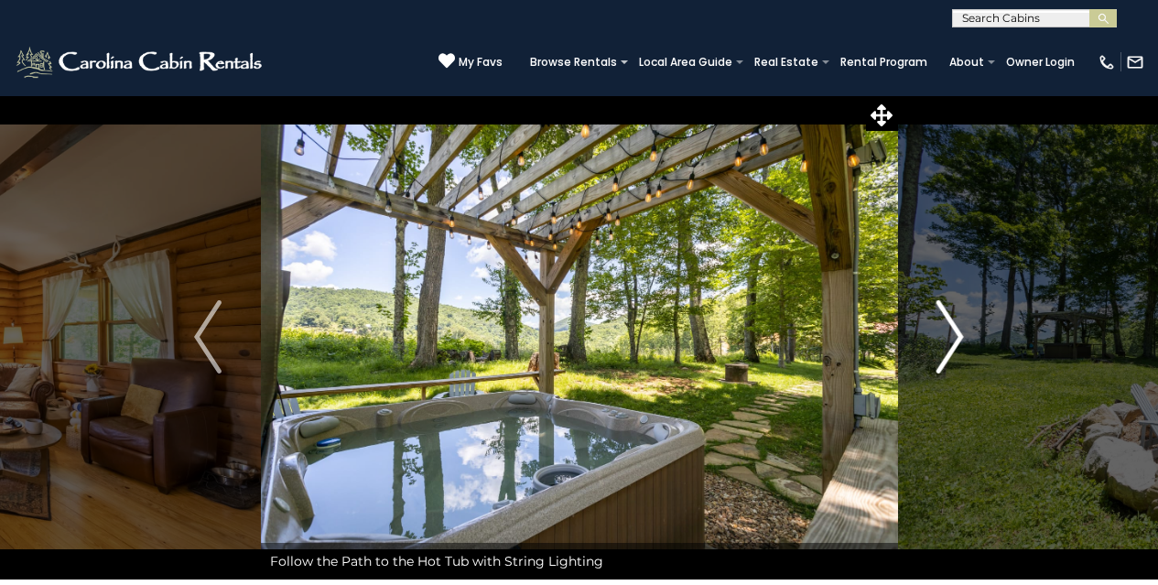
click at [953, 339] on img "Next" at bounding box center [949, 336] width 27 height 73
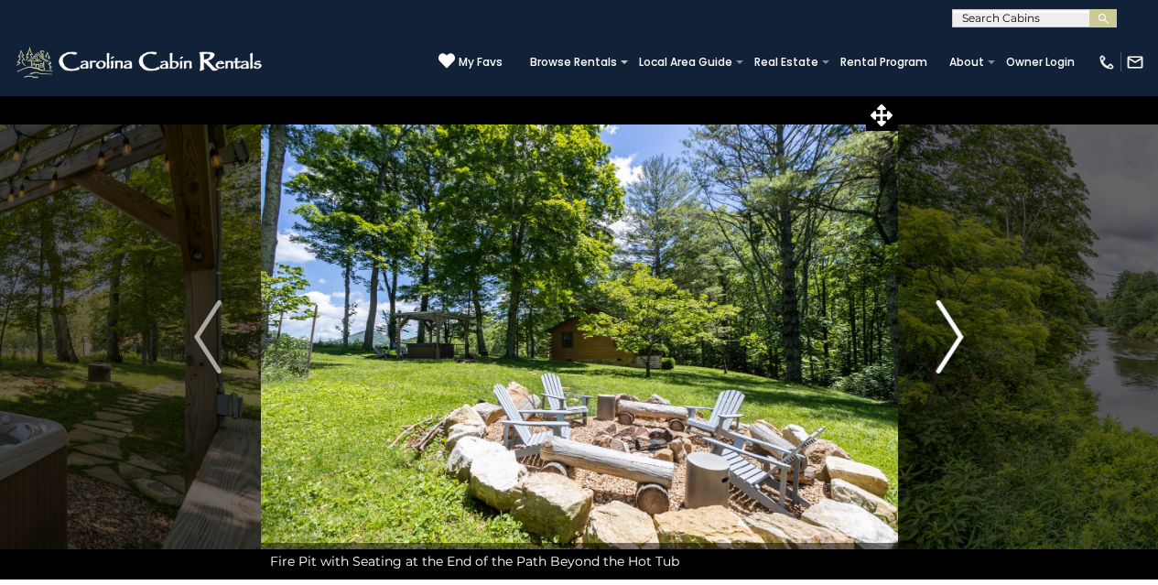
click at [953, 339] on img "Next" at bounding box center [949, 336] width 27 height 73
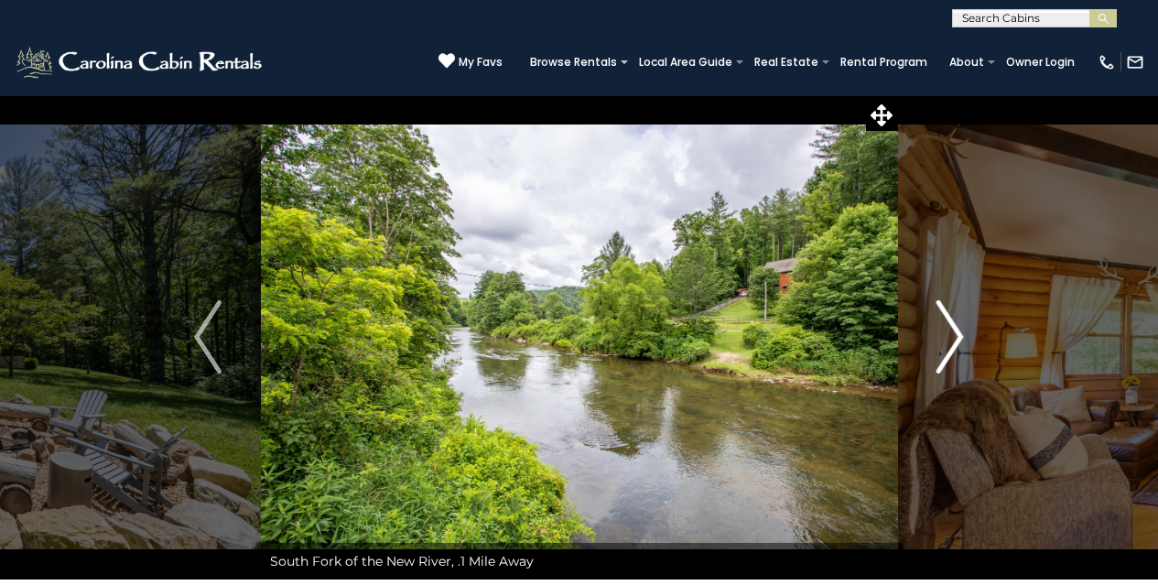
click at [953, 339] on img "Next" at bounding box center [949, 336] width 27 height 73
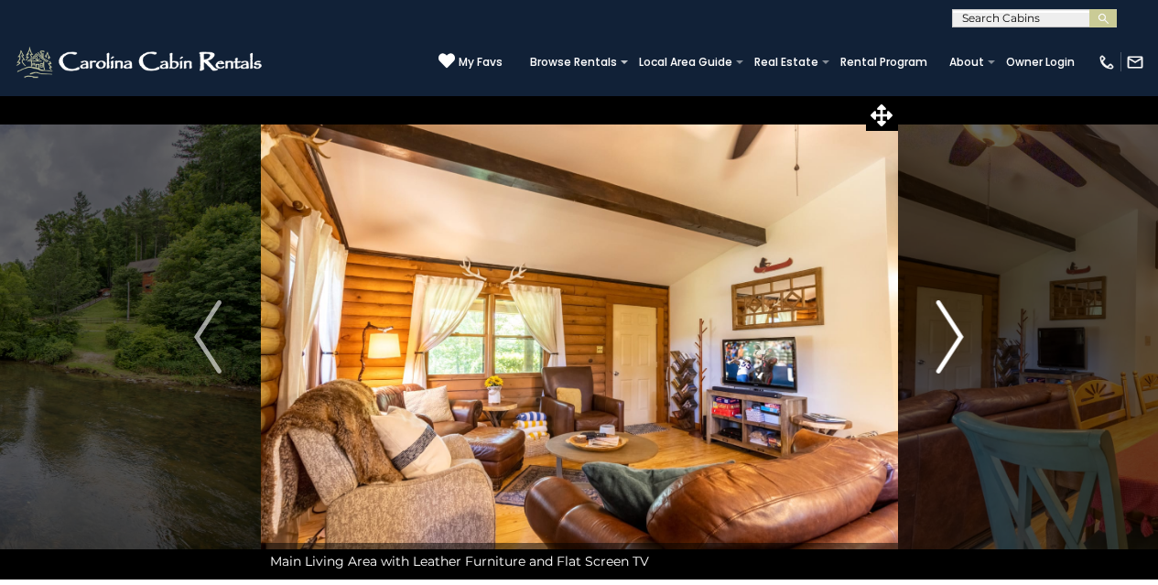
click at [953, 339] on img "Next" at bounding box center [949, 336] width 27 height 73
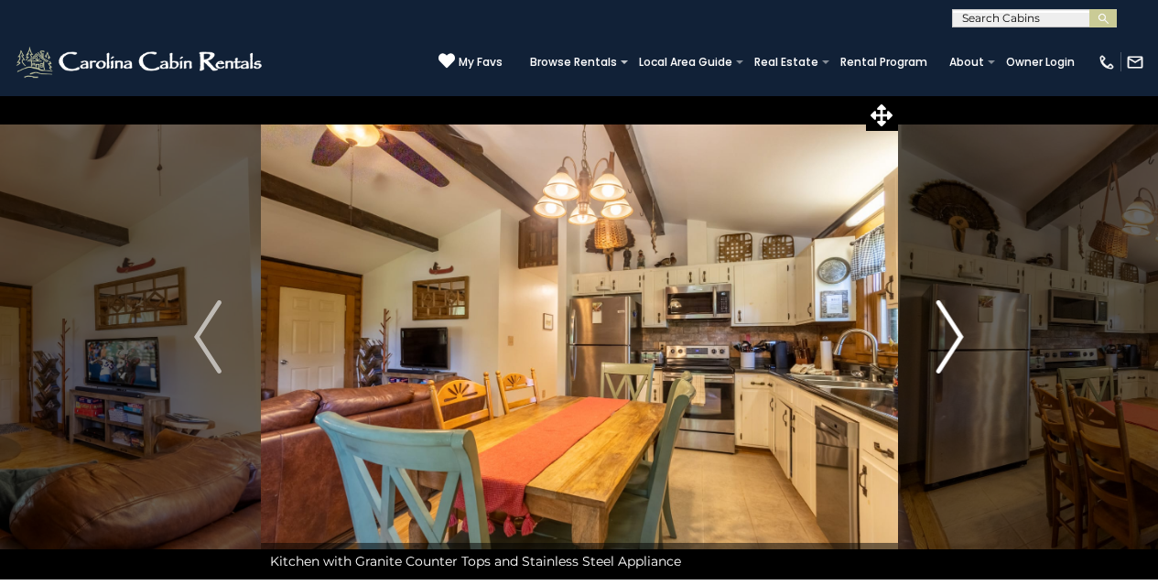
click at [953, 339] on img "Next" at bounding box center [949, 336] width 27 height 73
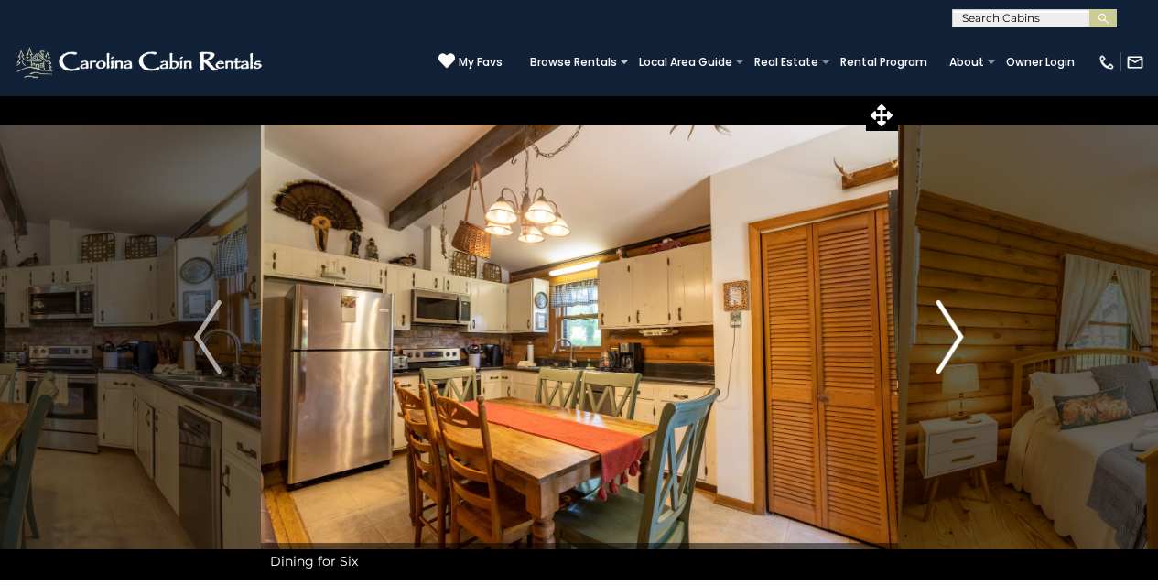
click at [953, 339] on img "Next" at bounding box center [949, 336] width 27 height 73
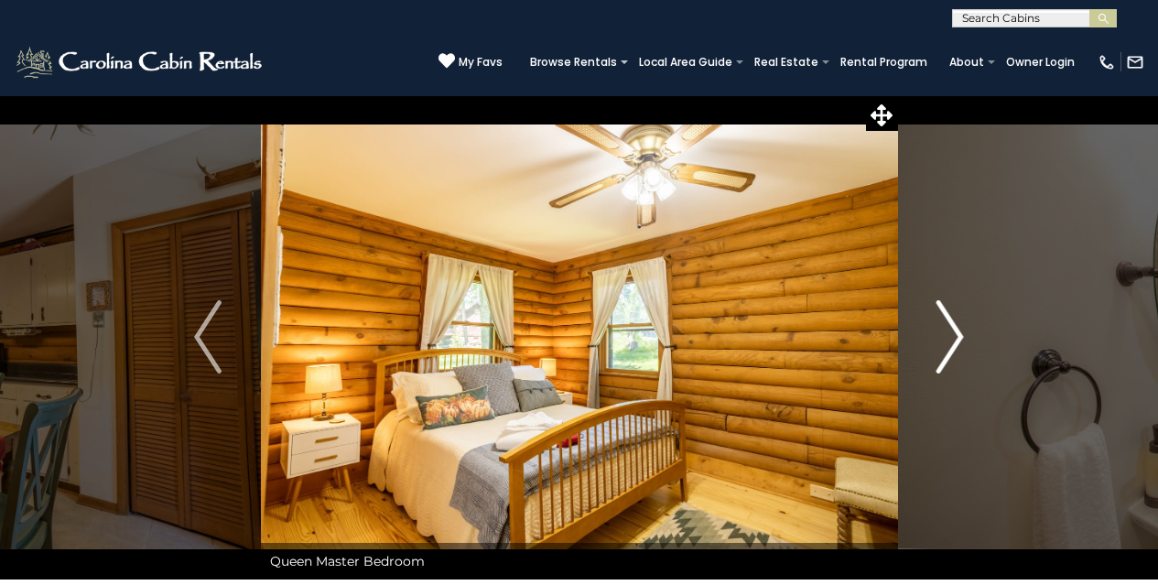
click at [953, 339] on img "Next" at bounding box center [949, 336] width 27 height 73
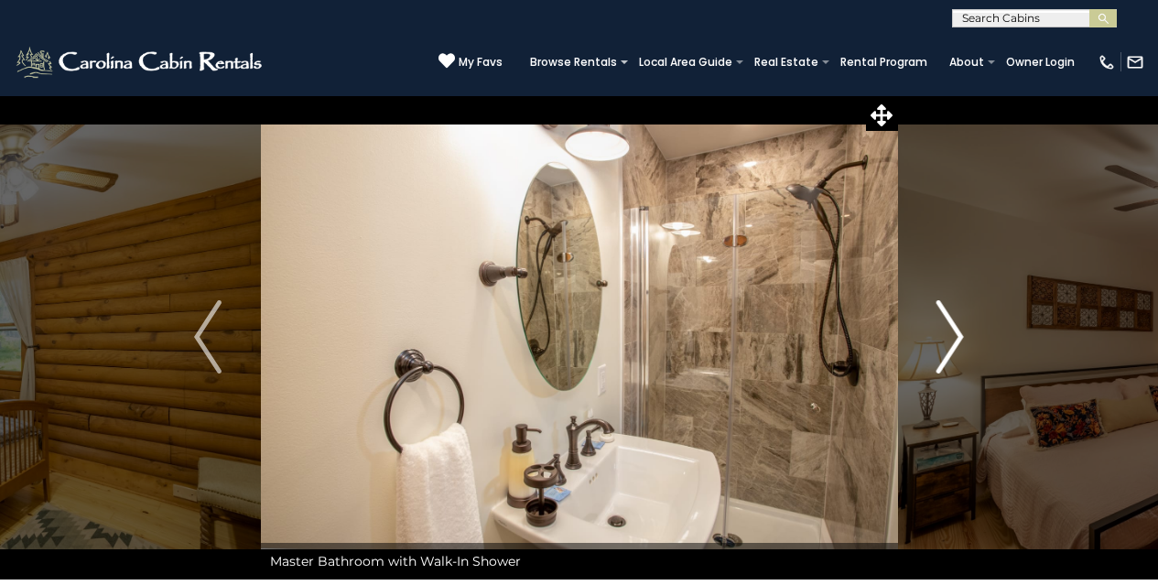
click at [953, 339] on img "Next" at bounding box center [949, 336] width 27 height 73
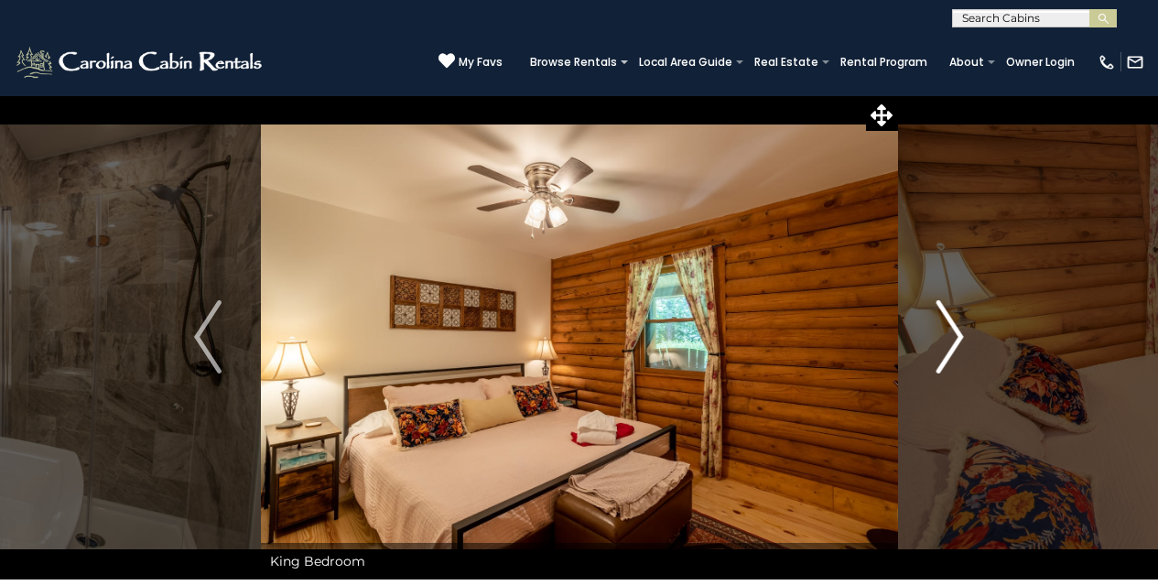
click at [953, 339] on img "Next" at bounding box center [949, 336] width 27 height 73
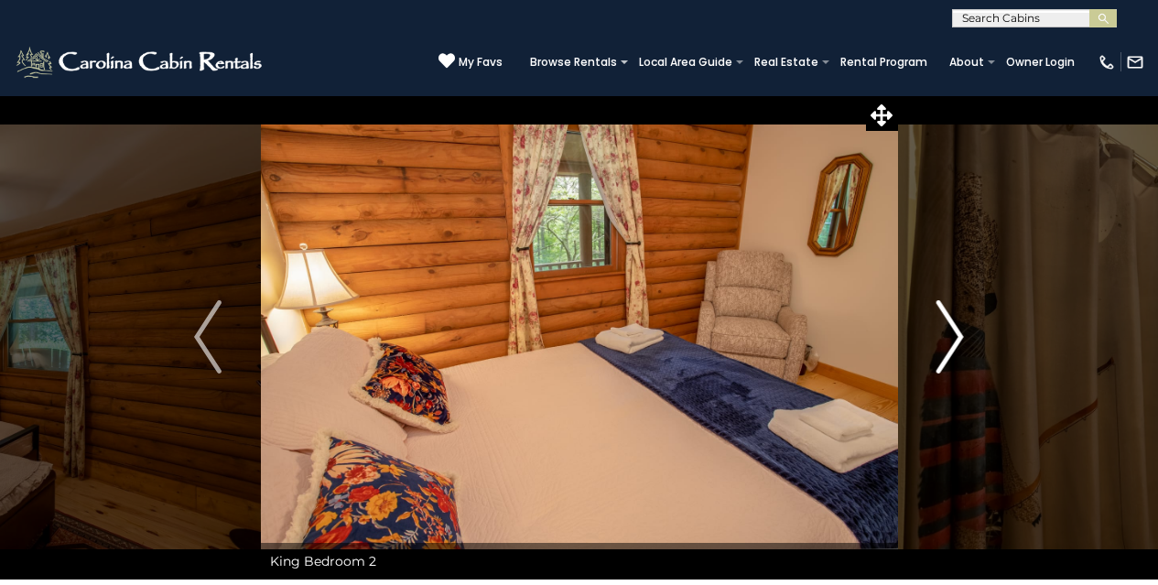
click at [953, 339] on img "Next" at bounding box center [949, 336] width 27 height 73
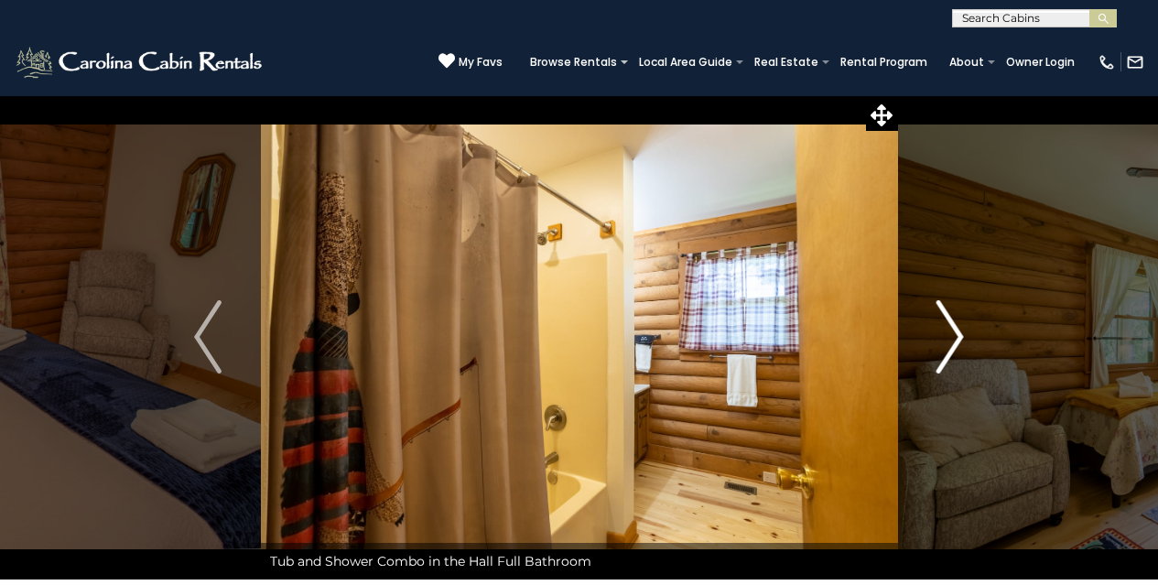
click at [953, 339] on img "Next" at bounding box center [949, 336] width 27 height 73
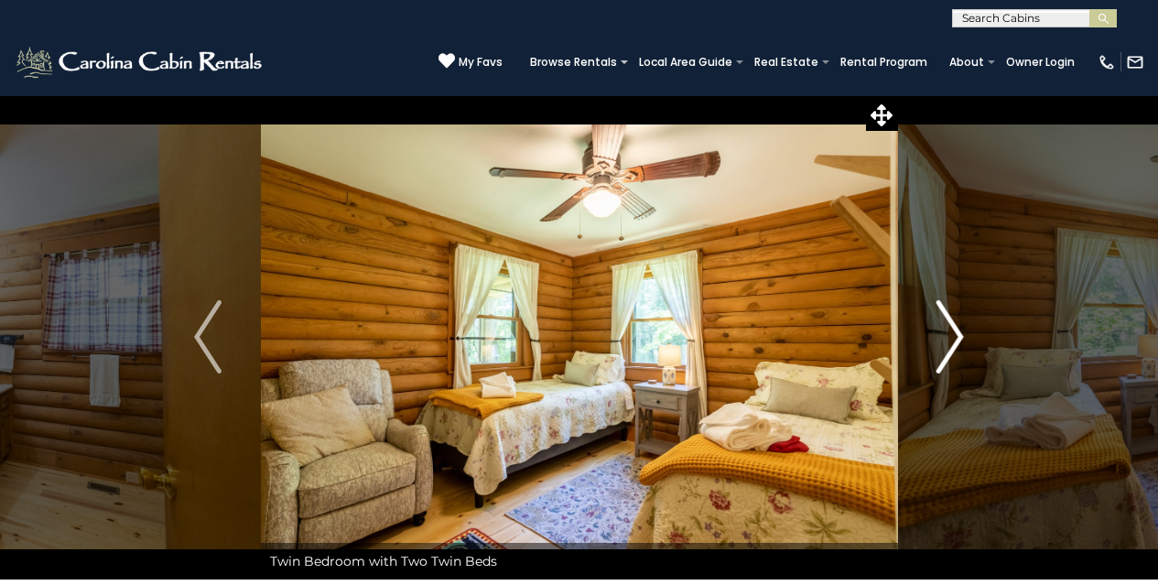
click at [953, 339] on img "Next" at bounding box center [949, 336] width 27 height 73
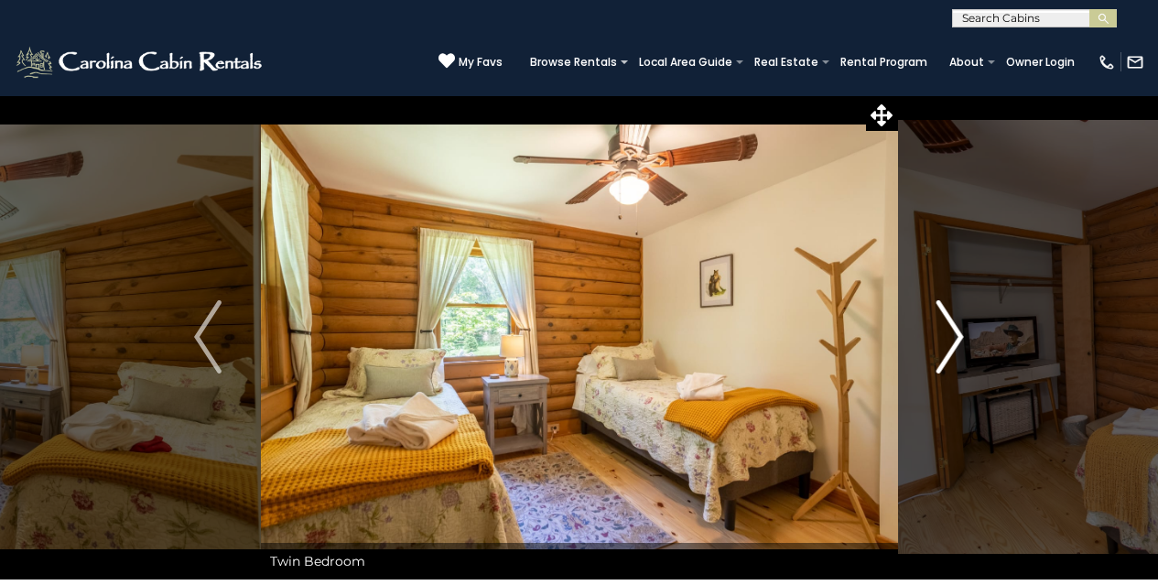
click at [953, 339] on img "Next" at bounding box center [949, 336] width 27 height 73
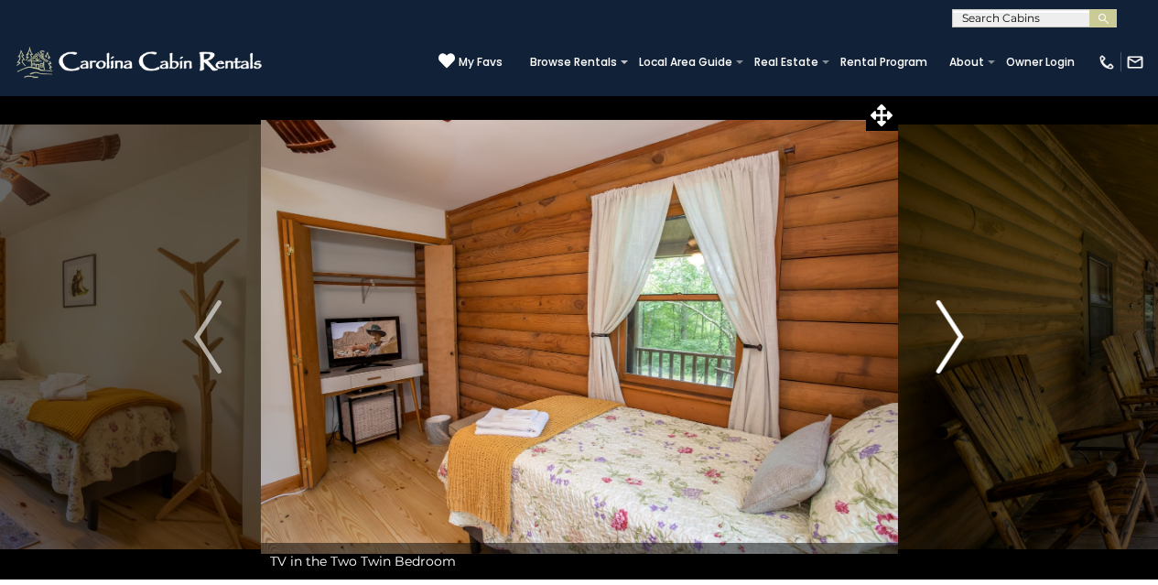
click at [953, 339] on img "Next" at bounding box center [949, 336] width 27 height 73
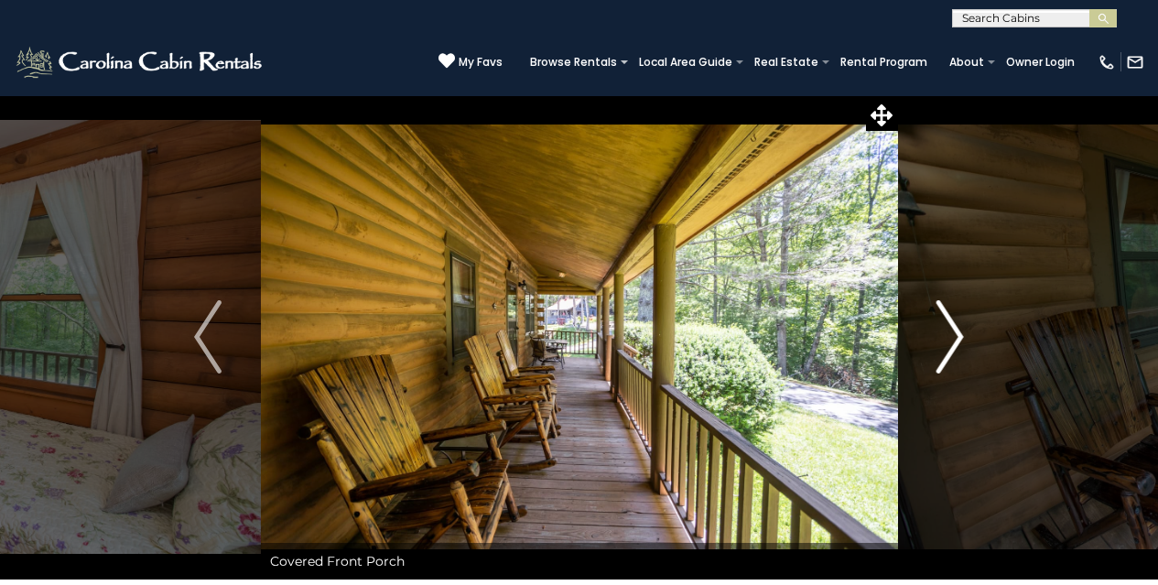
click at [953, 339] on img "Next" at bounding box center [949, 336] width 27 height 73
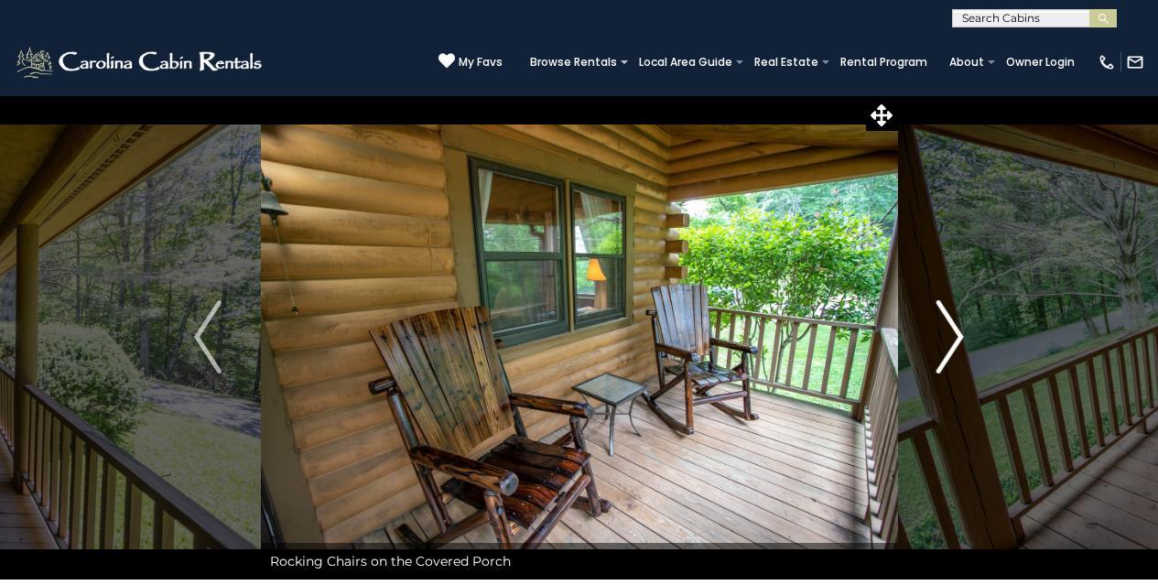
click at [953, 339] on img "Next" at bounding box center [949, 336] width 27 height 73
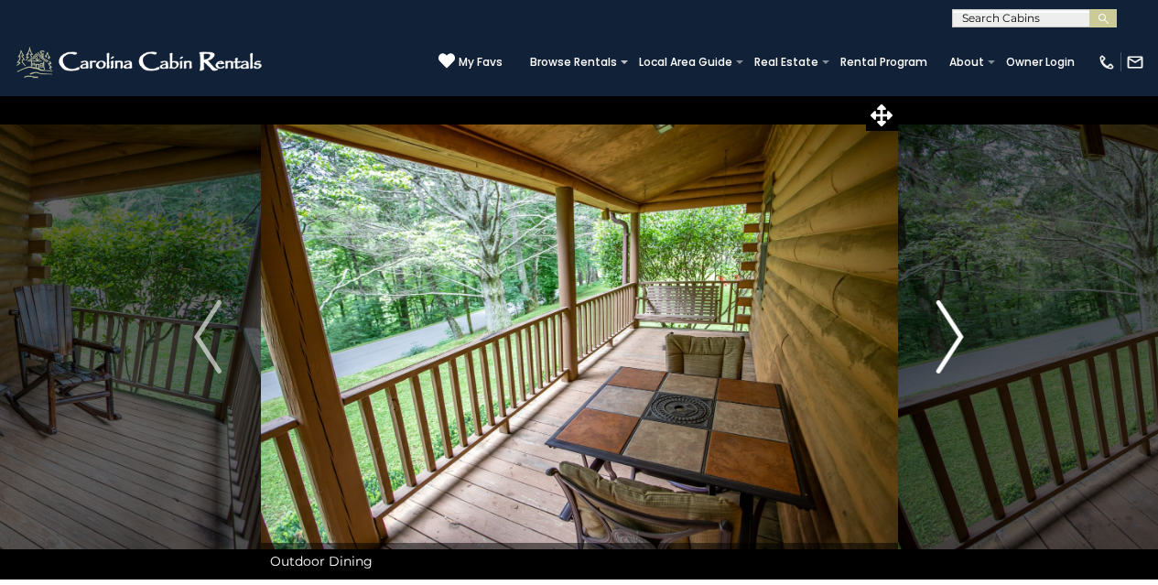
click at [953, 339] on img "Next" at bounding box center [949, 336] width 27 height 73
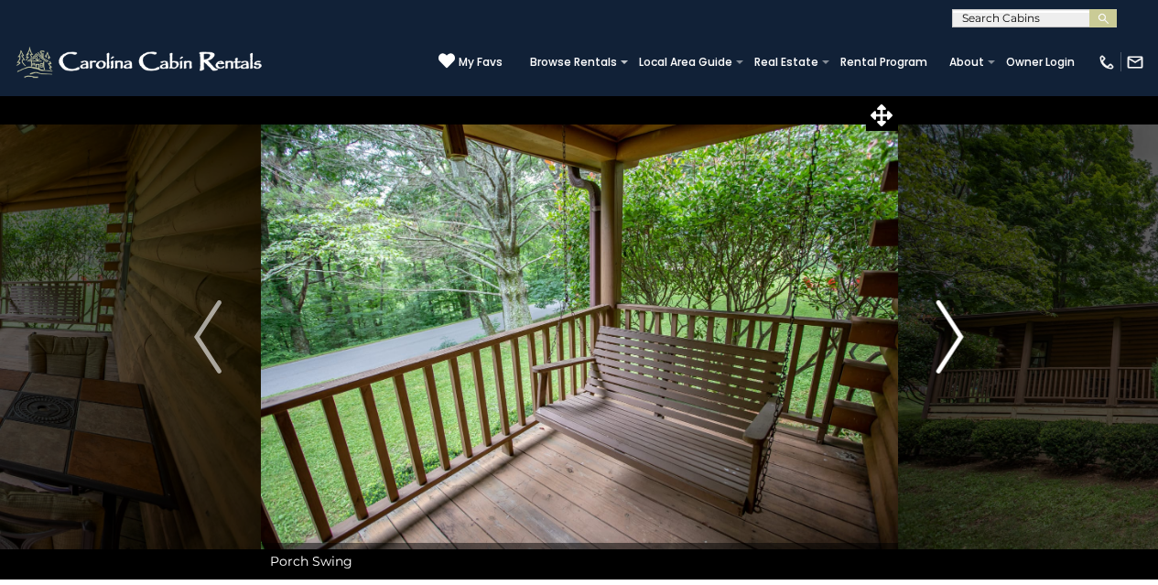
click at [953, 339] on img "Next" at bounding box center [949, 336] width 27 height 73
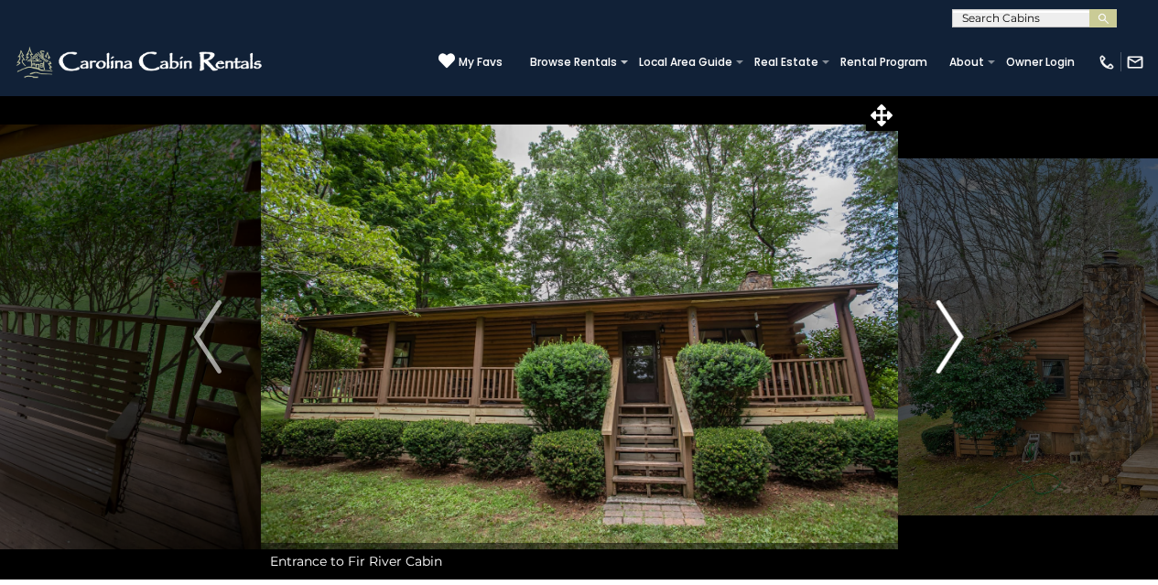
click at [953, 339] on img "Next" at bounding box center [949, 336] width 27 height 73
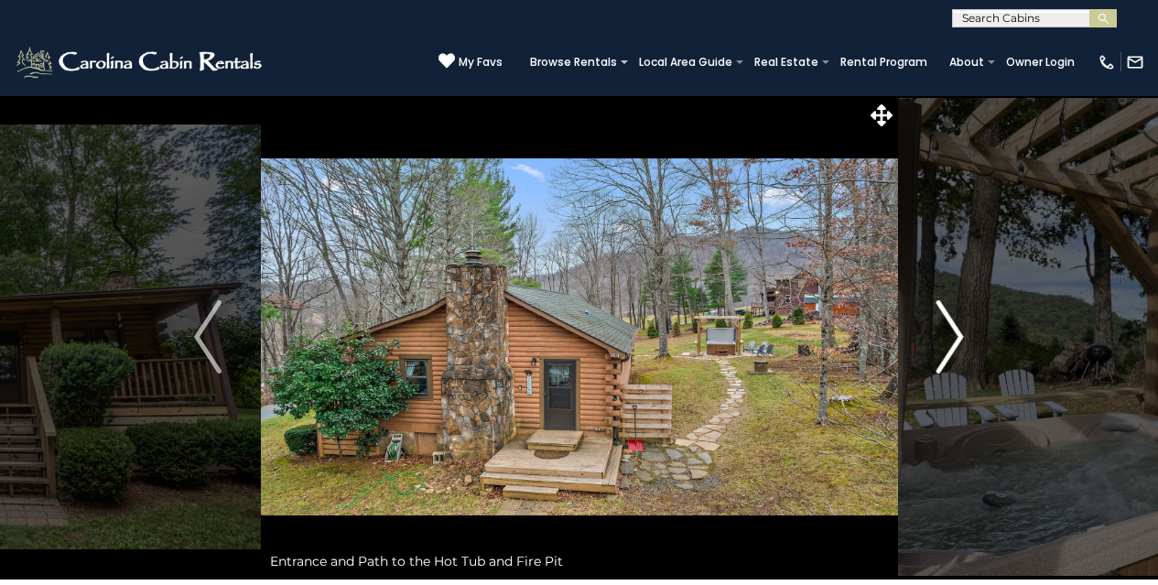
click at [953, 339] on img "Next" at bounding box center [949, 336] width 27 height 73
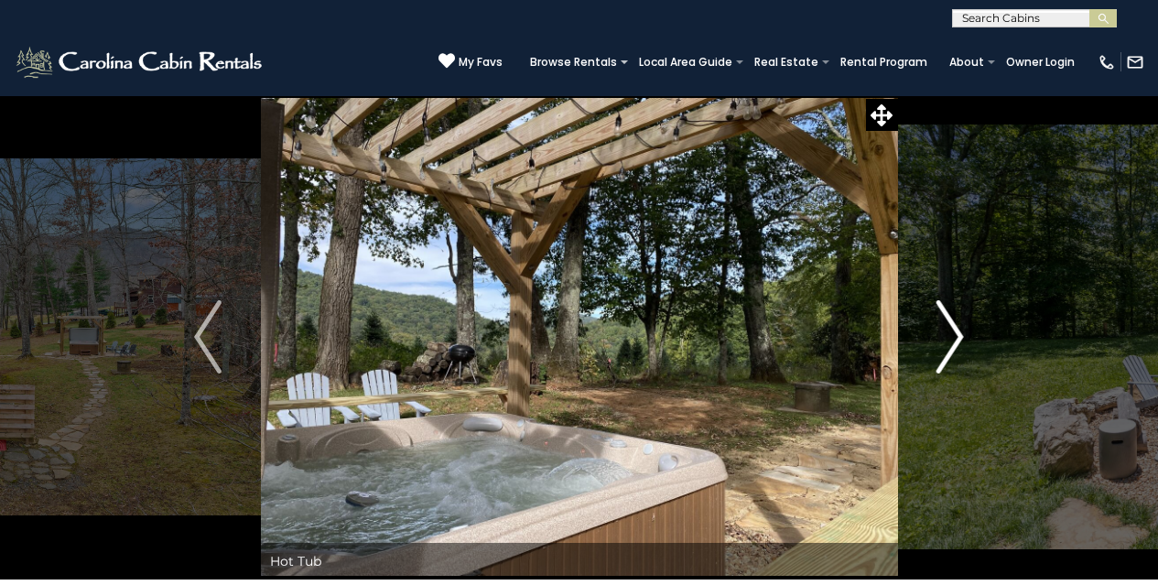
click at [953, 339] on img "Next" at bounding box center [949, 336] width 27 height 73
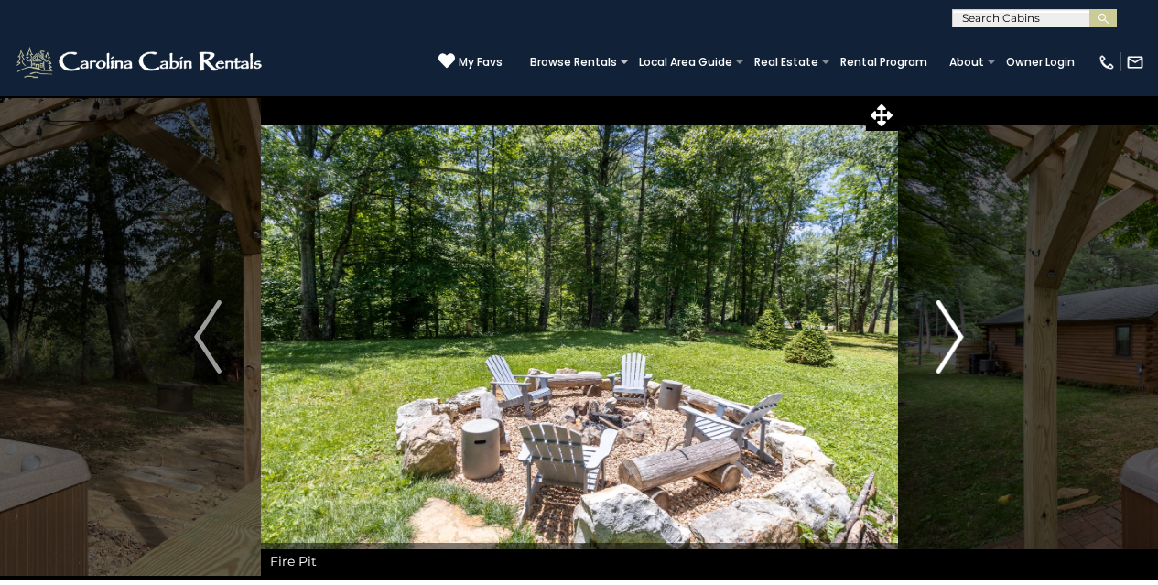
click at [953, 339] on img "Next" at bounding box center [949, 336] width 27 height 73
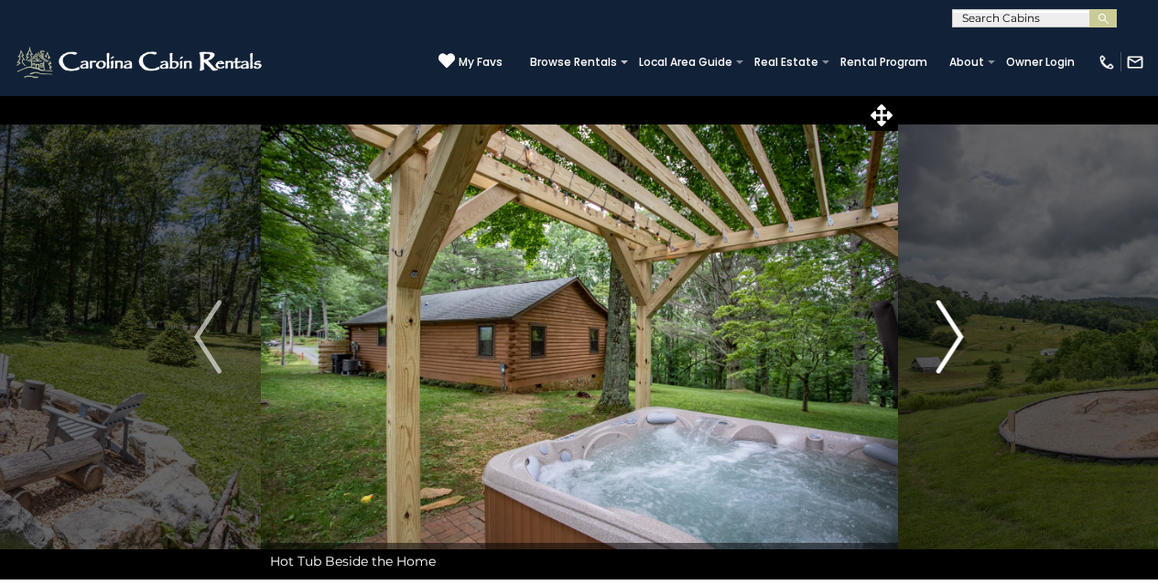
click at [953, 339] on img "Next" at bounding box center [949, 336] width 27 height 73
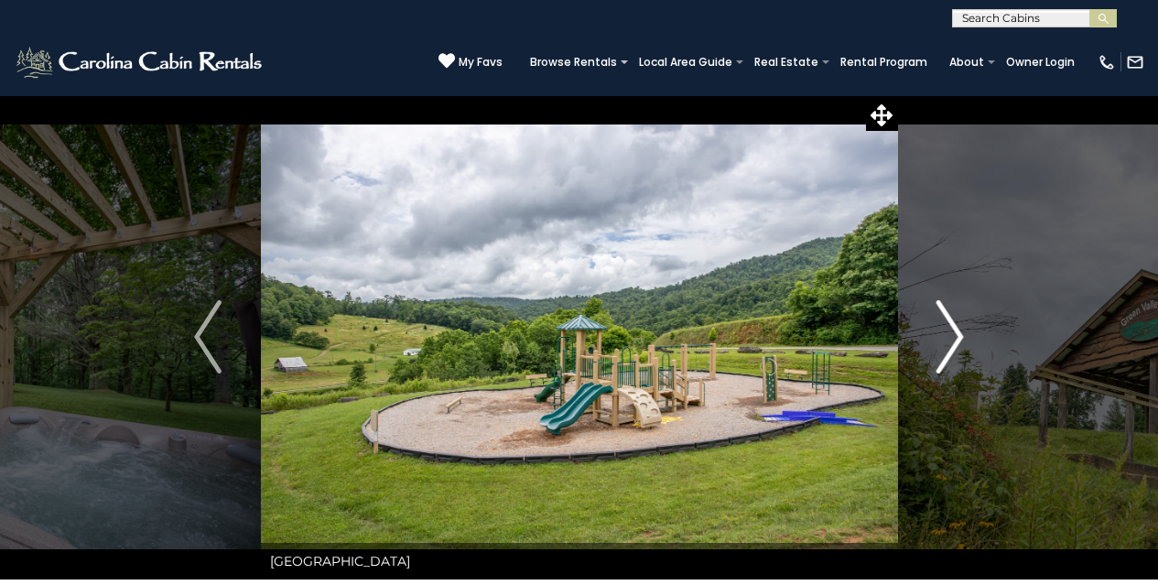
click at [953, 339] on img "Next" at bounding box center [949, 336] width 27 height 73
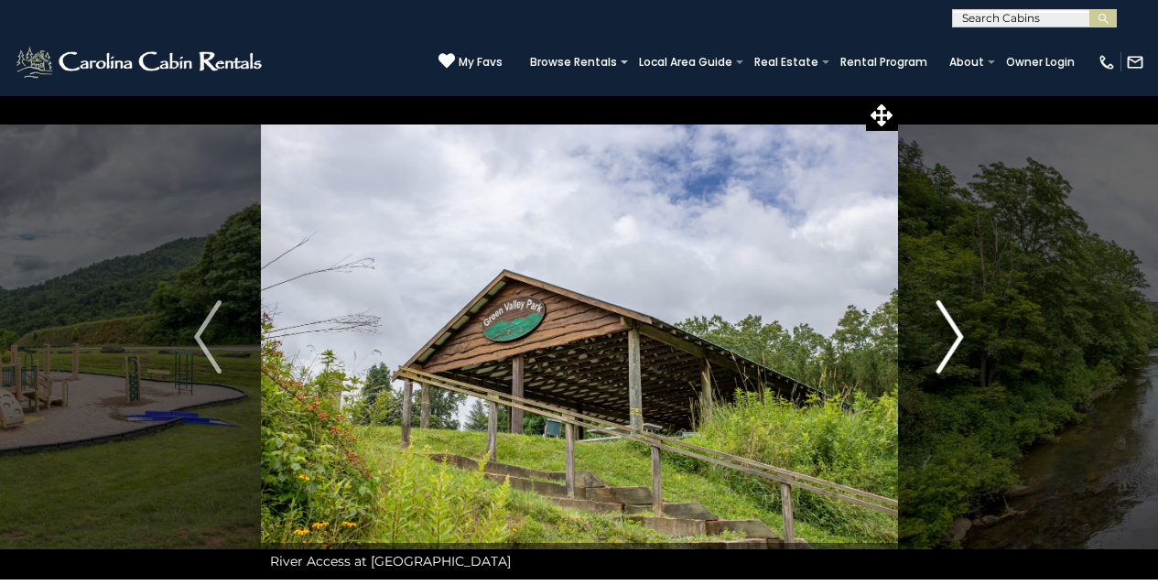
click at [953, 339] on img "Next" at bounding box center [949, 336] width 27 height 73
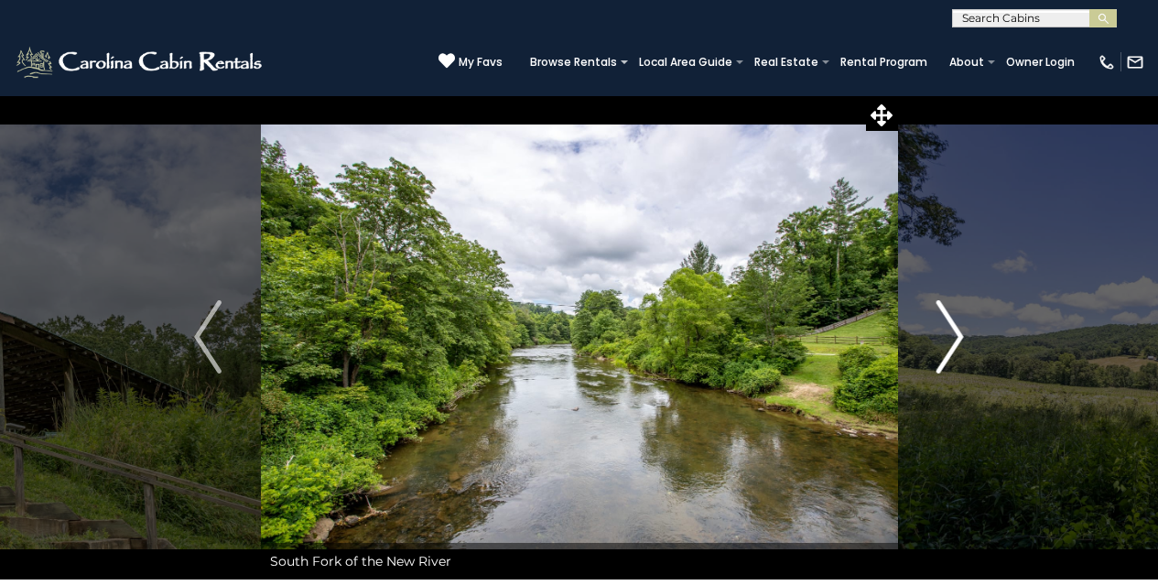
click at [953, 339] on img "Next" at bounding box center [949, 336] width 27 height 73
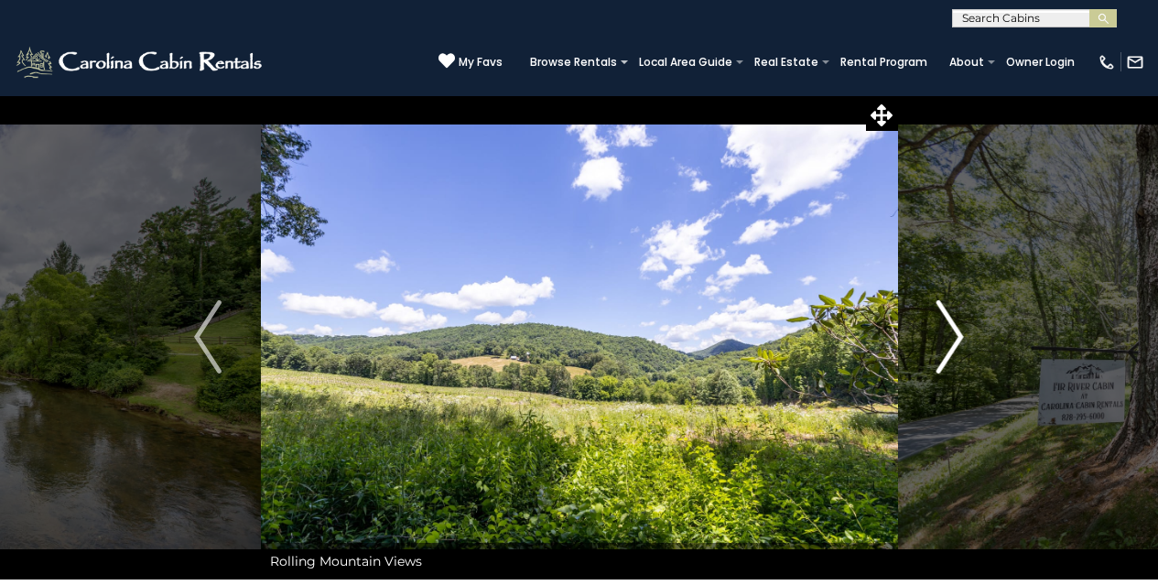
click at [953, 339] on img "Next" at bounding box center [949, 336] width 27 height 73
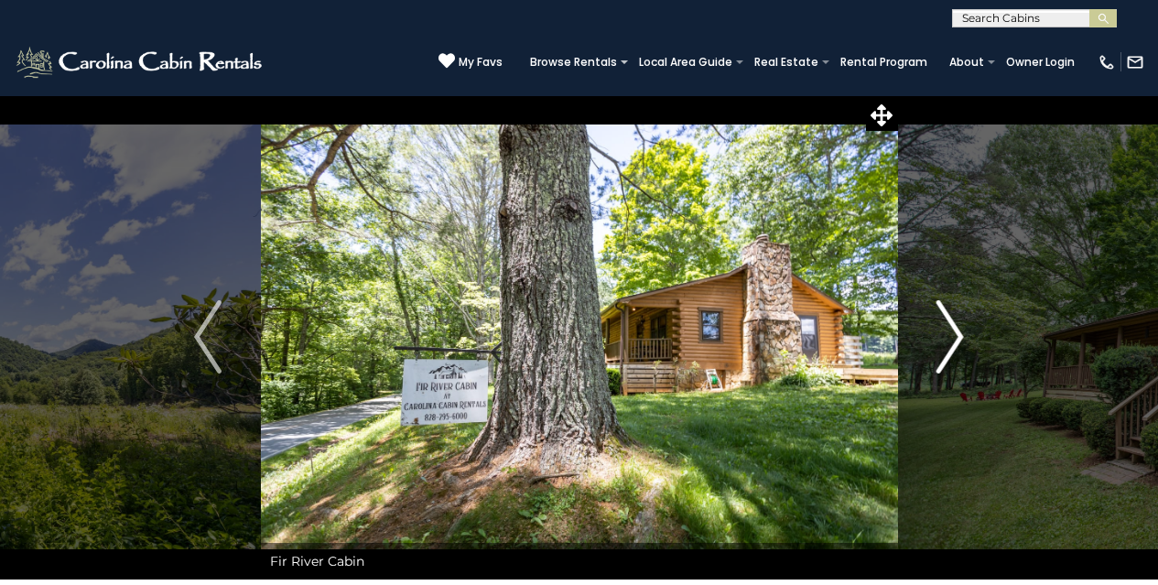
click at [953, 339] on img "Next" at bounding box center [949, 336] width 27 height 73
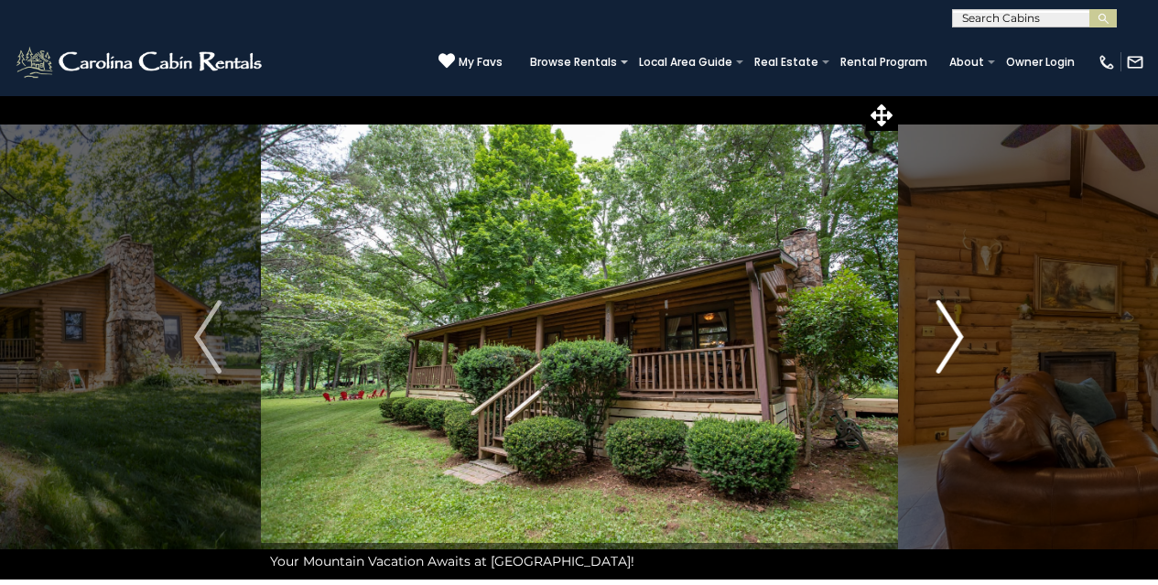
click at [953, 339] on img "Next" at bounding box center [949, 336] width 27 height 73
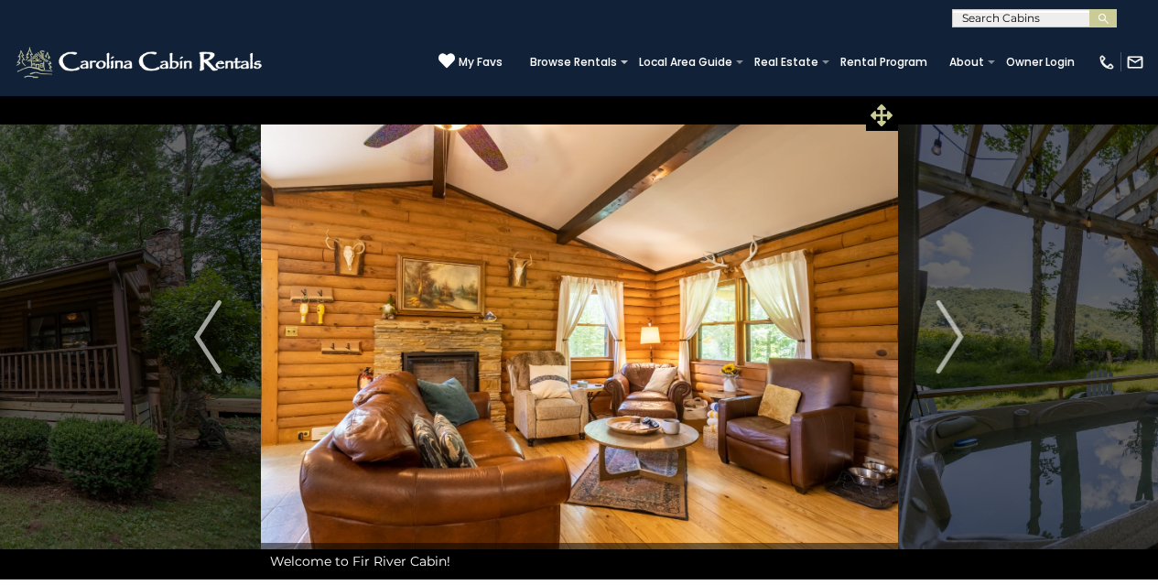
click at [877, 114] on icon at bounding box center [881, 115] width 22 height 22
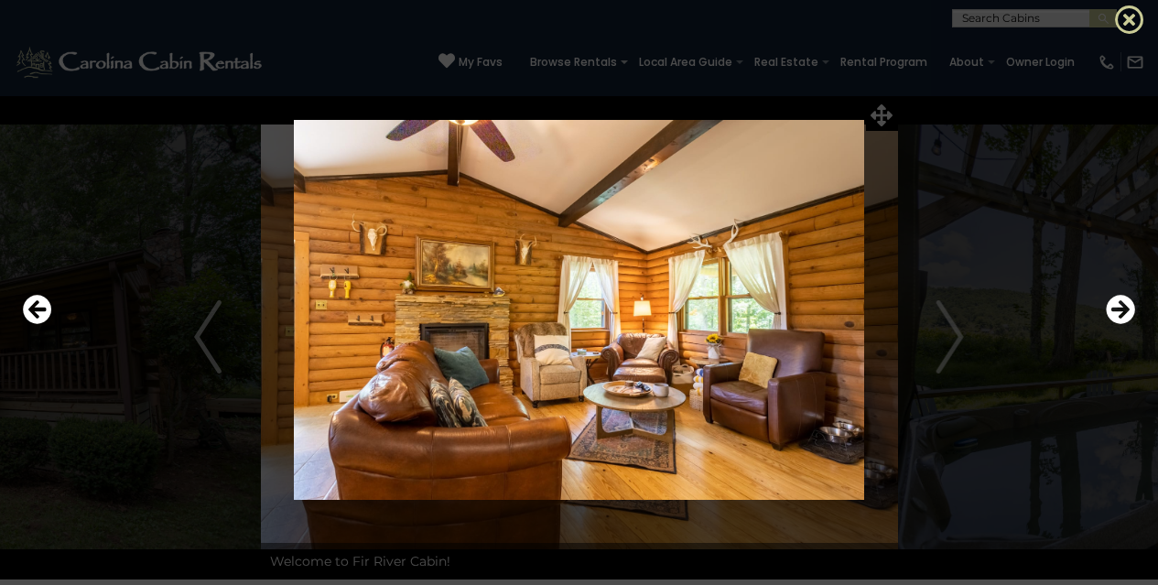
click at [1115, 19] on icon at bounding box center [1129, 19] width 29 height 29
